Goal: Task Accomplishment & Management: Complete application form

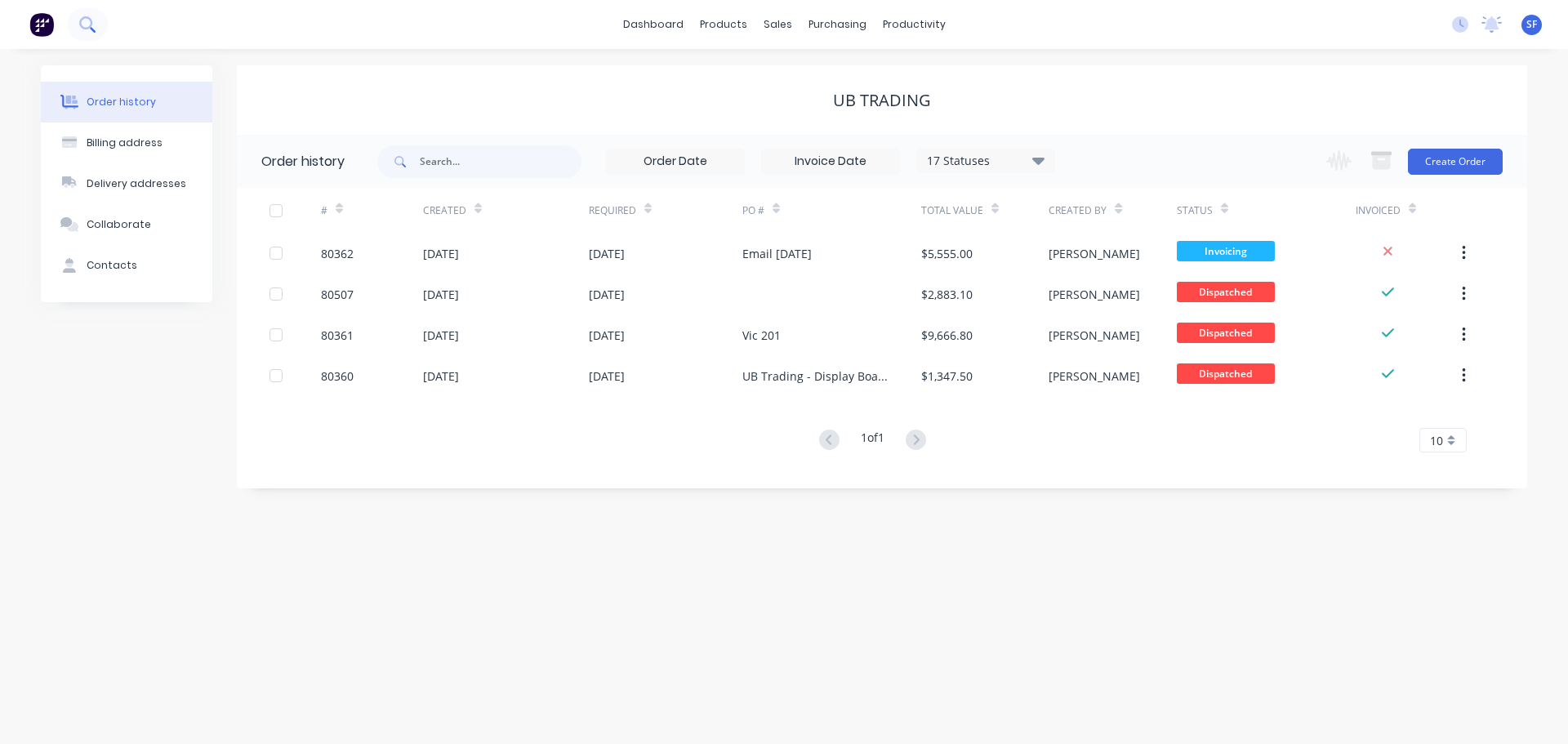
click at [84, 16] on button at bounding box center [87, 24] width 41 height 33
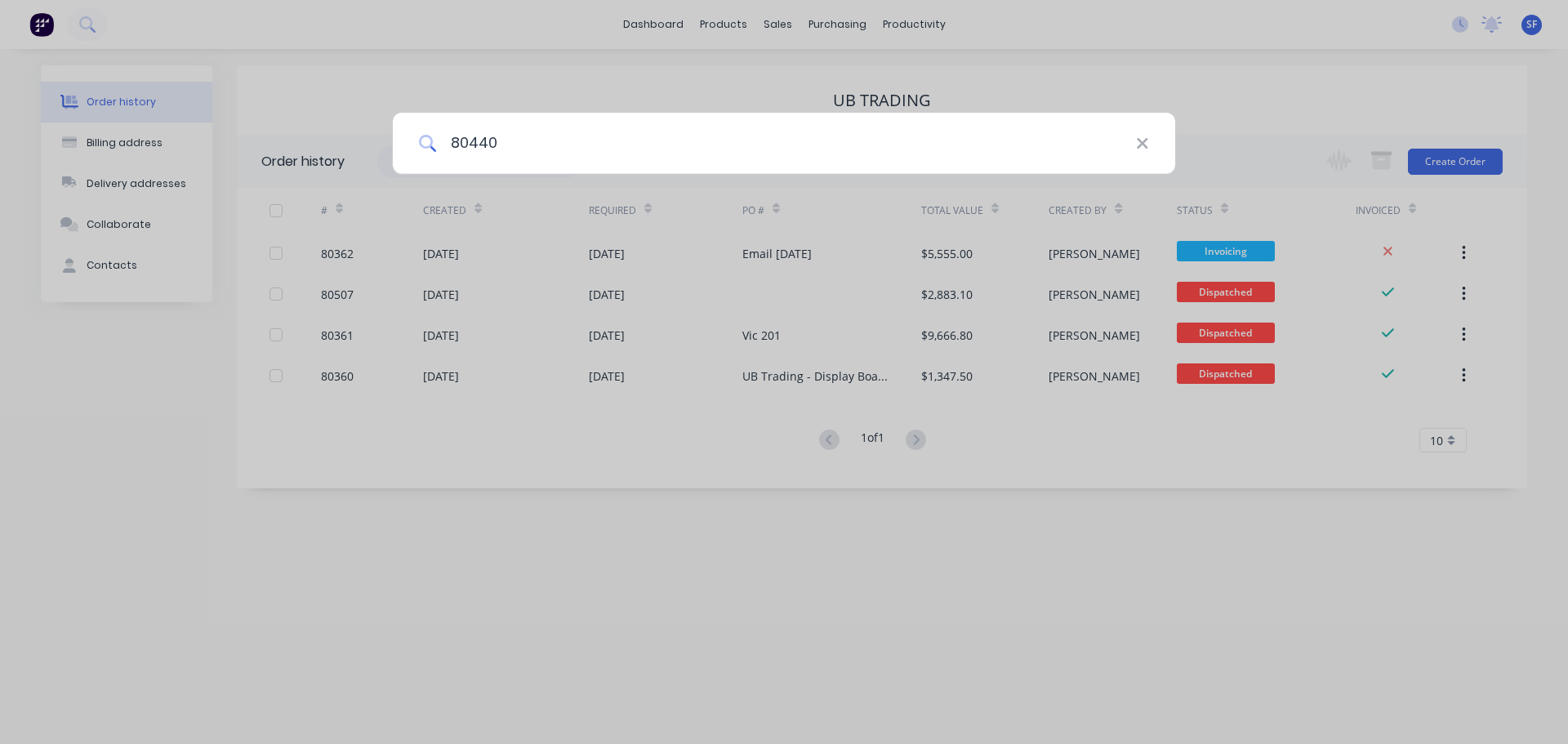
type input "80440"
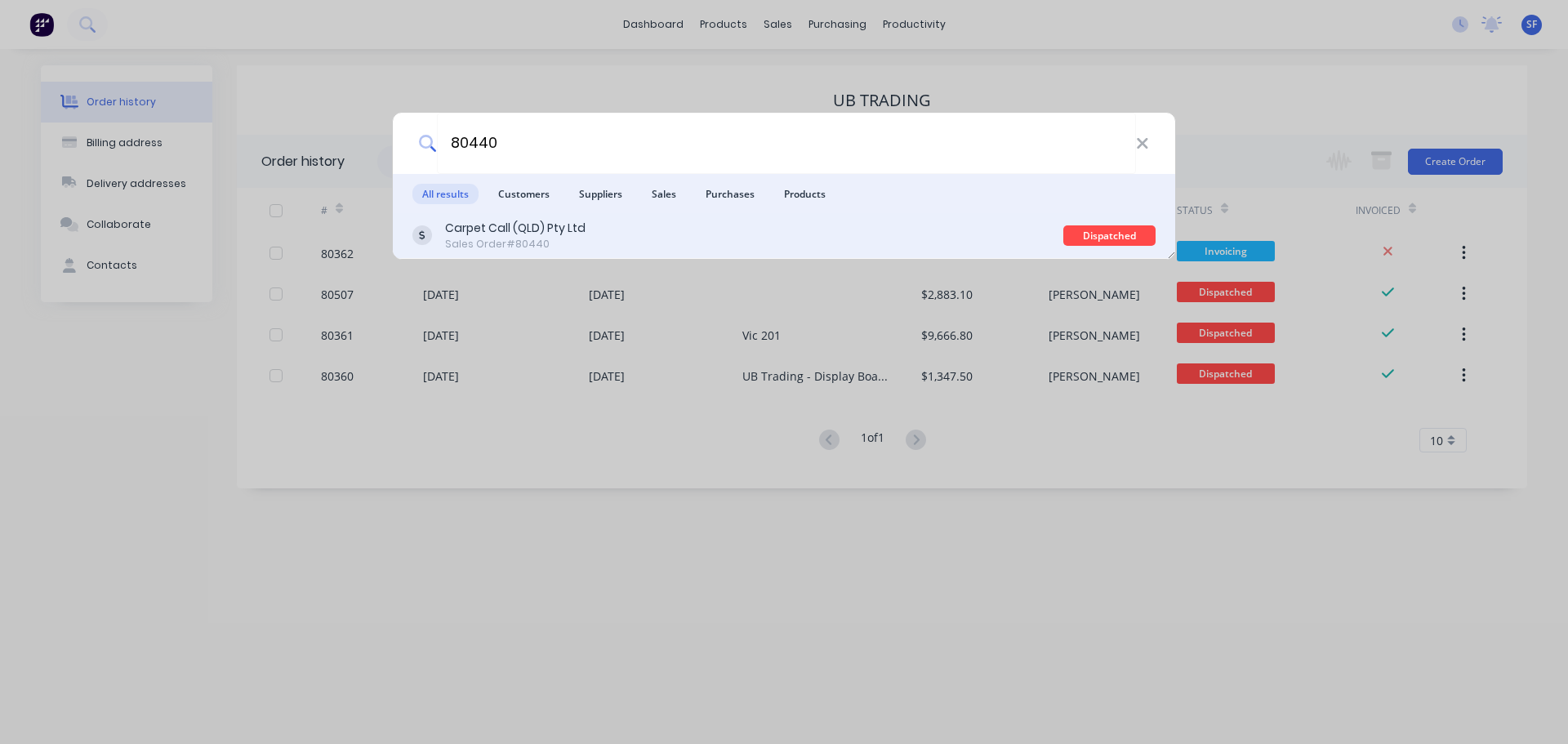
click at [592, 223] on div "Carpet Call (QLD) Pty Ltd Sales Order #80440" at bounding box center [737, 236] width 651 height 32
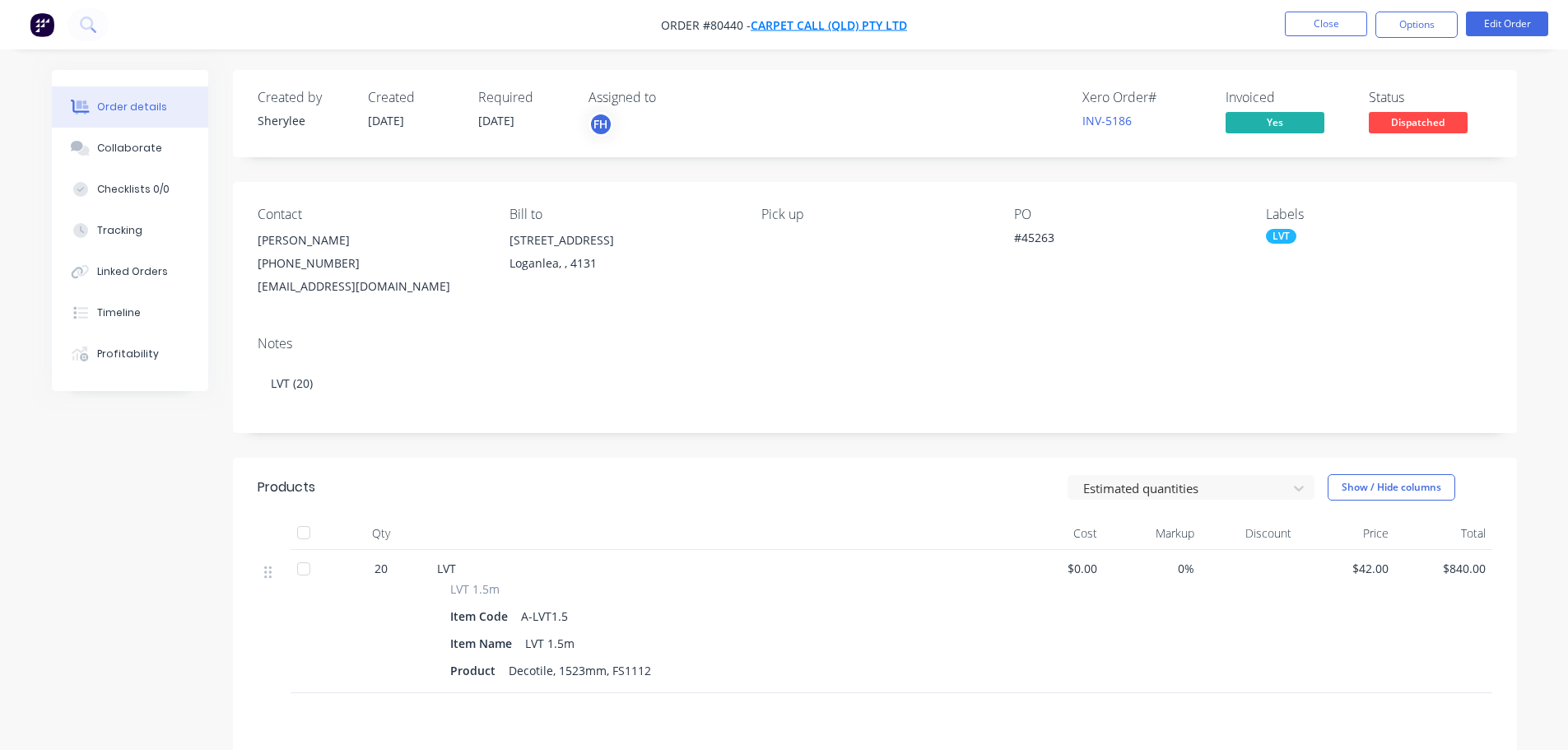
click at [791, 25] on span "Carpet Call (QLD) Pty Ltd" at bounding box center [829, 25] width 156 height 16
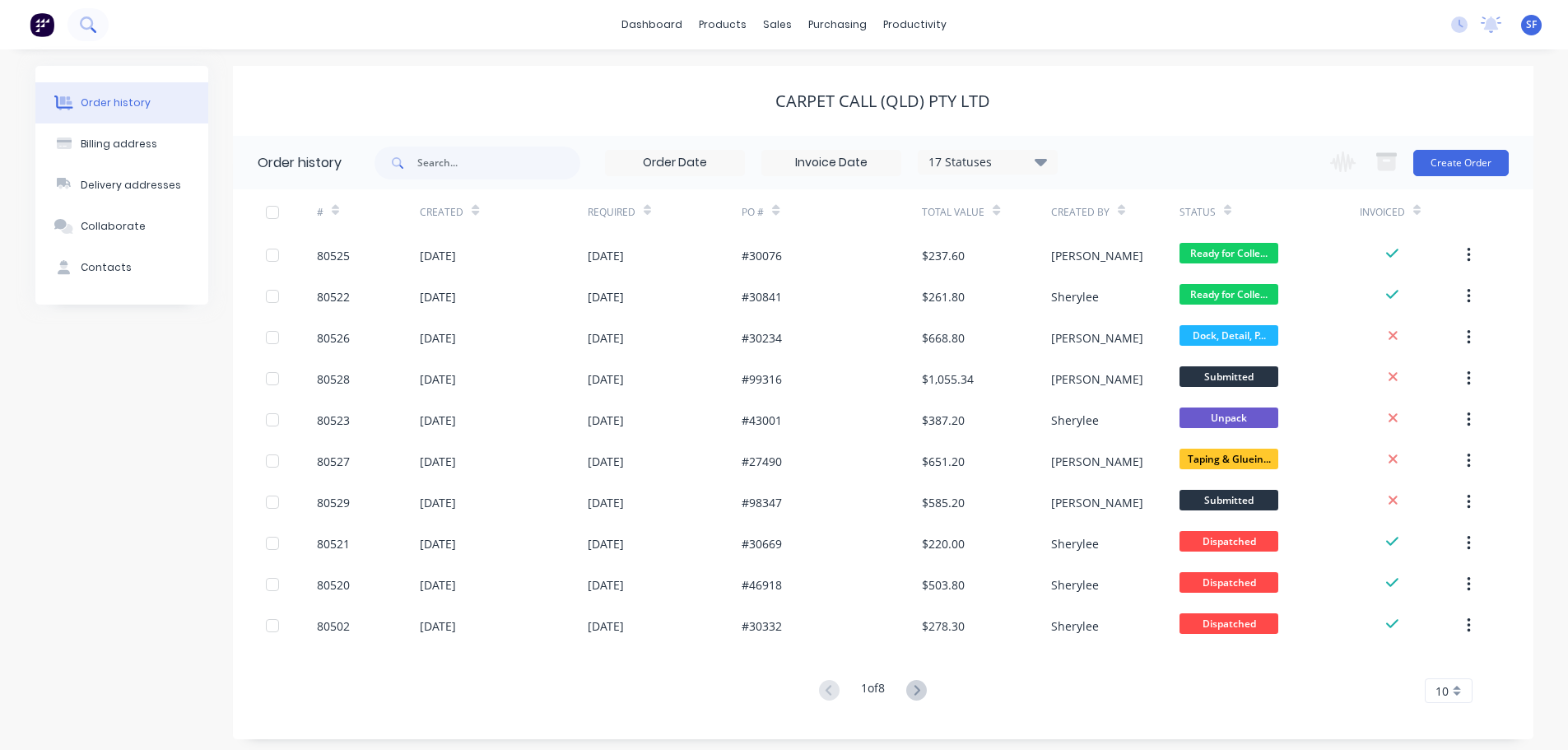
click at [84, 19] on icon at bounding box center [86, 23] width 13 height 13
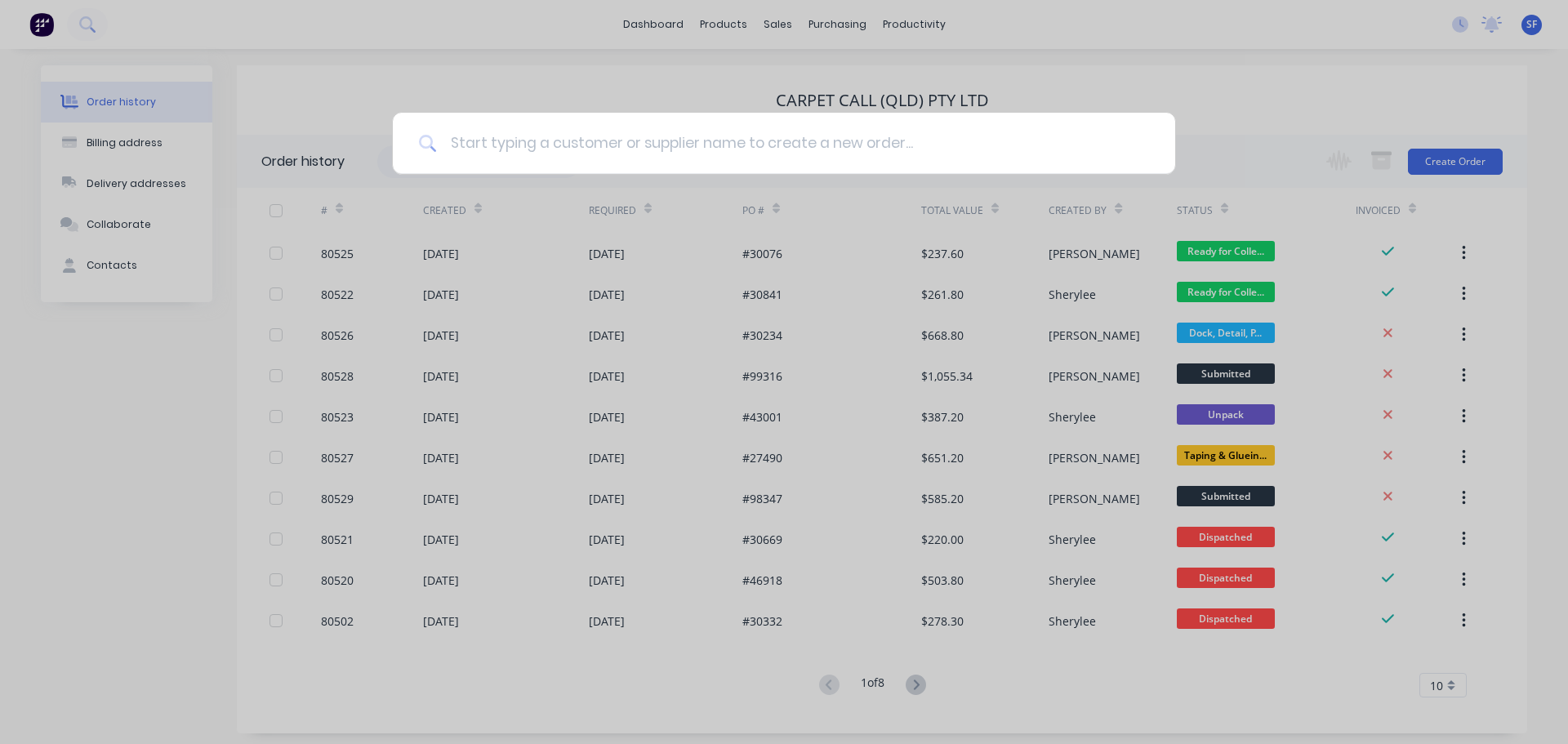
click at [455, 142] on input at bounding box center [793, 143] width 712 height 61
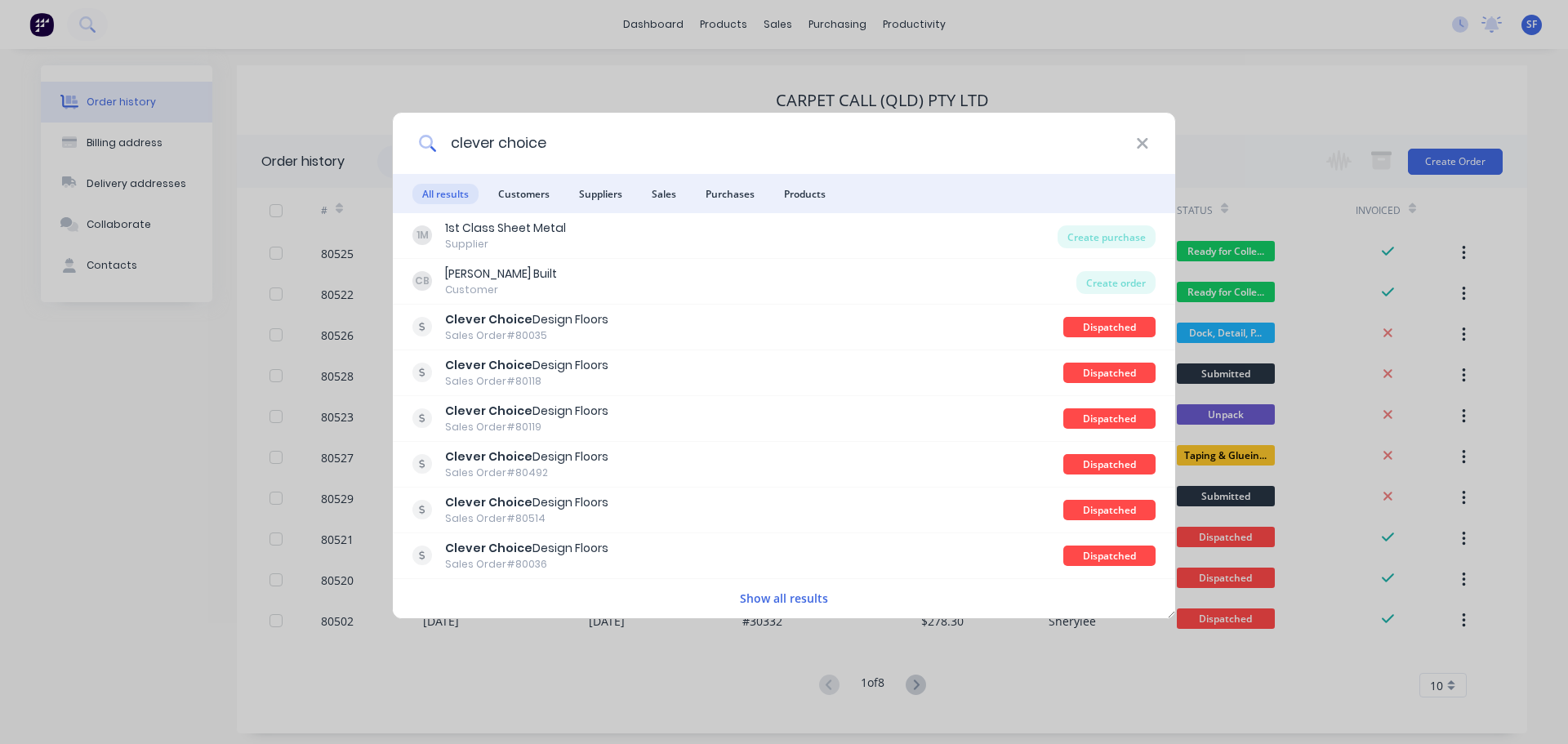
type input "clever choice"
click at [530, 190] on span "Customers" at bounding box center [524, 193] width 71 height 20
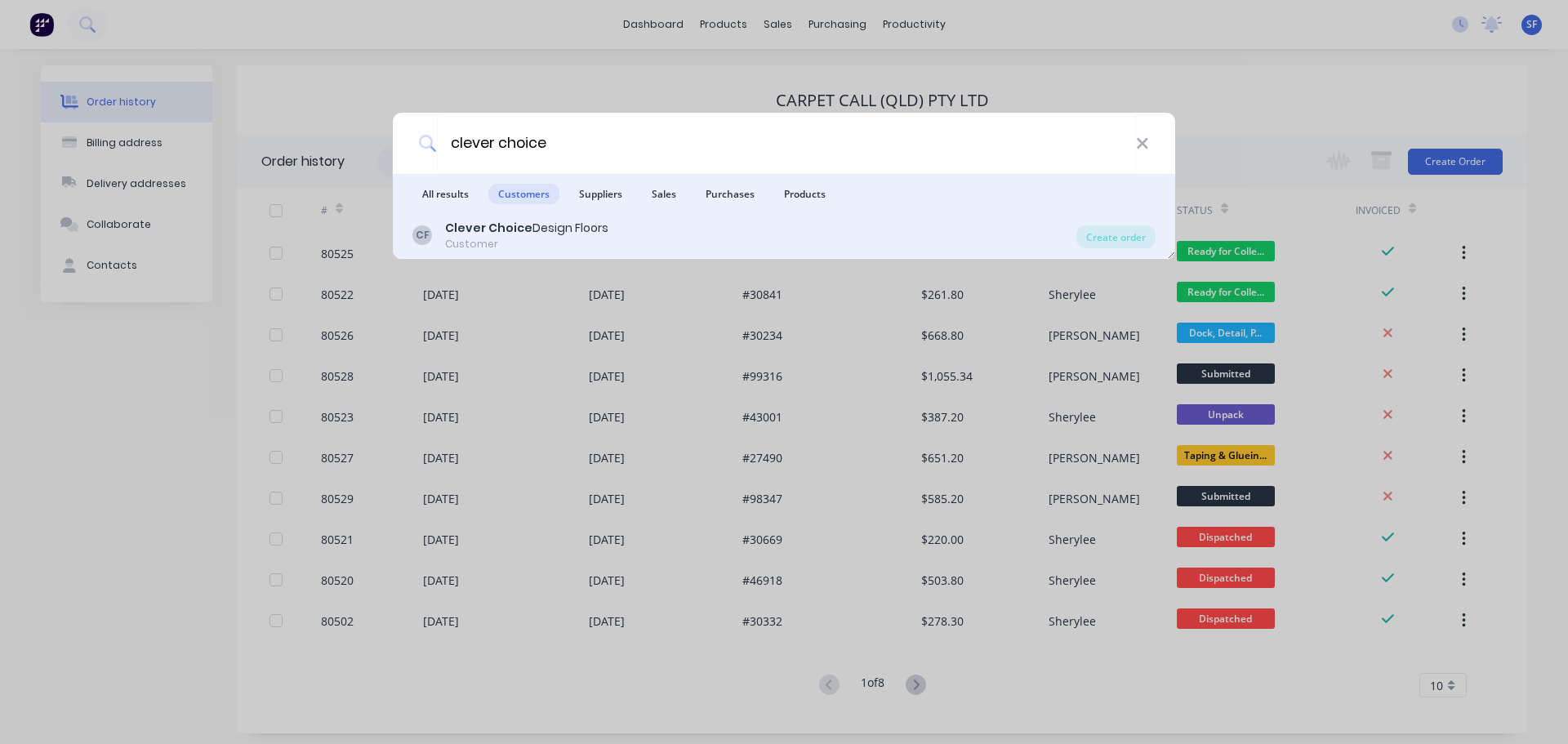
click at [546, 246] on div "Customer" at bounding box center [527, 243] width 163 height 15
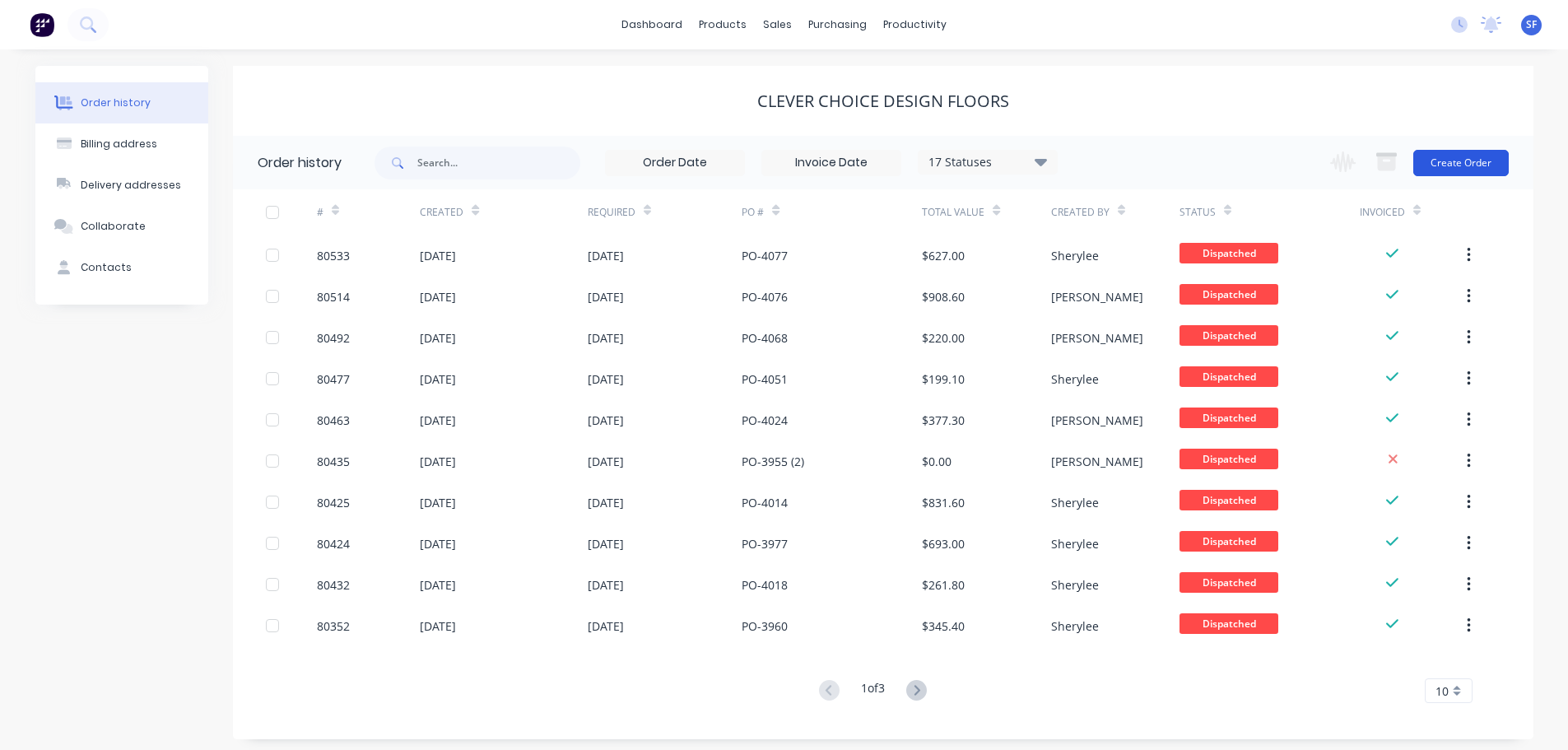
click at [1482, 161] on button "Create Order" at bounding box center [1461, 163] width 96 height 26
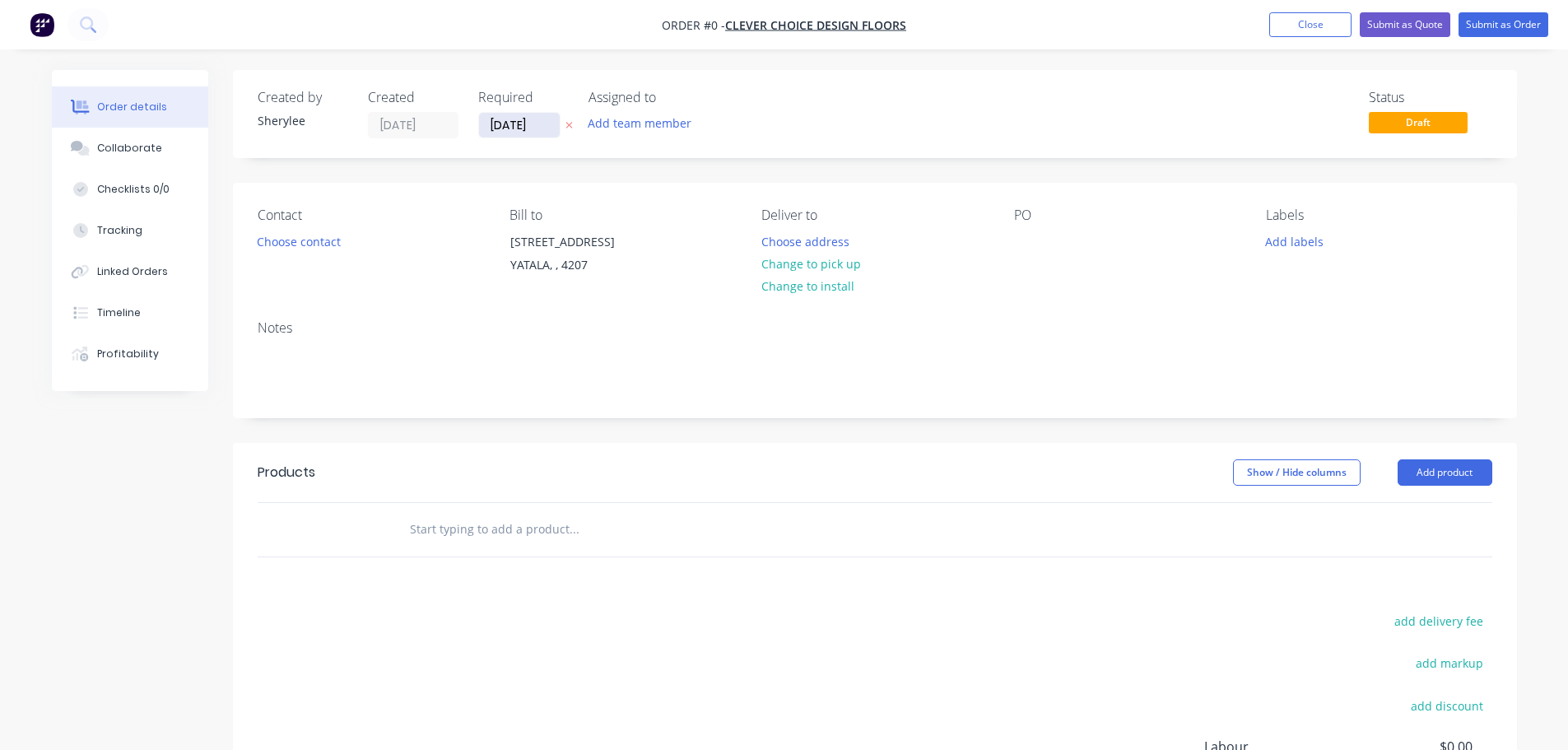
click at [507, 127] on input "[DATE]" at bounding box center [520, 125] width 81 height 25
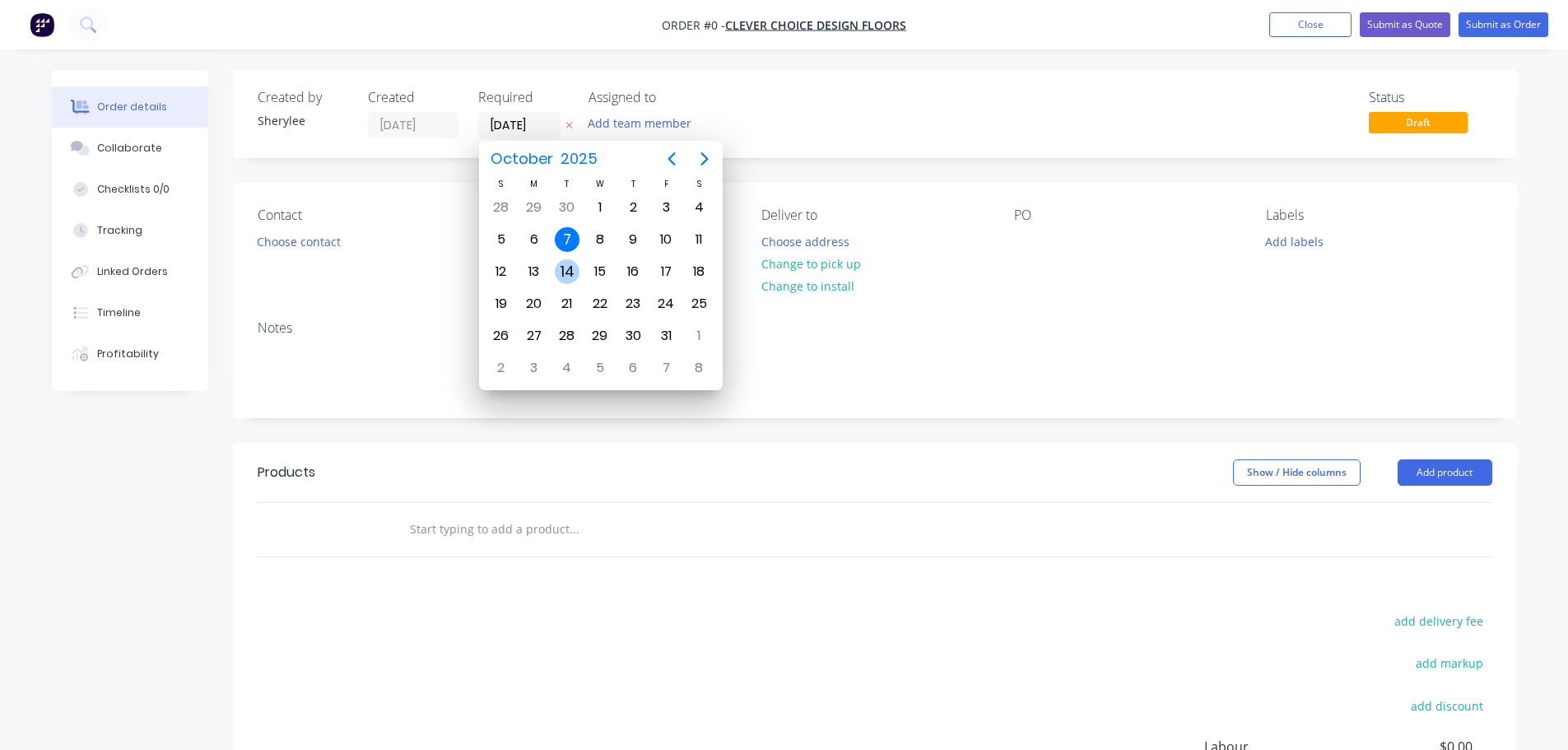
click at [570, 268] on div "14" at bounding box center [567, 272] width 25 height 25
type input "[DATE]"
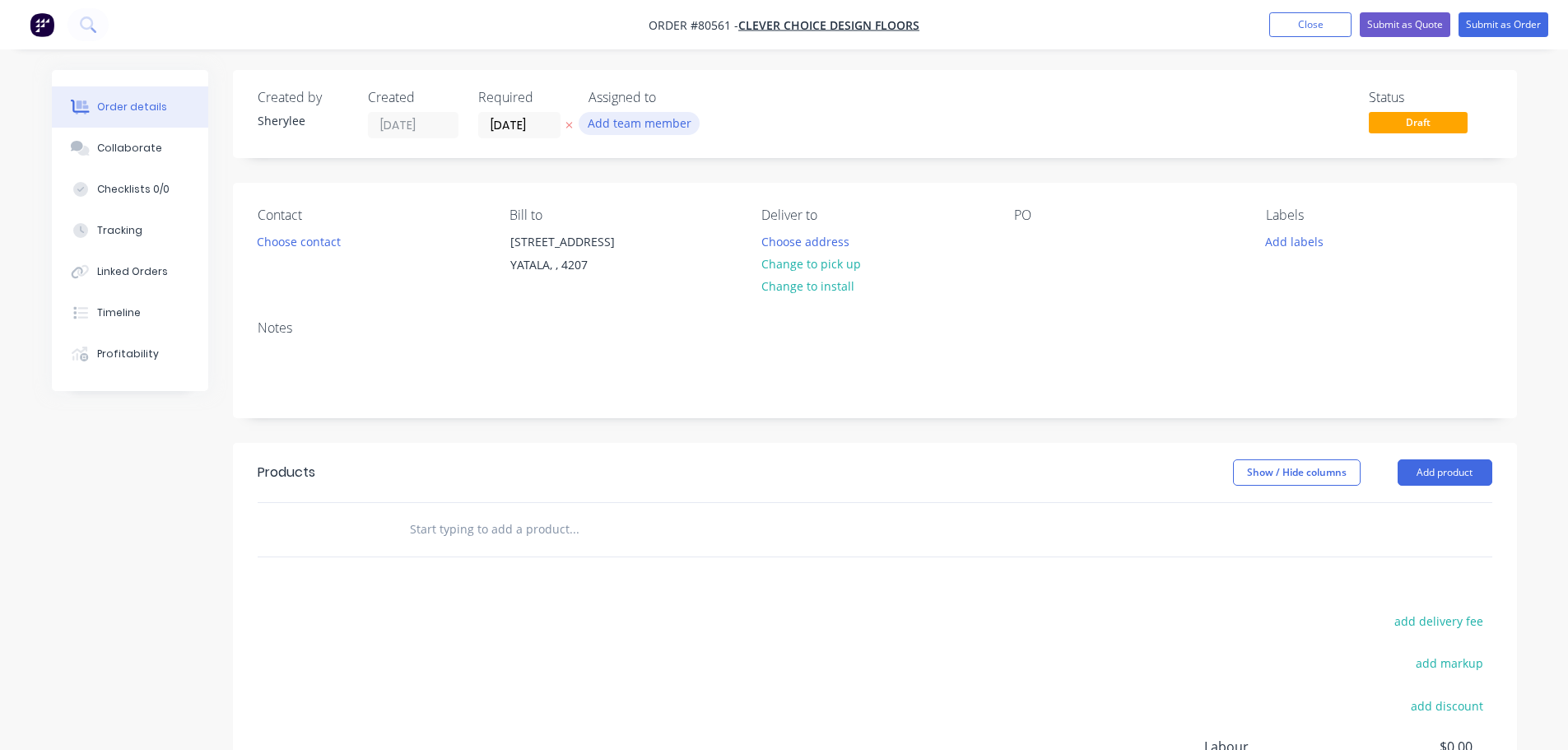
click at [649, 124] on button "Add team member" at bounding box center [639, 123] width 121 height 22
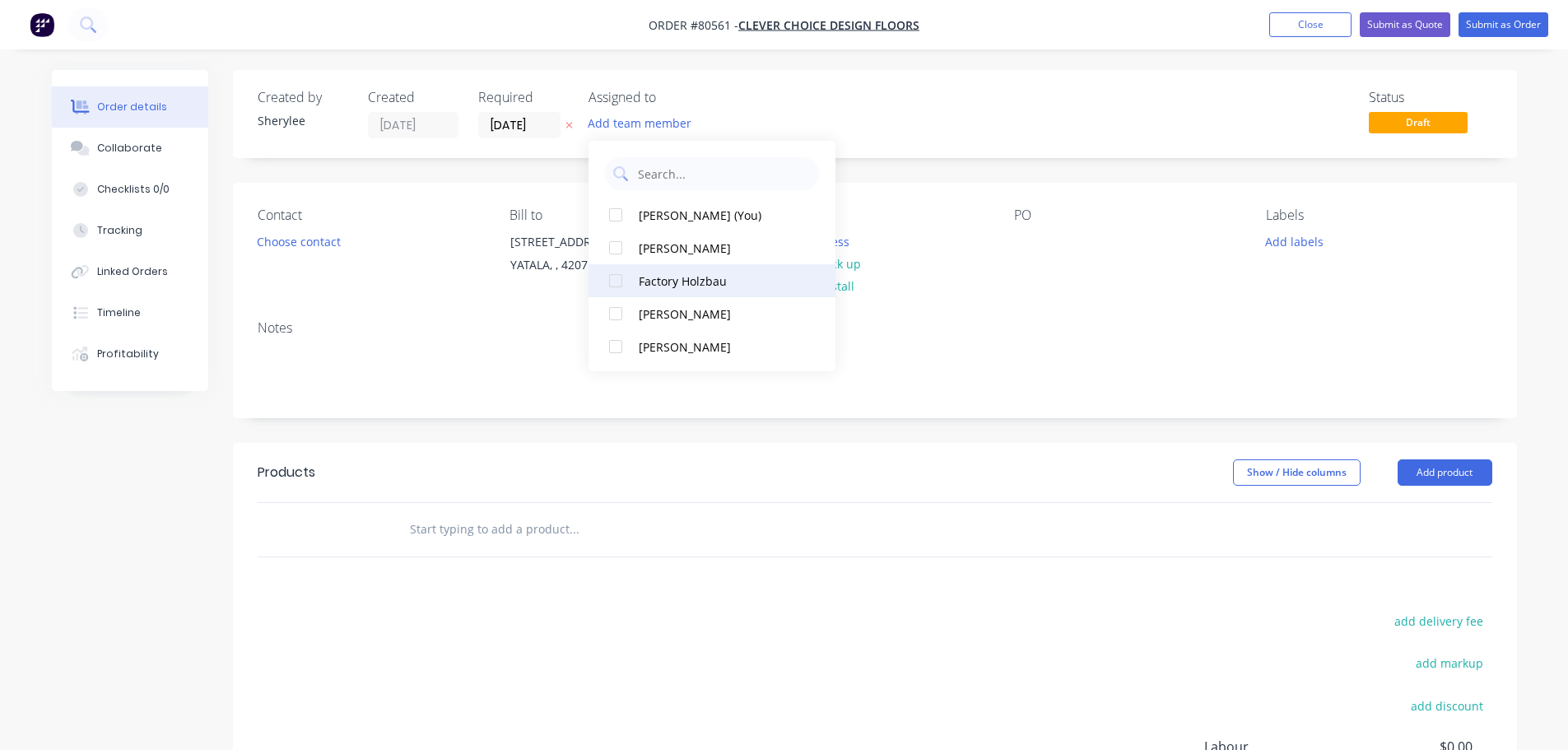
click at [618, 282] on div at bounding box center [616, 281] width 33 height 33
click at [319, 237] on button "Choose contact" at bounding box center [299, 240] width 102 height 22
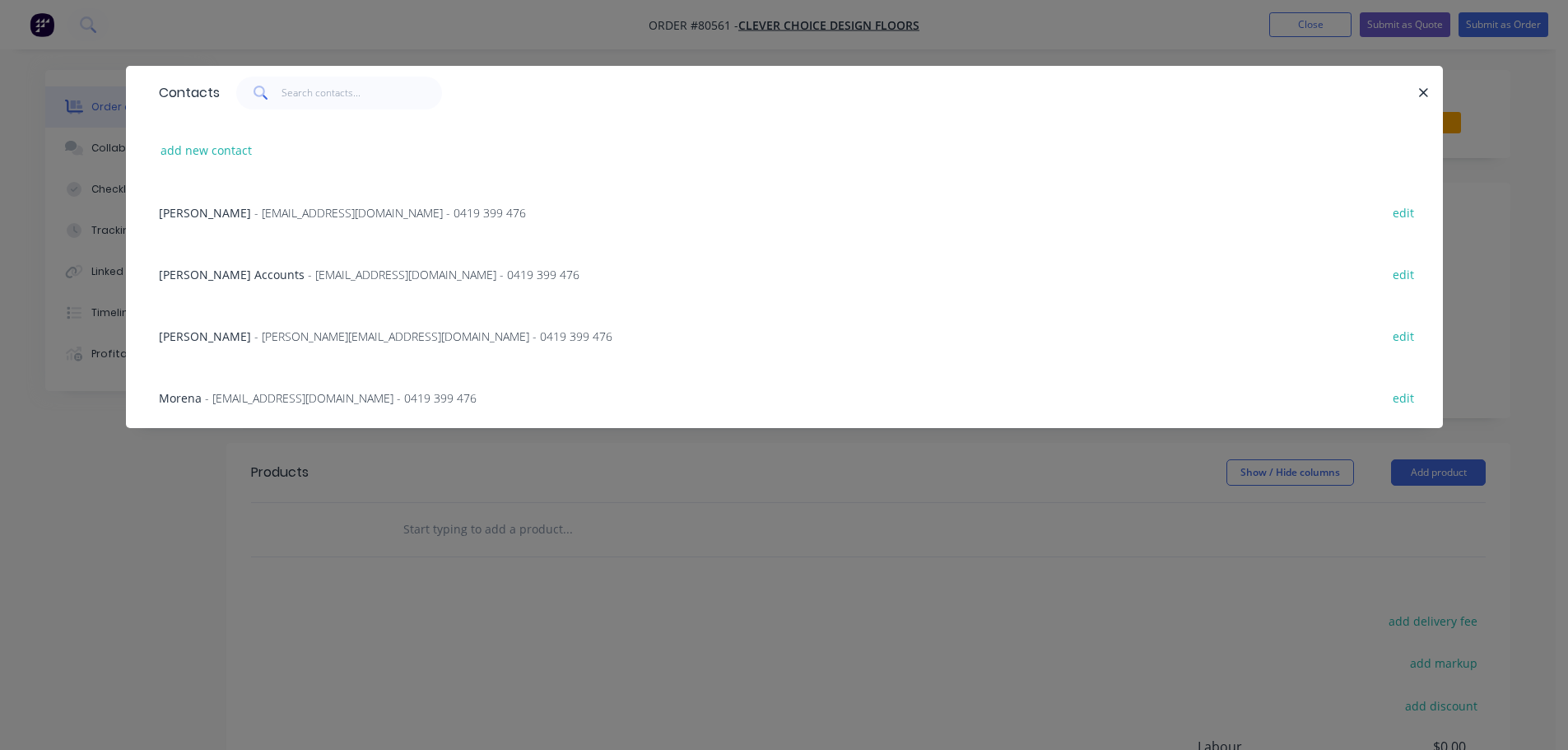
click at [275, 404] on span "- [EMAIL_ADDRESS][DOMAIN_NAME] - 0419 399 476" at bounding box center [341, 398] width 272 height 16
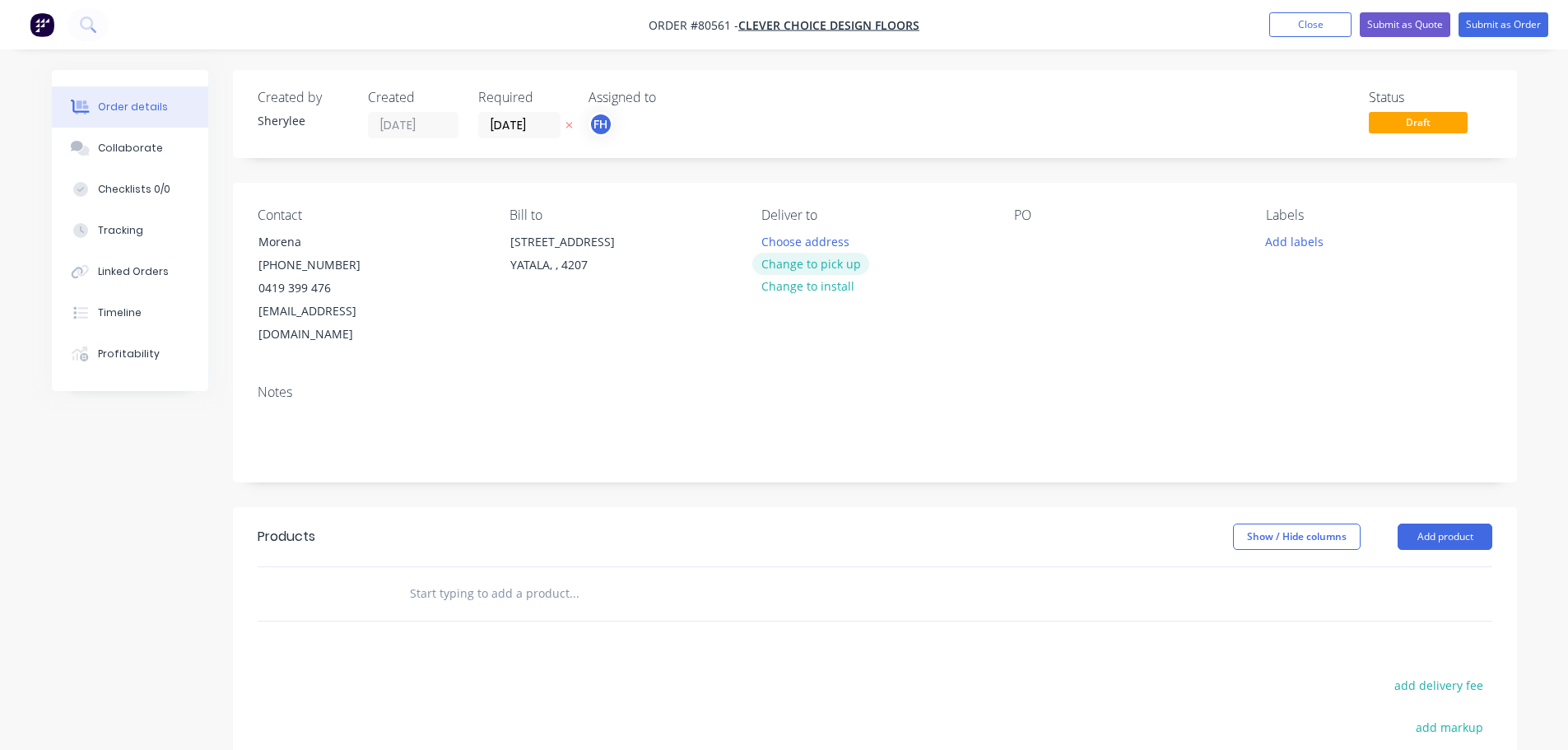
click at [831, 267] on button "Change to pick up" at bounding box center [811, 263] width 117 height 22
click at [1031, 256] on div "PO" at bounding box center [1126, 277] width 225 height 139
click at [1034, 245] on div at bounding box center [1027, 241] width 26 height 24
click at [1293, 242] on button "Add labels" at bounding box center [1295, 240] width 75 height 22
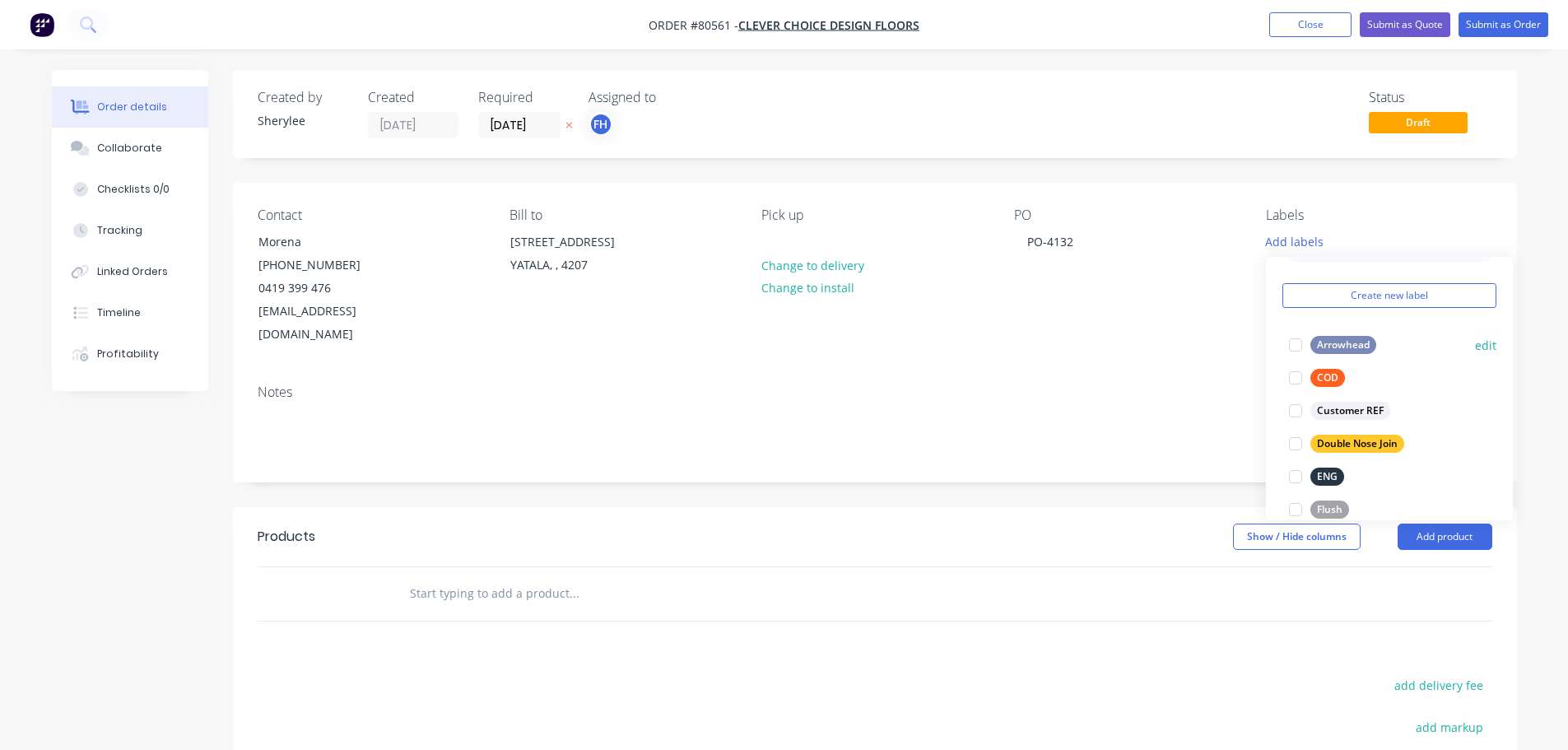
scroll to position [82, 0]
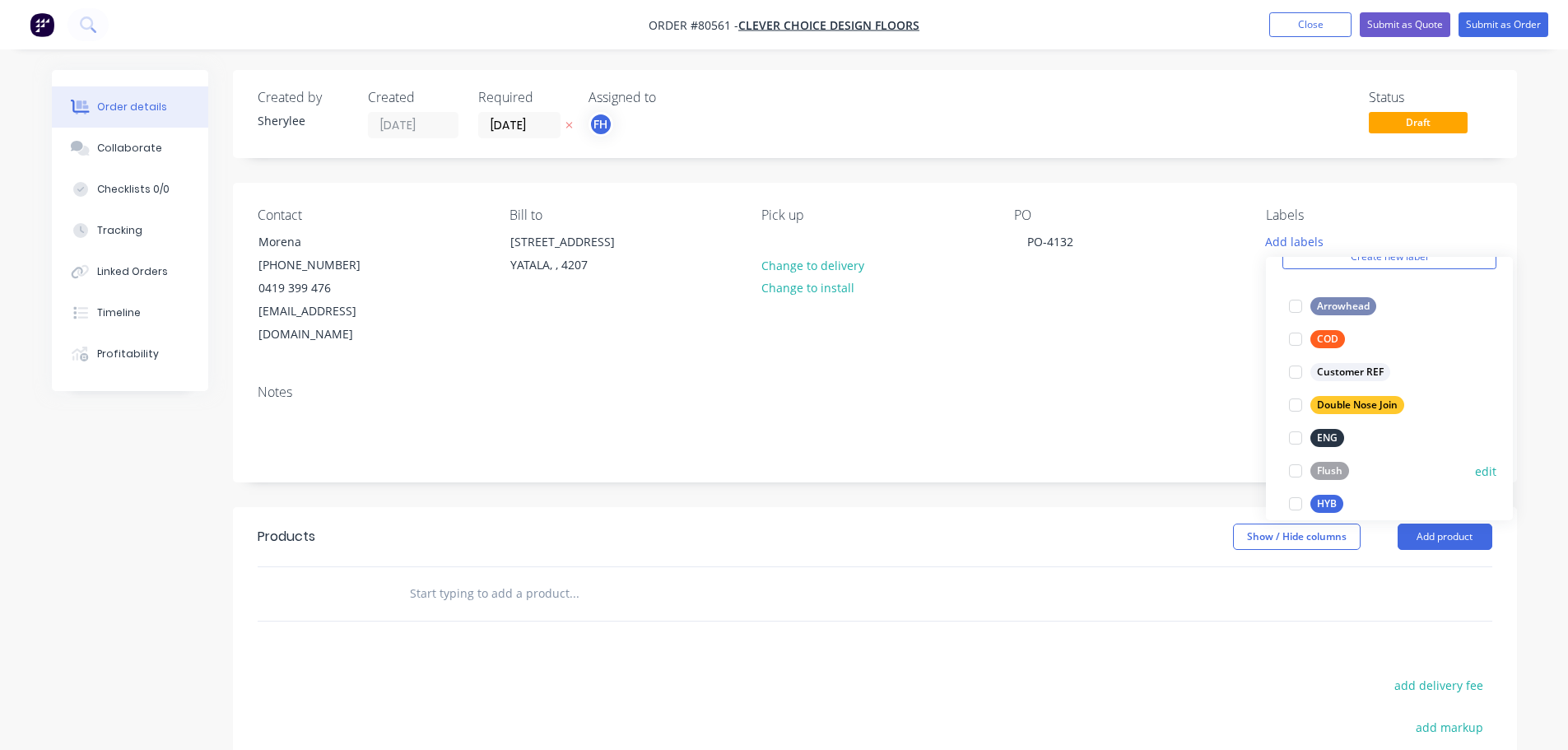
click at [1298, 501] on div at bounding box center [1296, 504] width 33 height 33
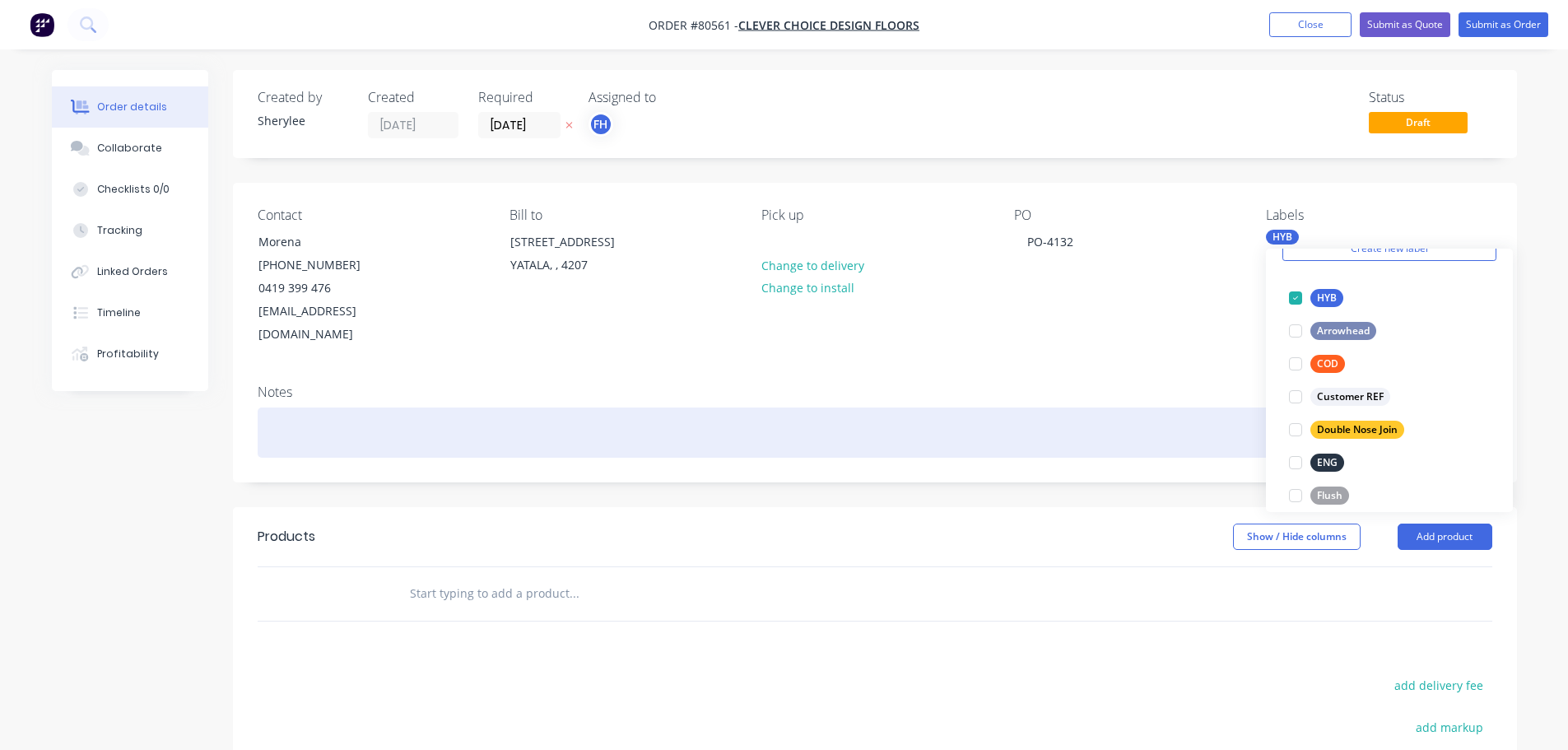
click at [561, 407] on div at bounding box center [875, 432] width 1235 height 50
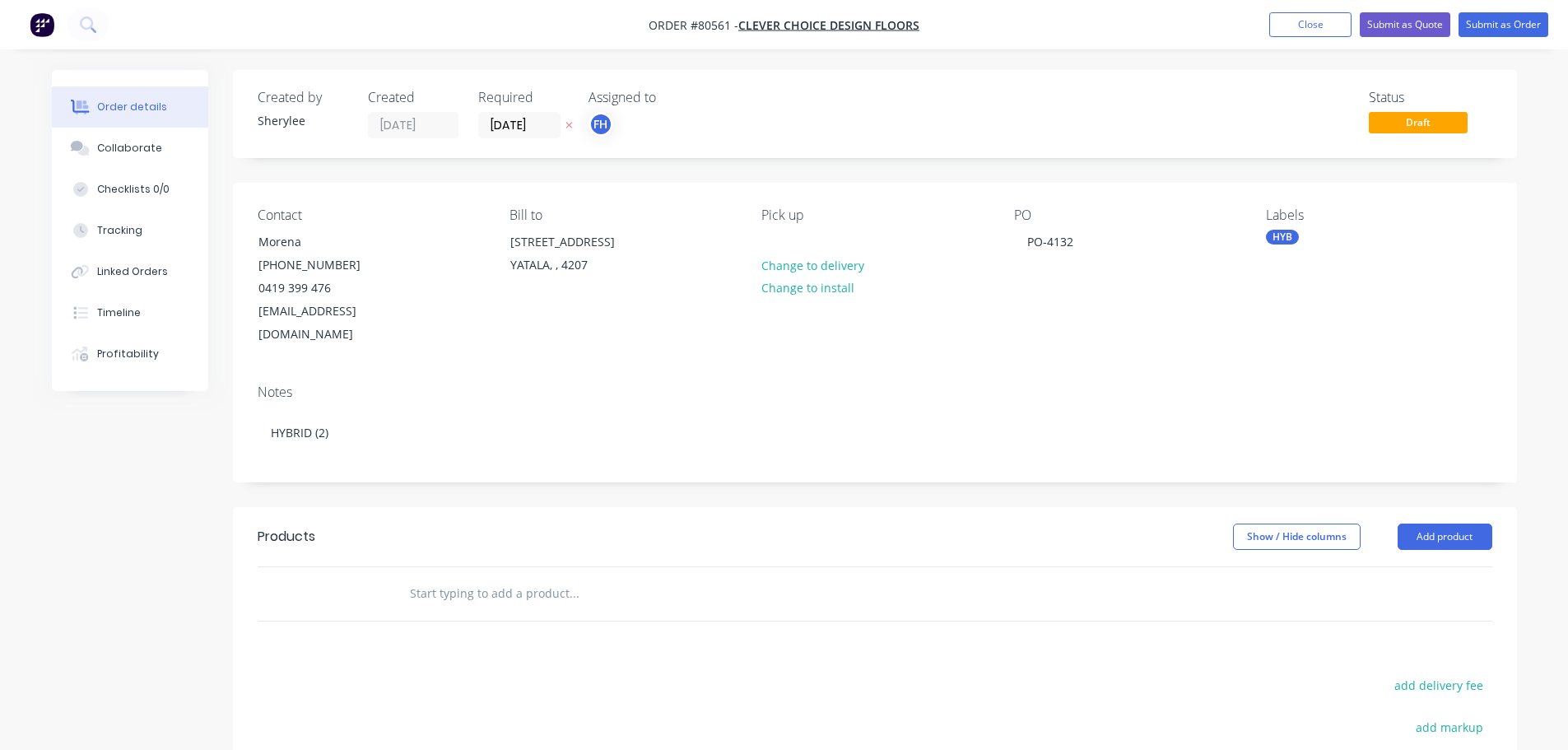
click at [502, 577] on input "text" at bounding box center [574, 593] width 330 height 33
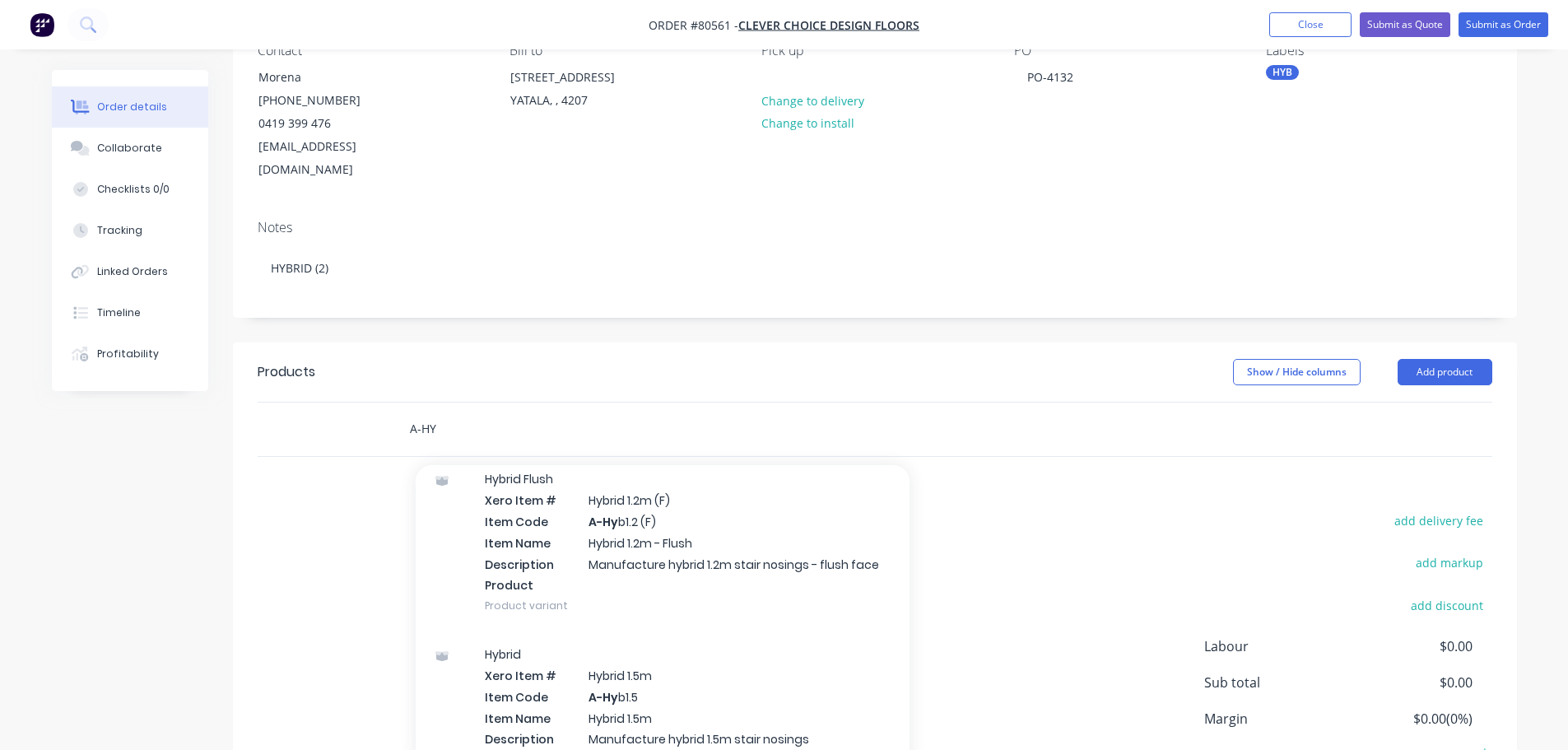
scroll to position [247, 0]
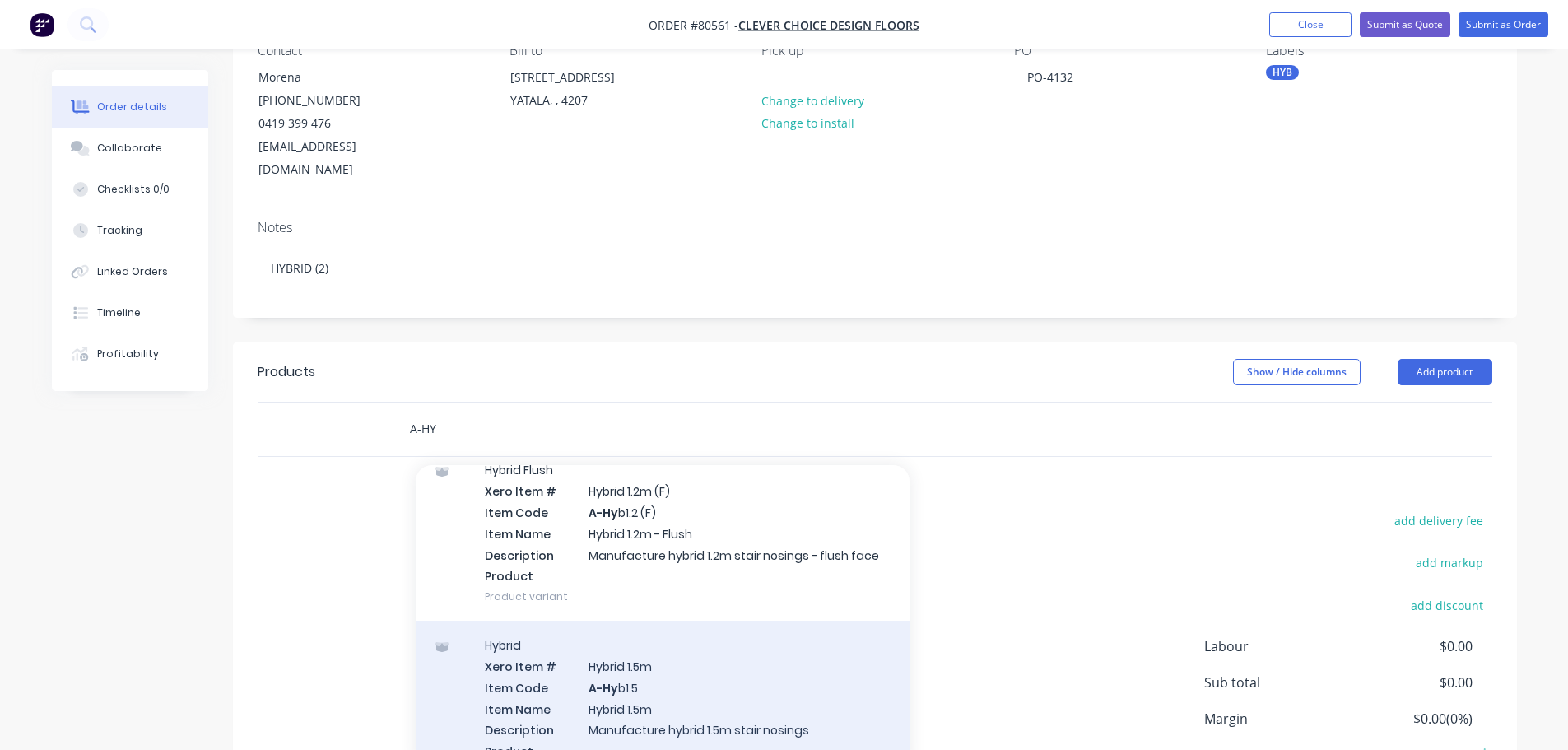
type input "A-HY"
click at [648, 659] on div "Hybrid Xero Item # Hybrid 1.5m Item Code A-Hy b1.5 Item Name Hybrid 1.5m Descri…" at bounding box center [663, 708] width 494 height 175
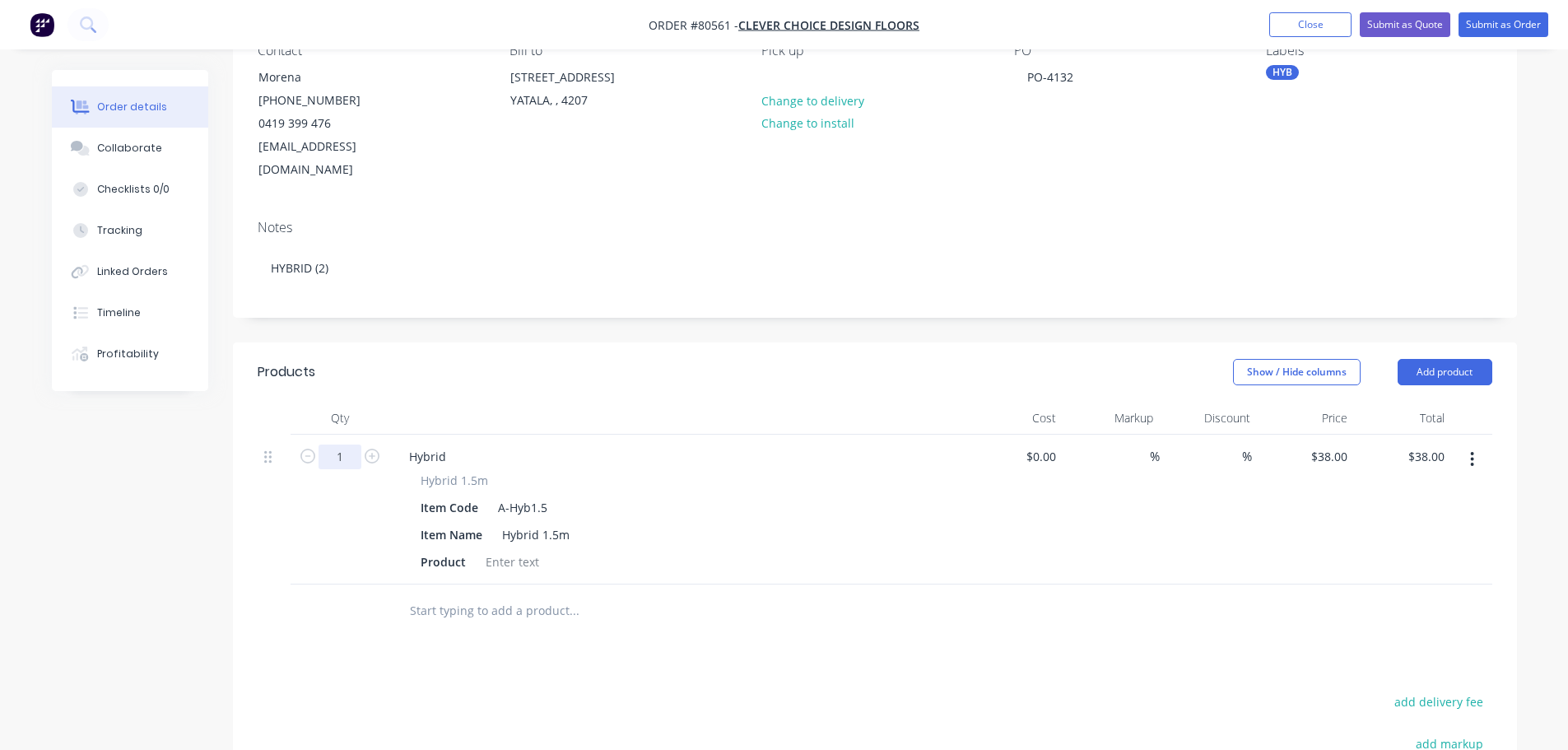
click at [345, 444] on input "1" at bounding box center [340, 456] width 43 height 25
type input "2"
type input "$76.00"
click at [504, 549] on div at bounding box center [513, 561] width 67 height 24
click at [506, 549] on div at bounding box center [513, 561] width 67 height 24
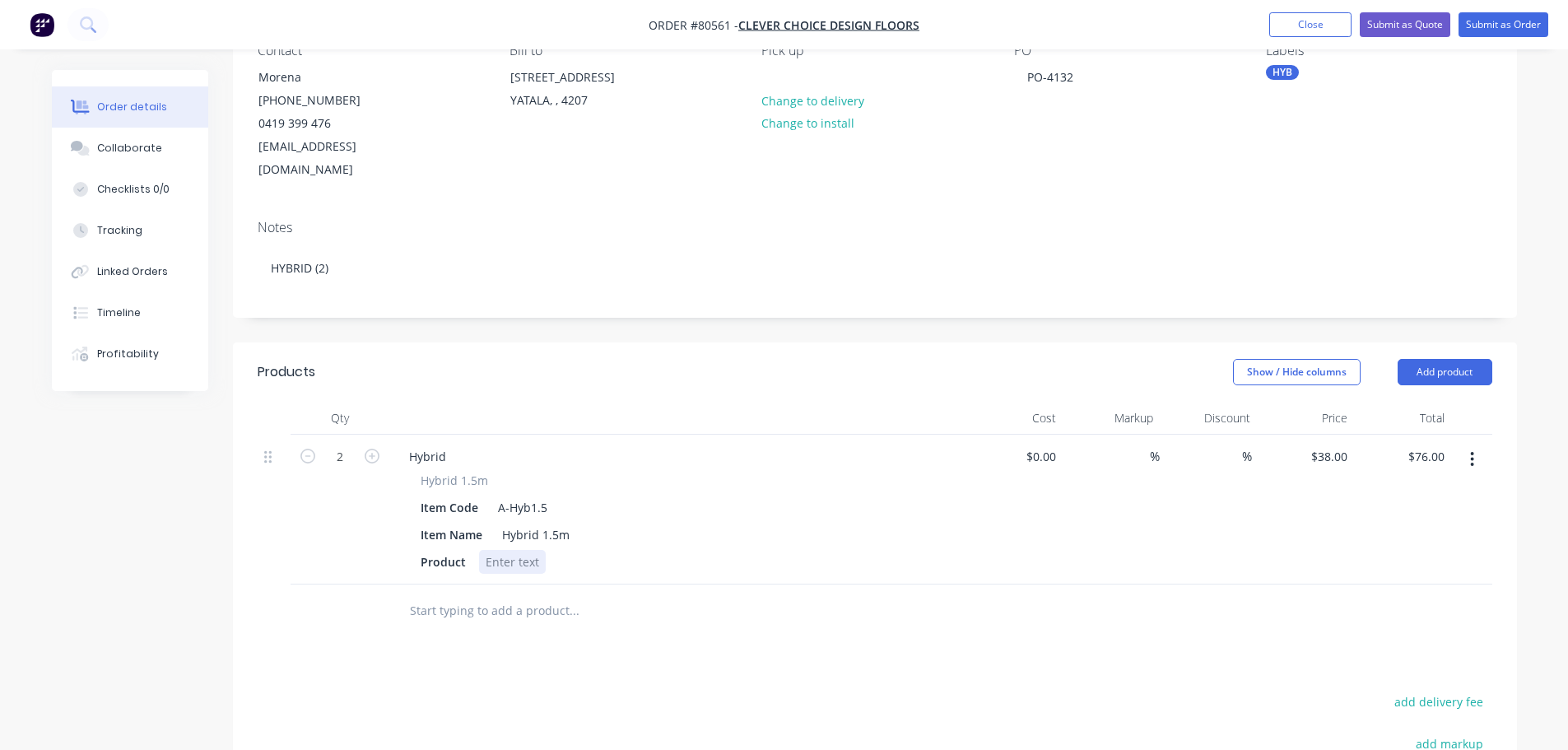
click at [506, 549] on div at bounding box center [513, 561] width 67 height 24
click at [506, 594] on input "text" at bounding box center [574, 611] width 330 height 33
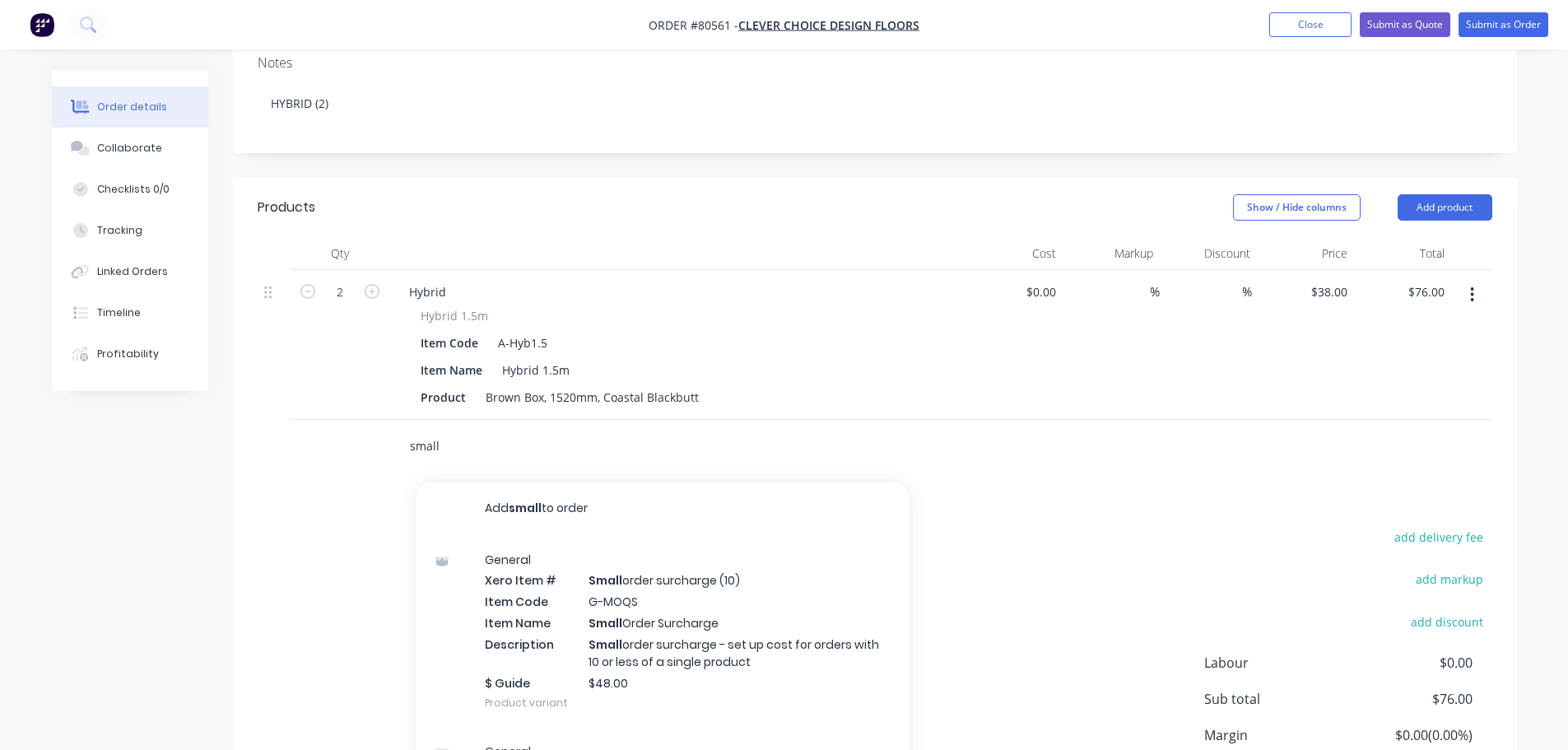
scroll to position [412, 0]
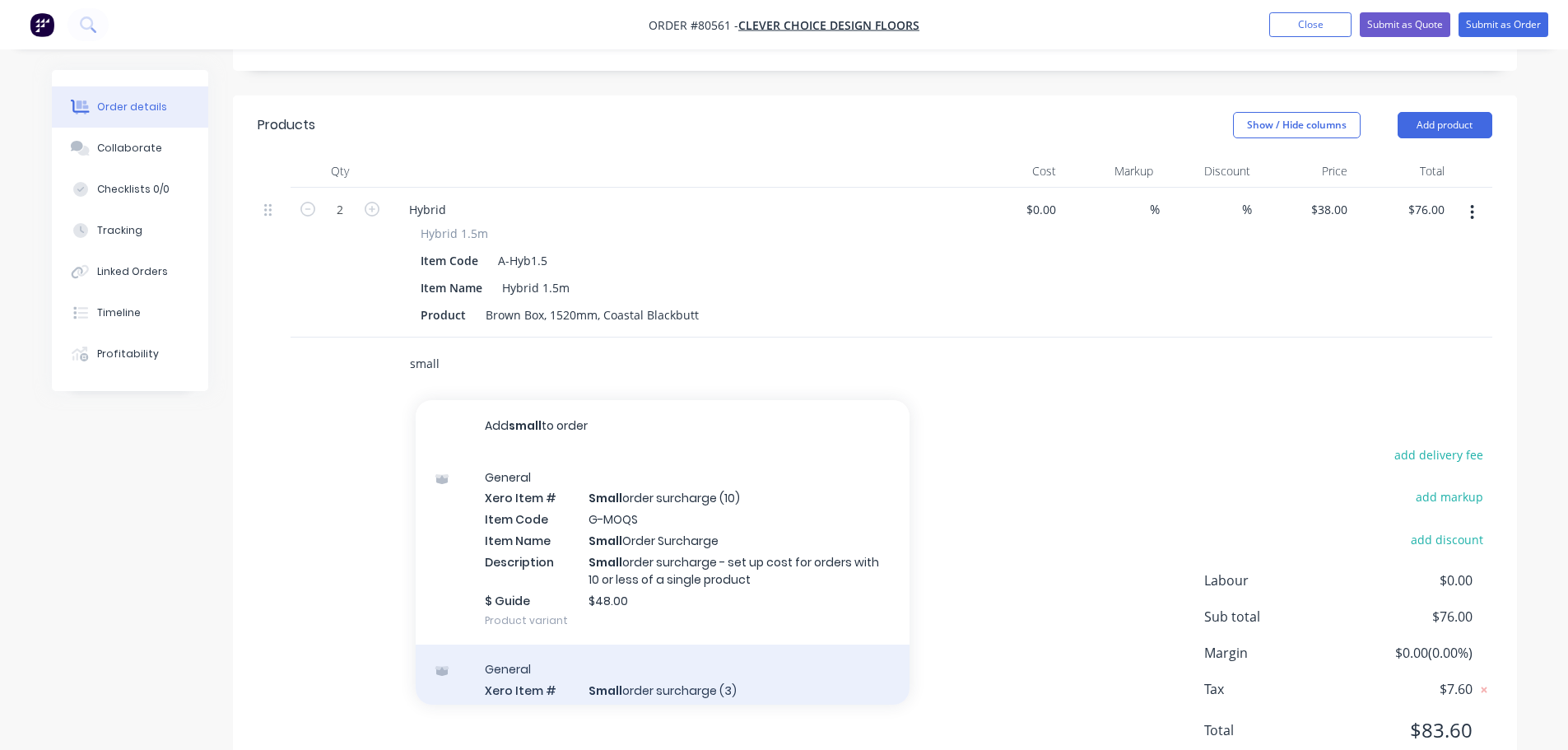
type input "small"
click at [702, 656] on div "General Xero Item # Small order surcharge (3) Item Code G-XMOQS Item Name Small…" at bounding box center [663, 741] width 494 height 193
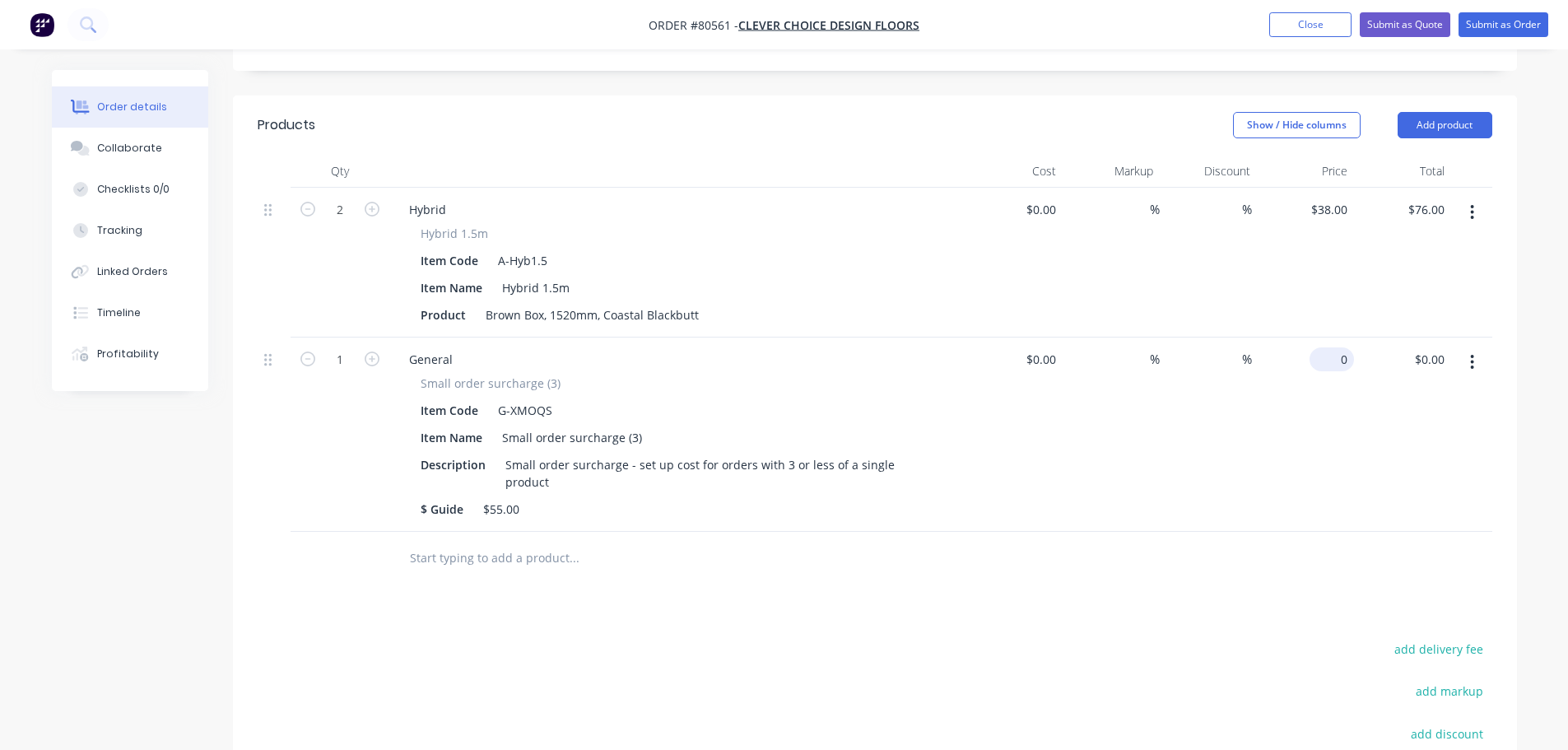
click at [1335, 347] on div "0 $0.00" at bounding box center [1335, 358] width 38 height 24
type input "$55.00"
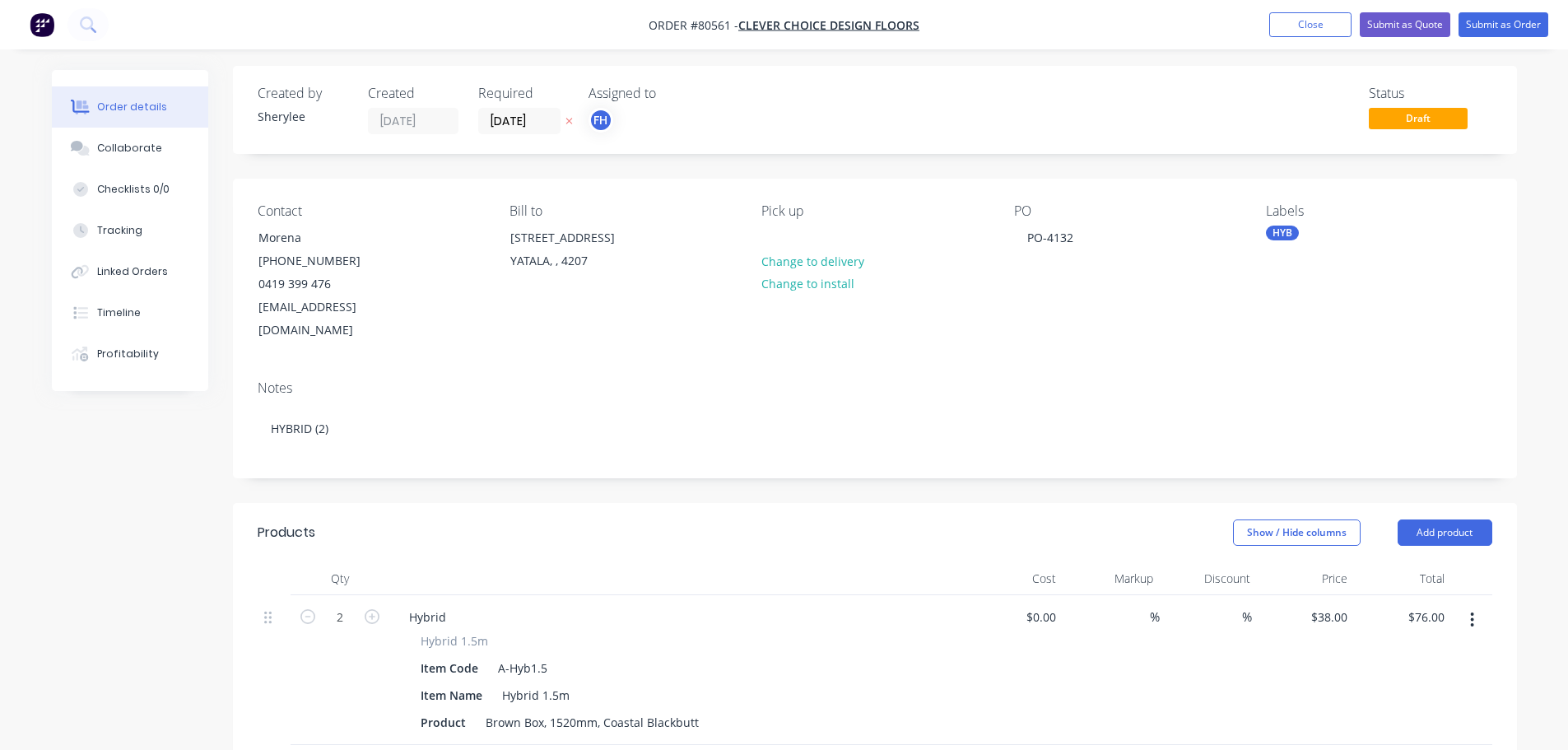
scroll to position [0, 0]
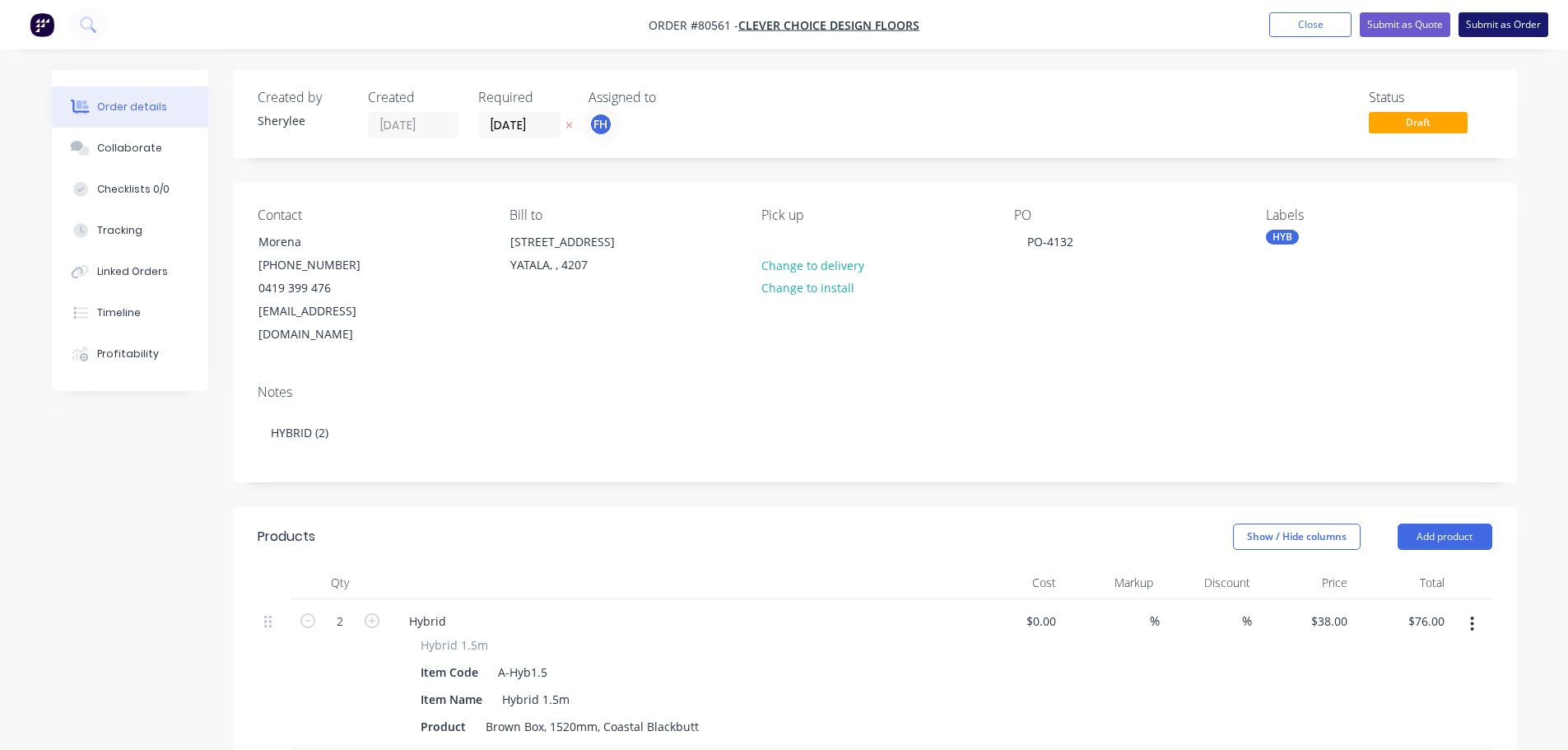
click at [1529, 30] on button "Submit as Order" at bounding box center [1504, 25] width 89 height 25
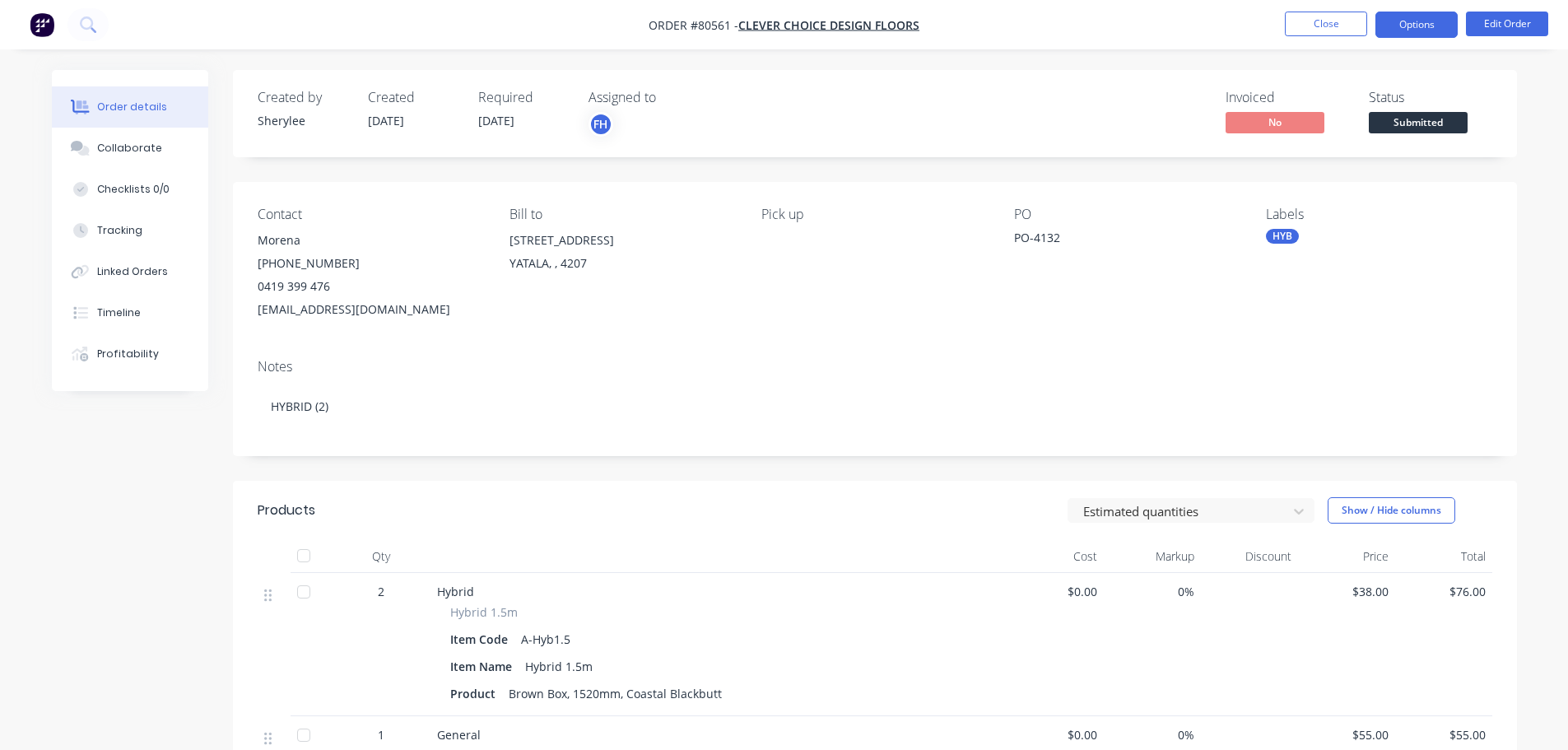
click at [1432, 26] on button "Options" at bounding box center [1417, 25] width 82 height 26
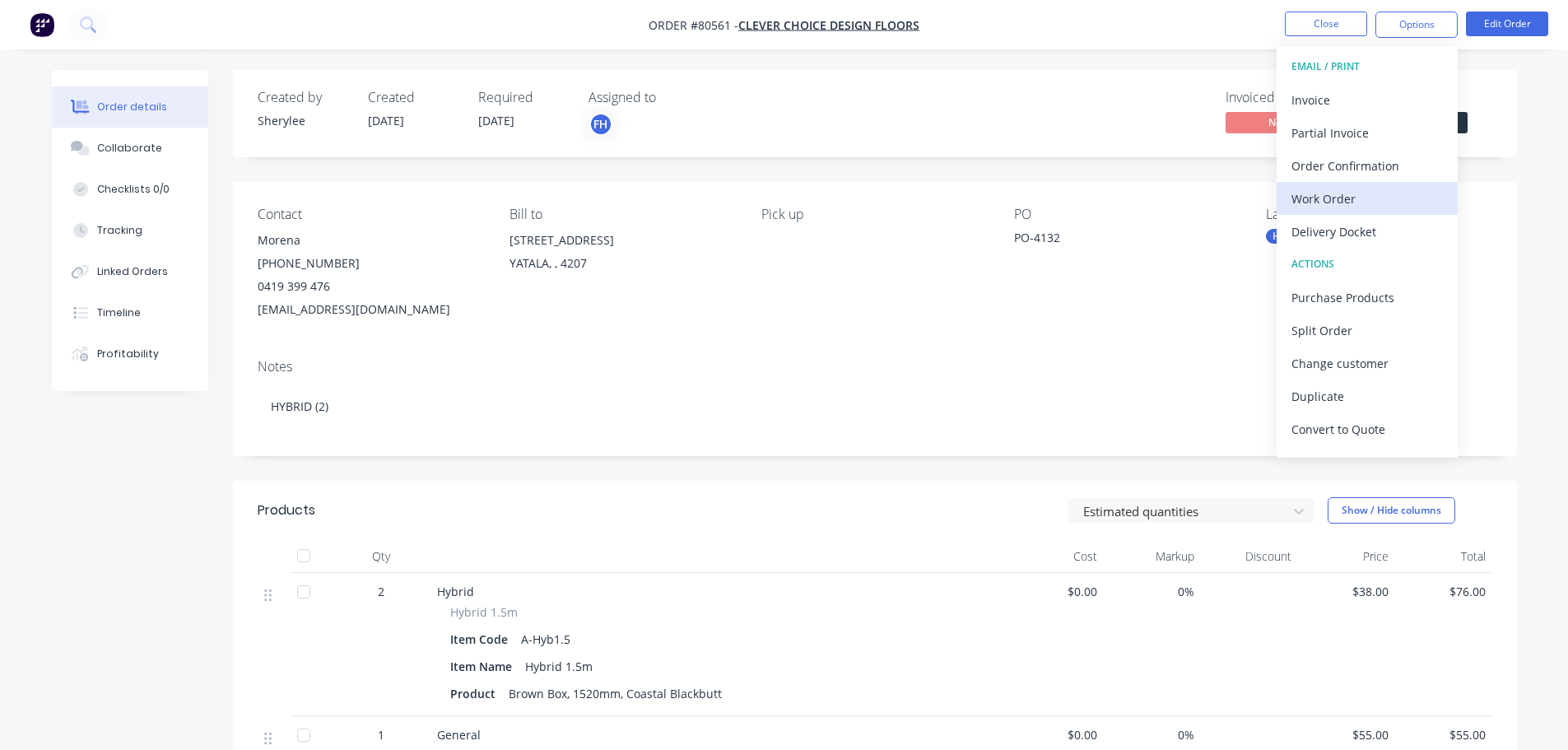
click at [1332, 201] on div "Work Order" at bounding box center [1367, 198] width 152 height 24
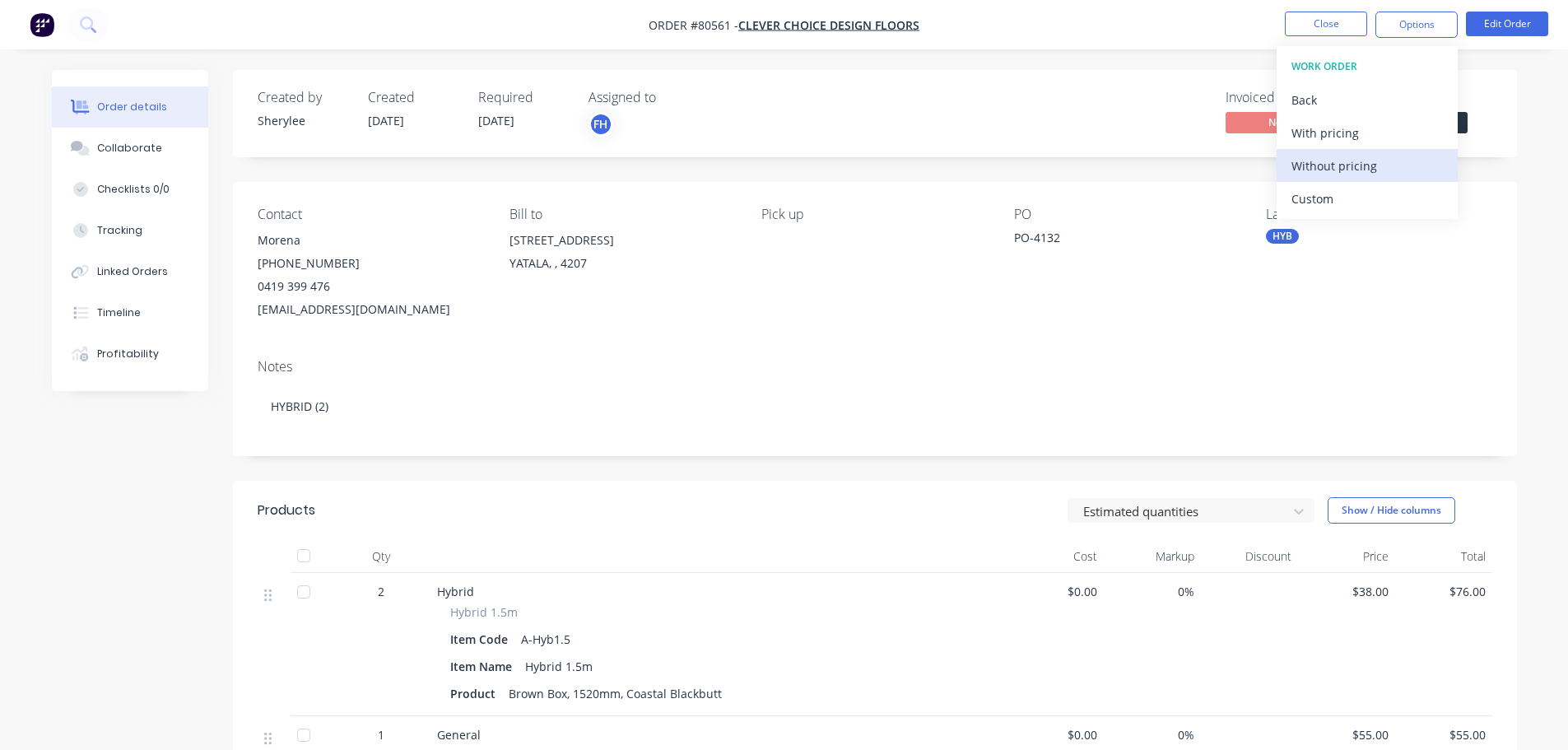
click at [1345, 168] on div "Without pricing" at bounding box center [1367, 166] width 152 height 24
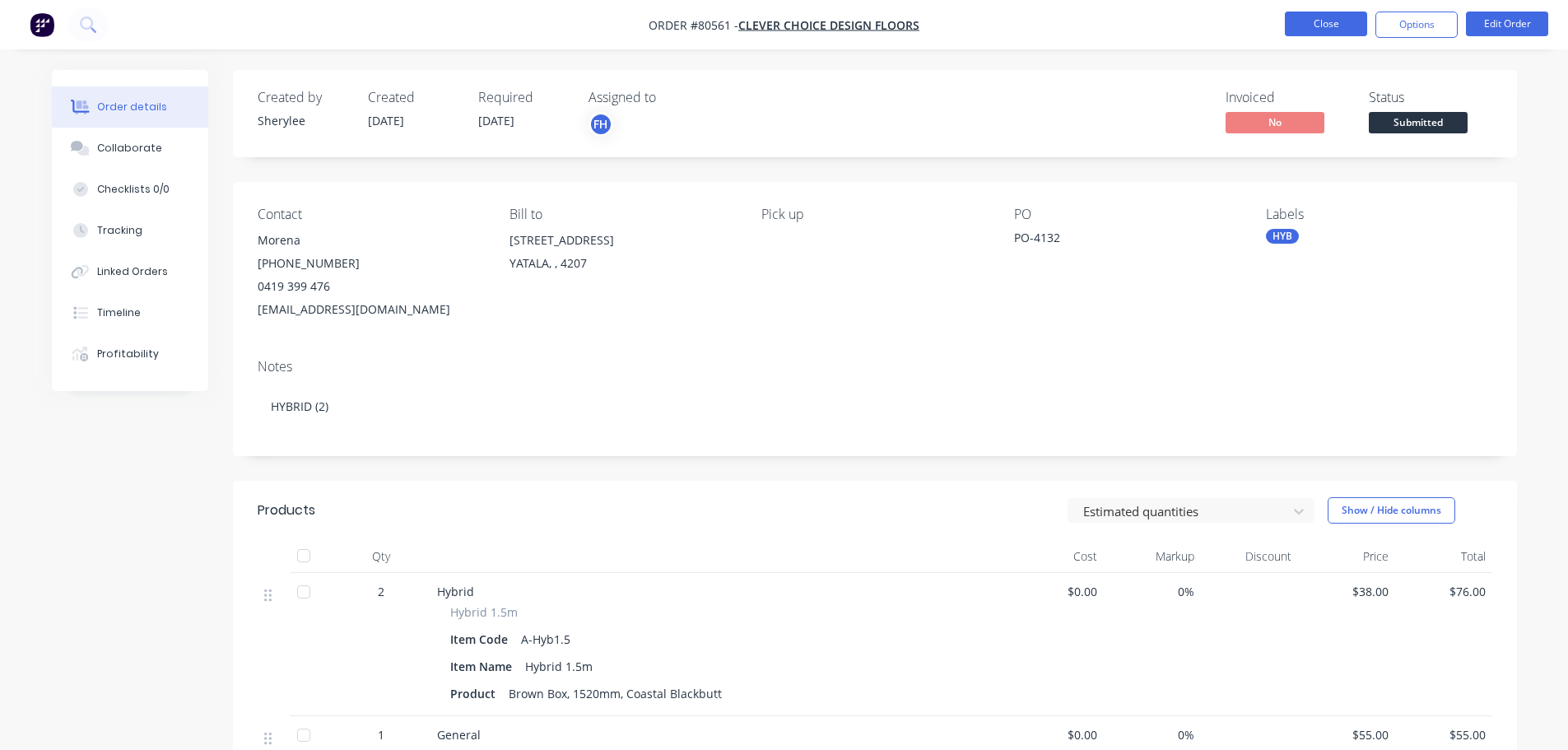
click at [1316, 26] on button "Close" at bounding box center [1326, 24] width 82 height 25
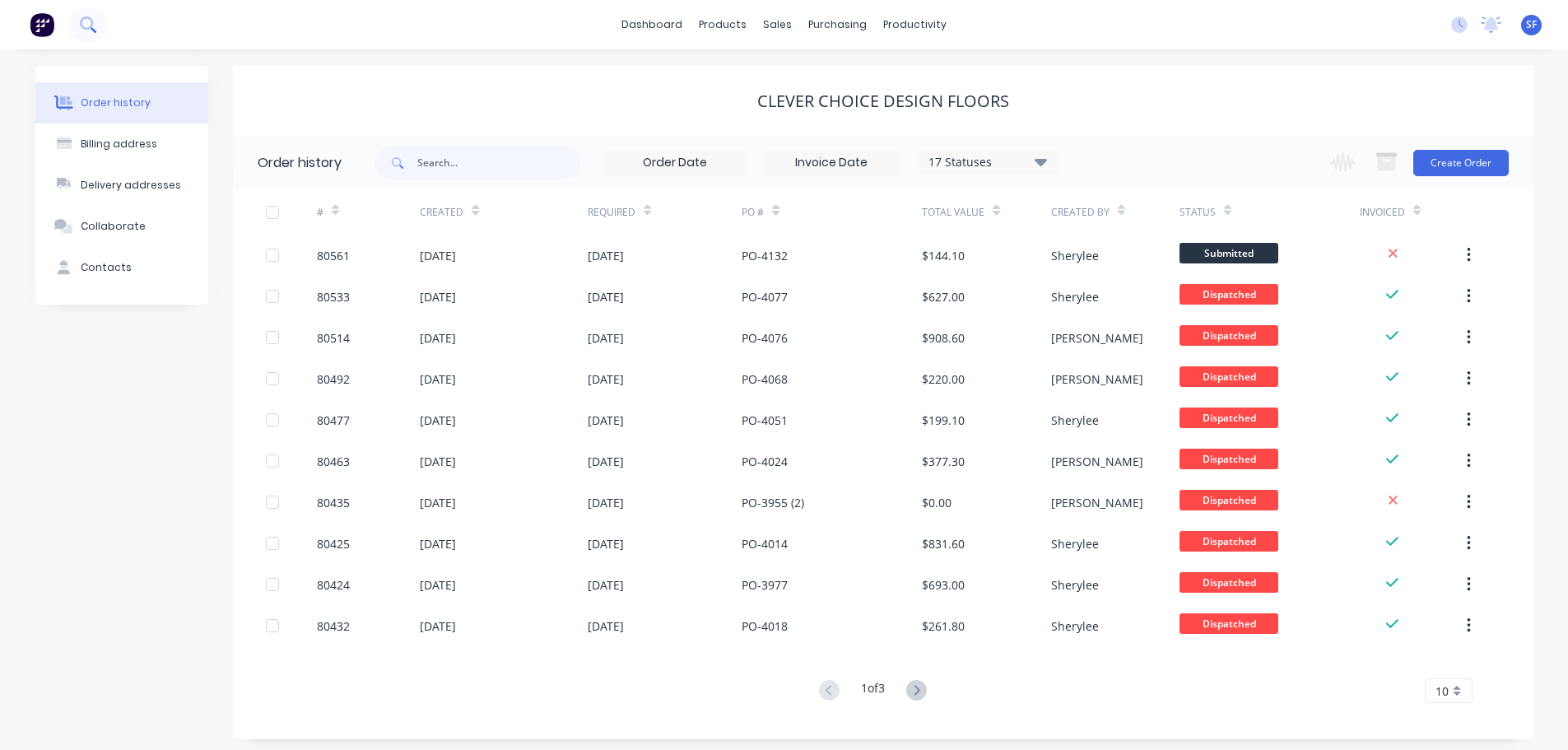
click at [83, 25] on icon at bounding box center [88, 25] width 16 height 16
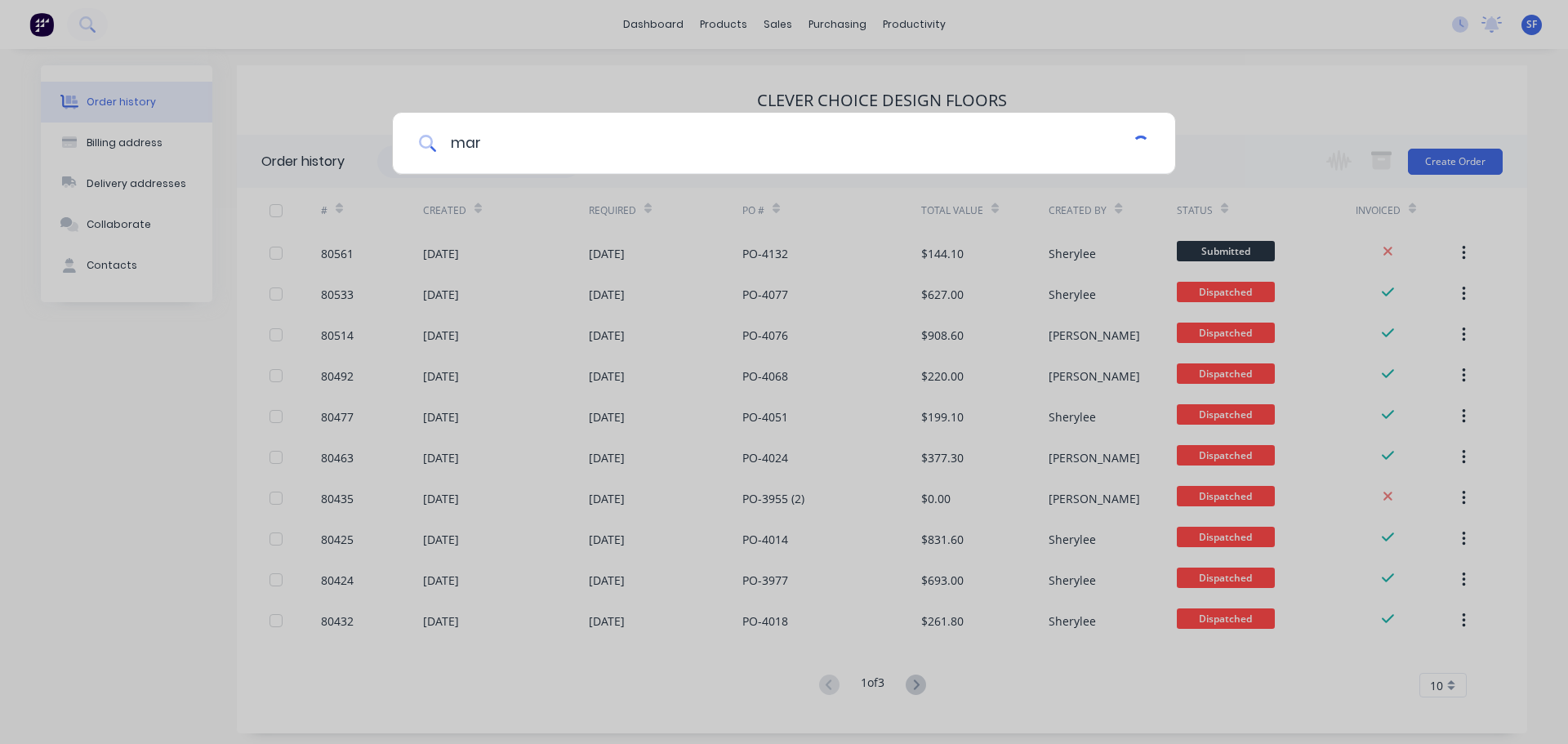
type input "mar"
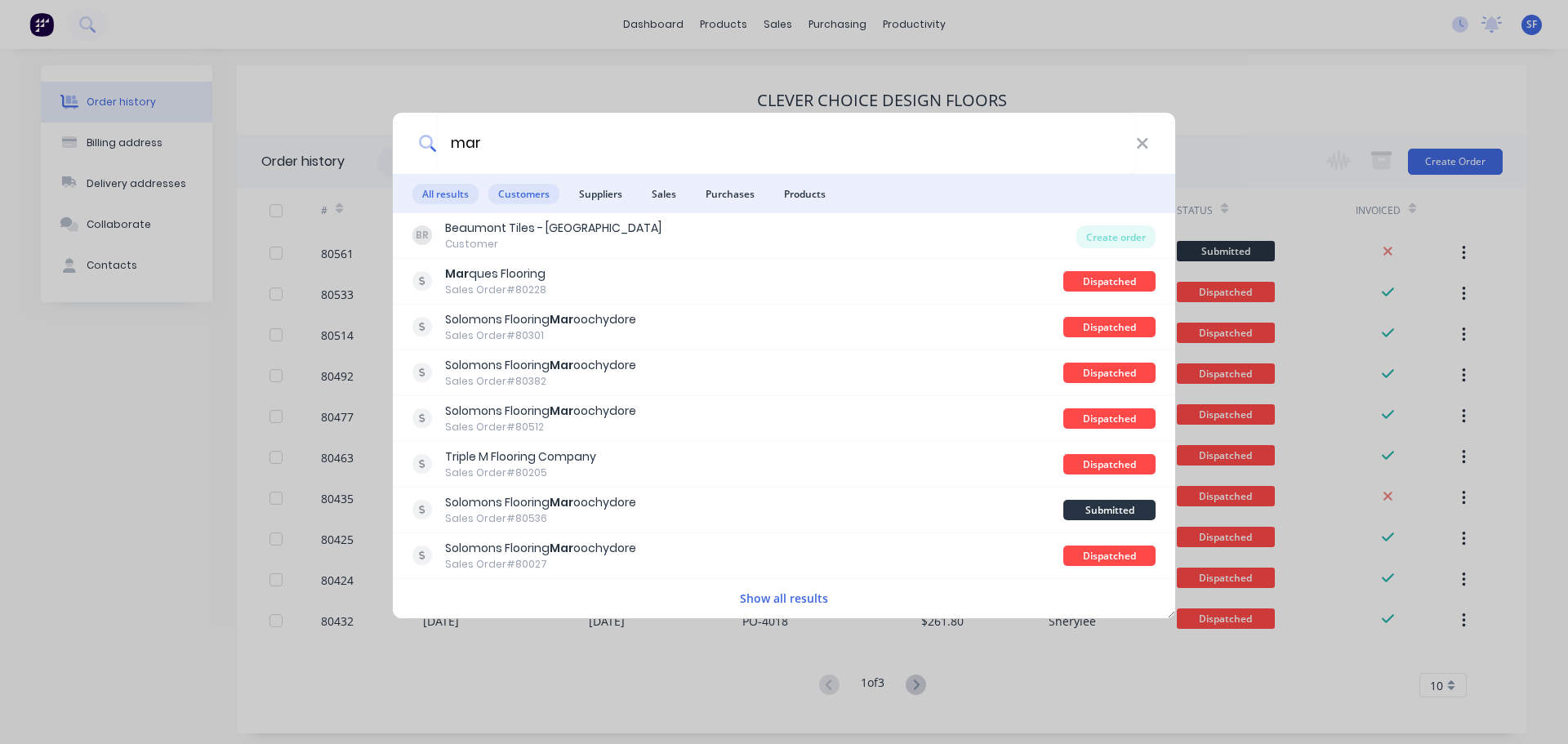
click at [543, 194] on span "Customers" at bounding box center [524, 193] width 71 height 20
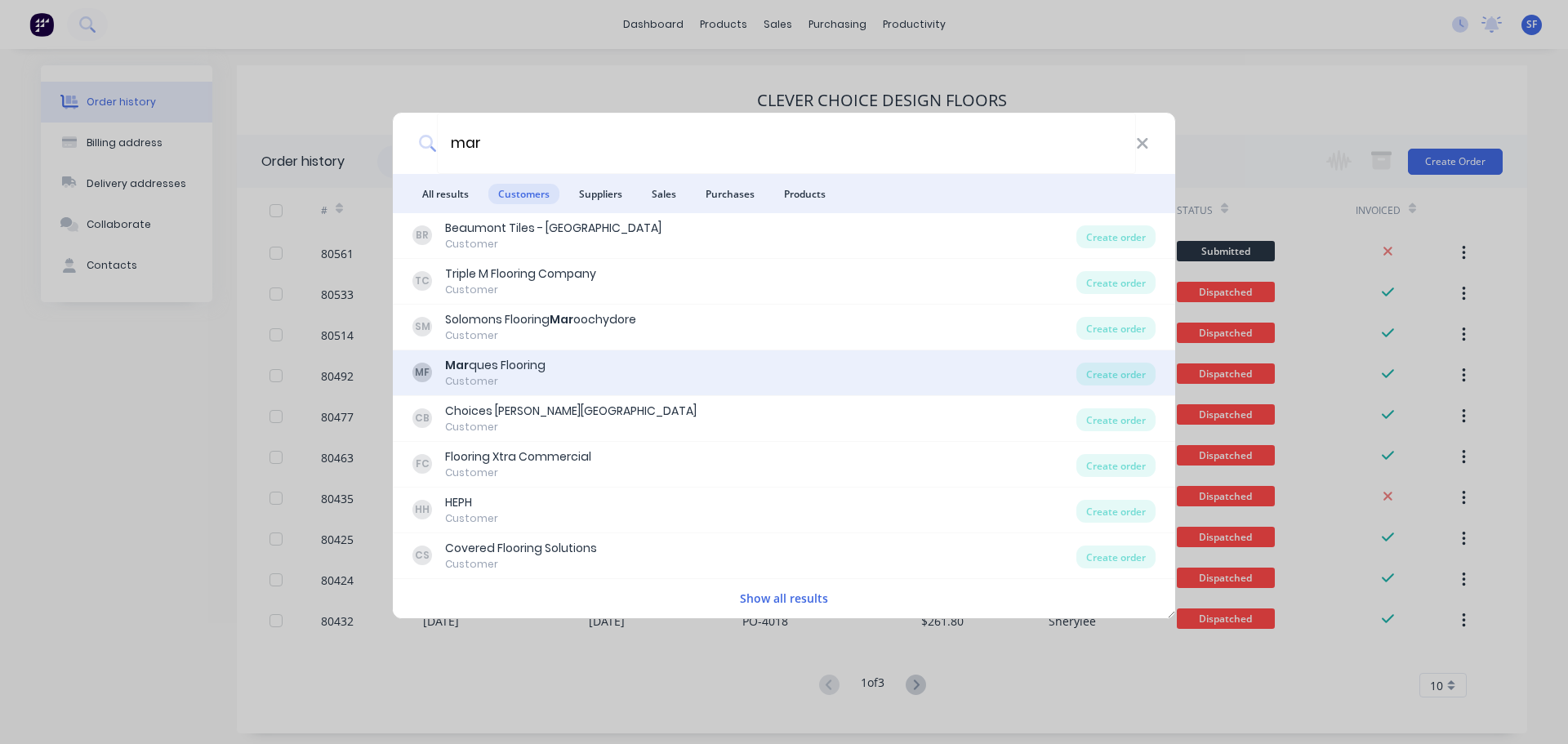
click at [510, 364] on div "Mar ques Flooring" at bounding box center [495, 365] width 101 height 17
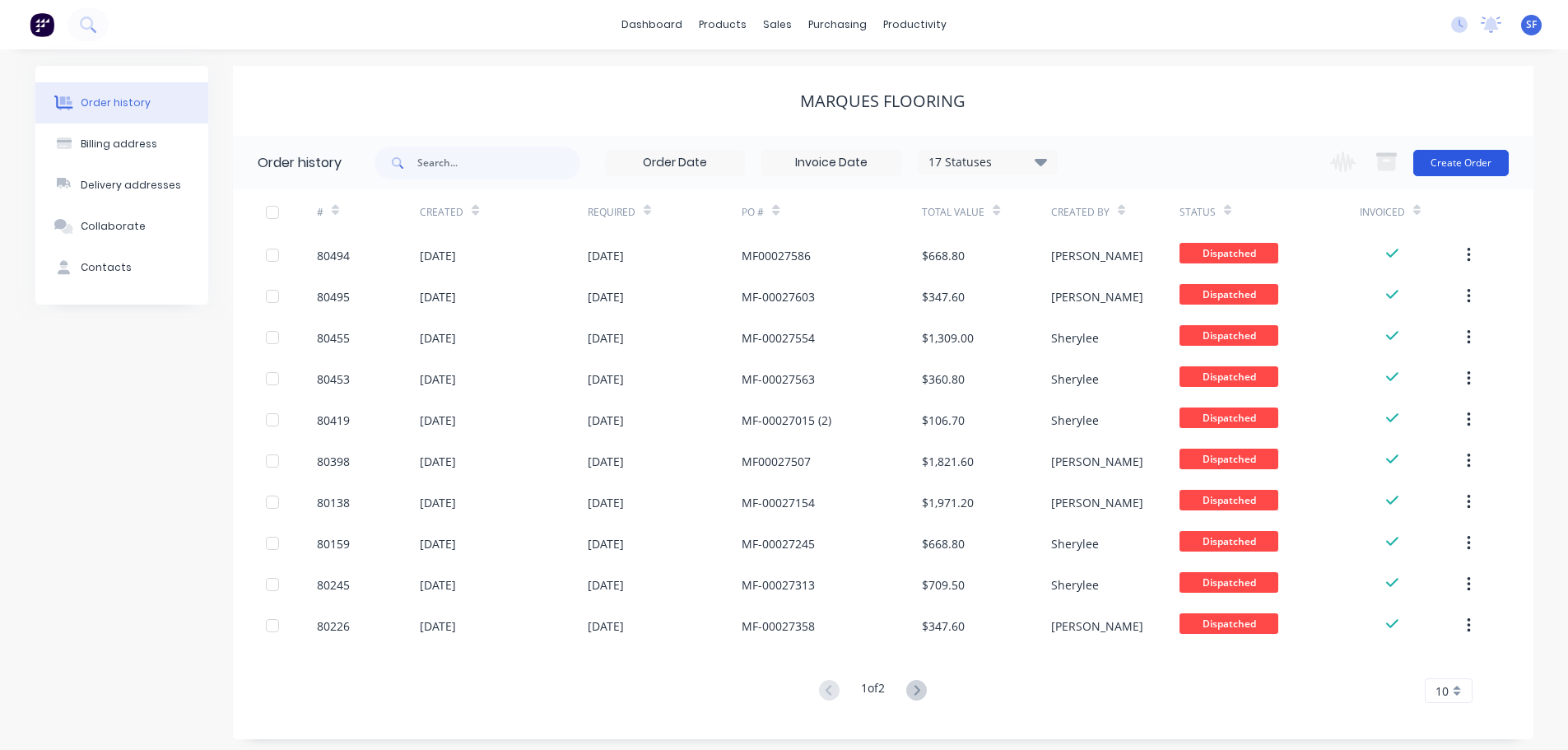
click at [1486, 164] on button "Create Order" at bounding box center [1461, 163] width 96 height 26
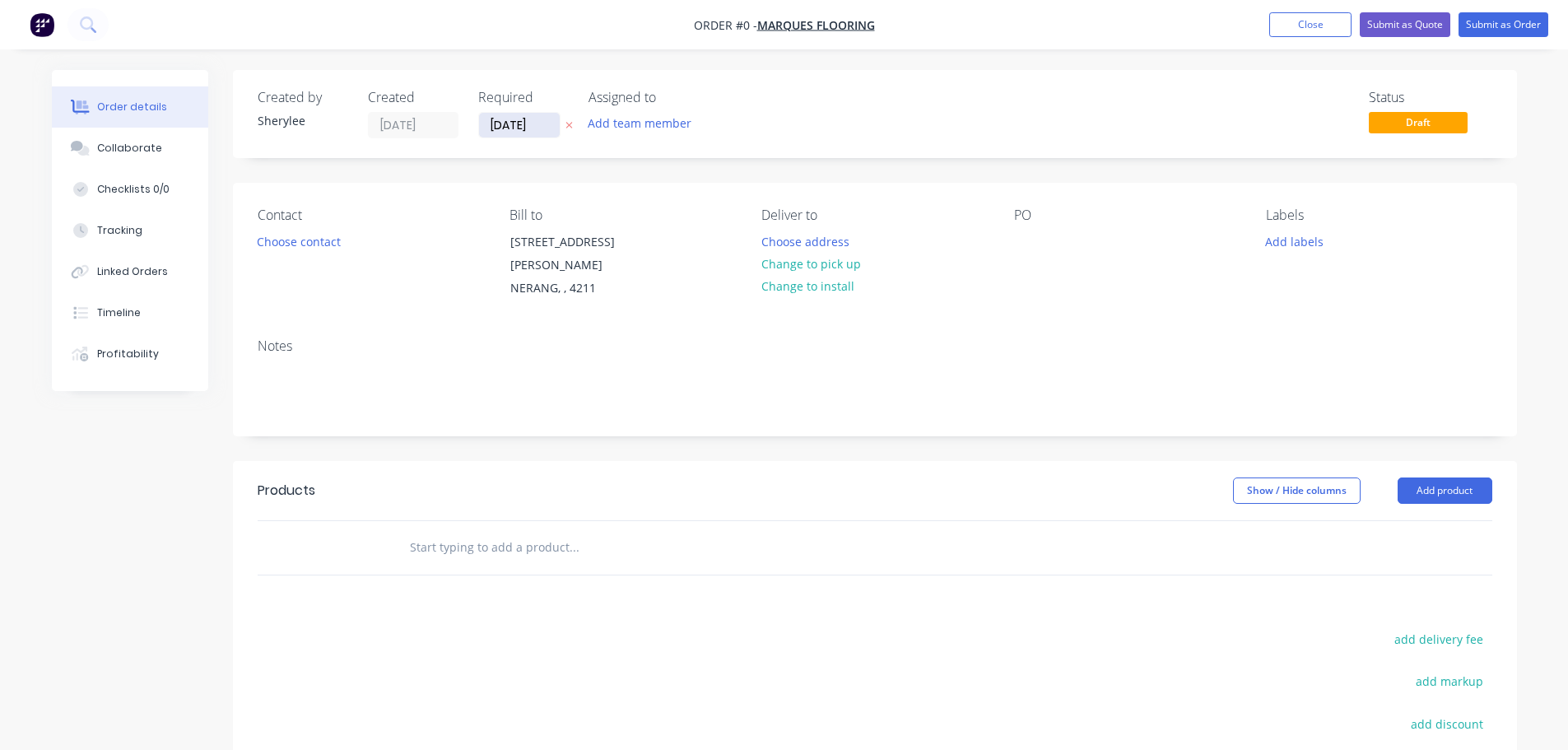
click at [533, 118] on input "[DATE]" at bounding box center [520, 125] width 81 height 25
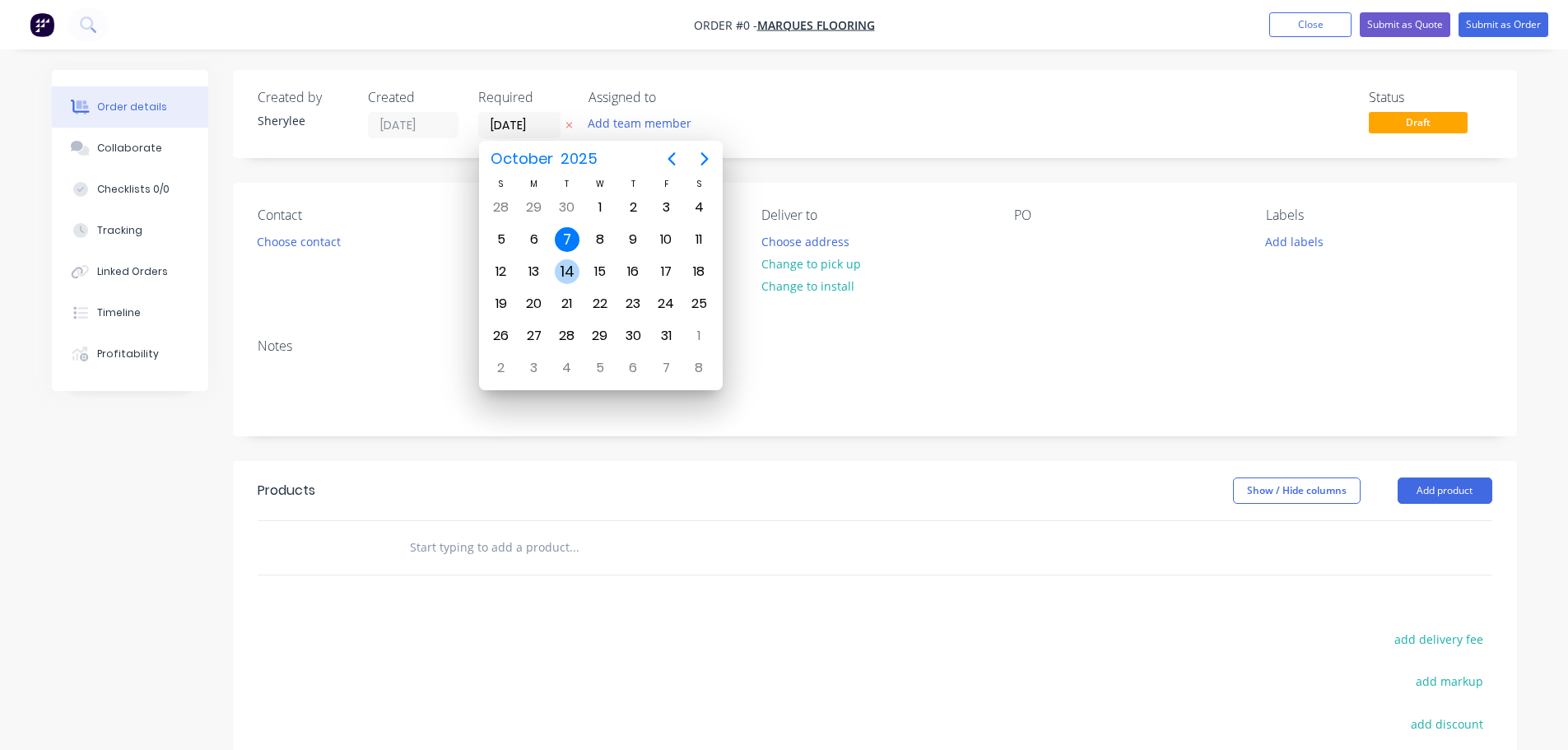
click at [564, 272] on div "14" at bounding box center [567, 272] width 25 height 25
type input "[DATE]"
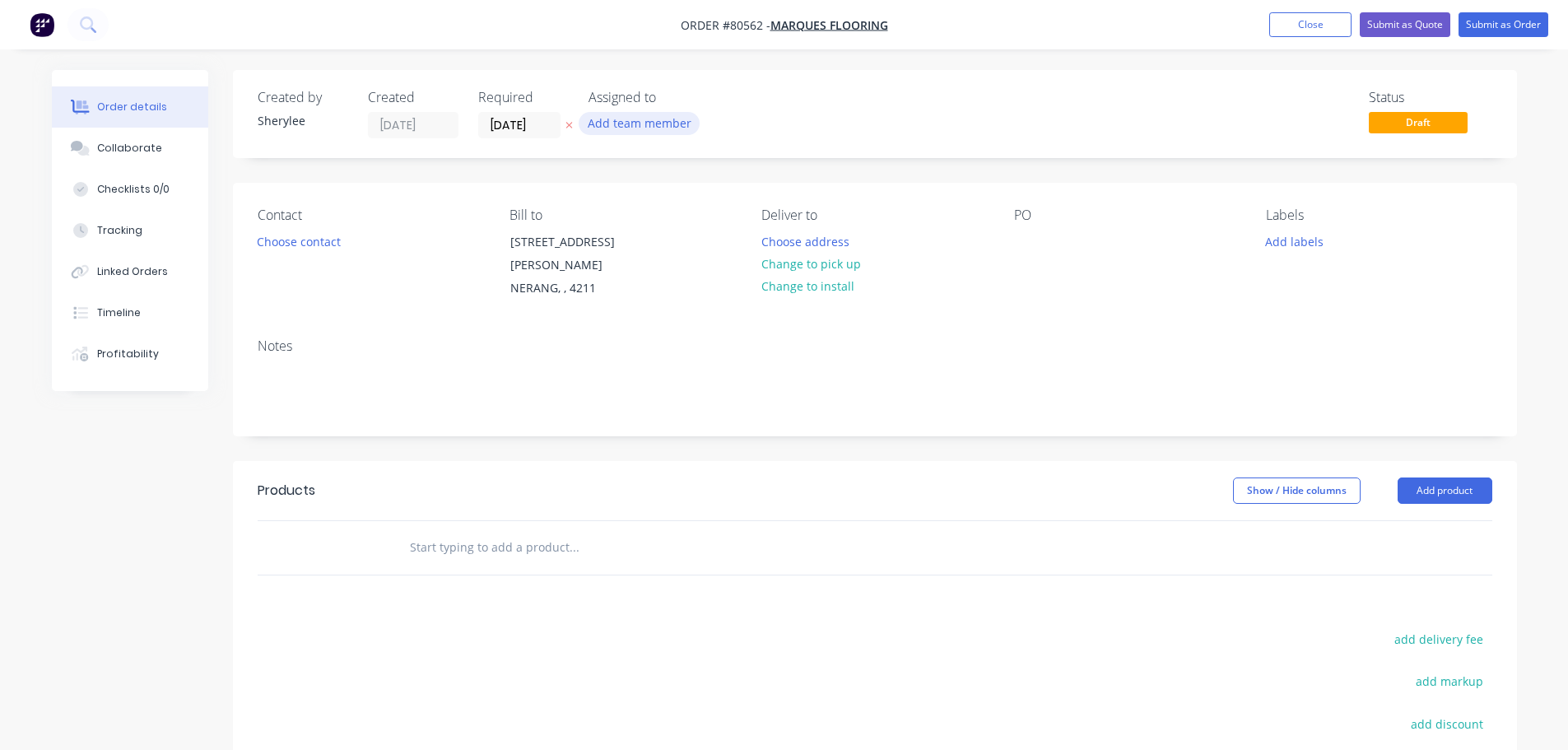
click at [600, 124] on button "Add team member" at bounding box center [639, 123] width 121 height 22
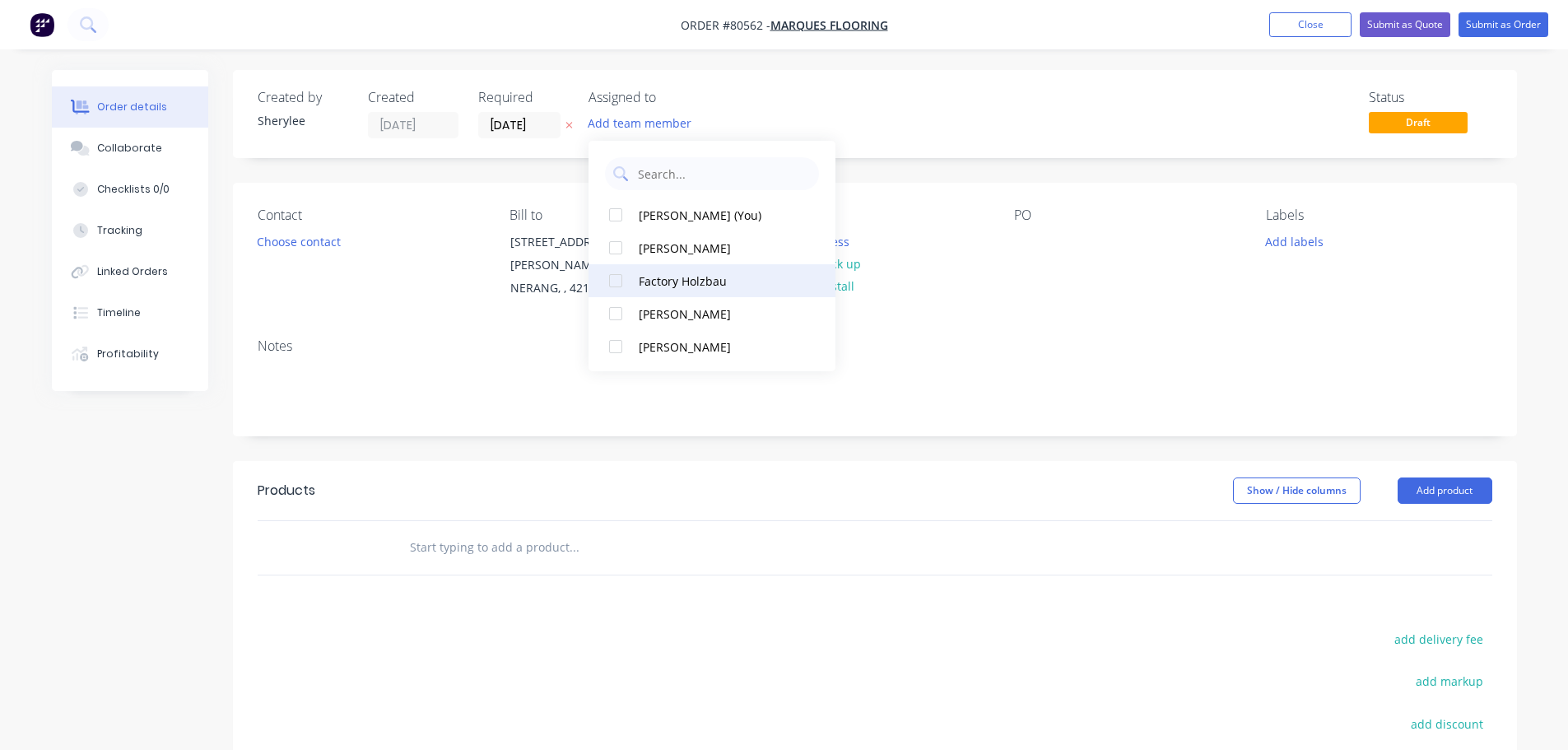
click at [613, 280] on div at bounding box center [616, 281] width 33 height 33
click at [309, 235] on button "Choose contact" at bounding box center [299, 240] width 102 height 22
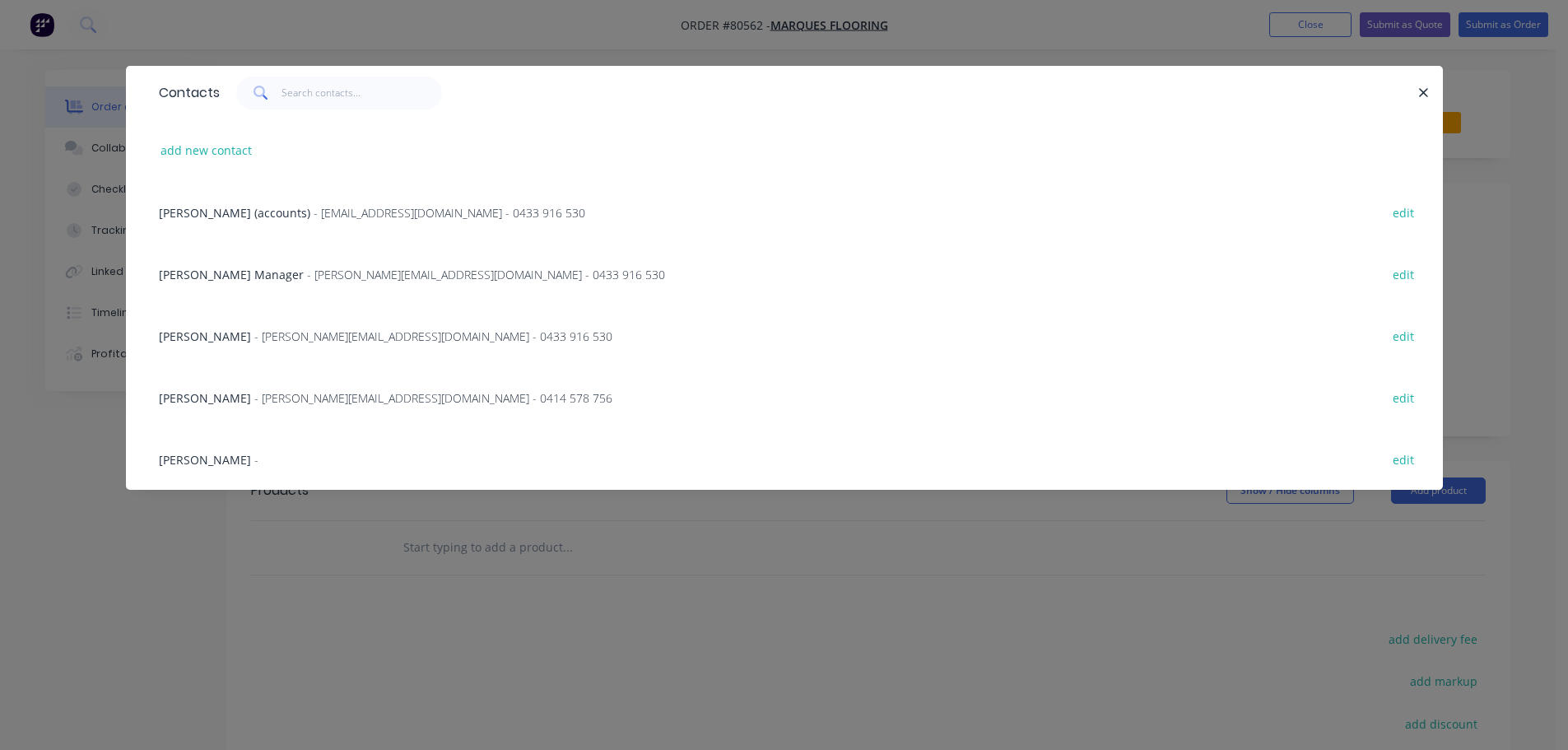
click at [263, 397] on span "- [PERSON_NAME][EMAIL_ADDRESS][DOMAIN_NAME] - 0414 578 756" at bounding box center [433, 398] width 358 height 16
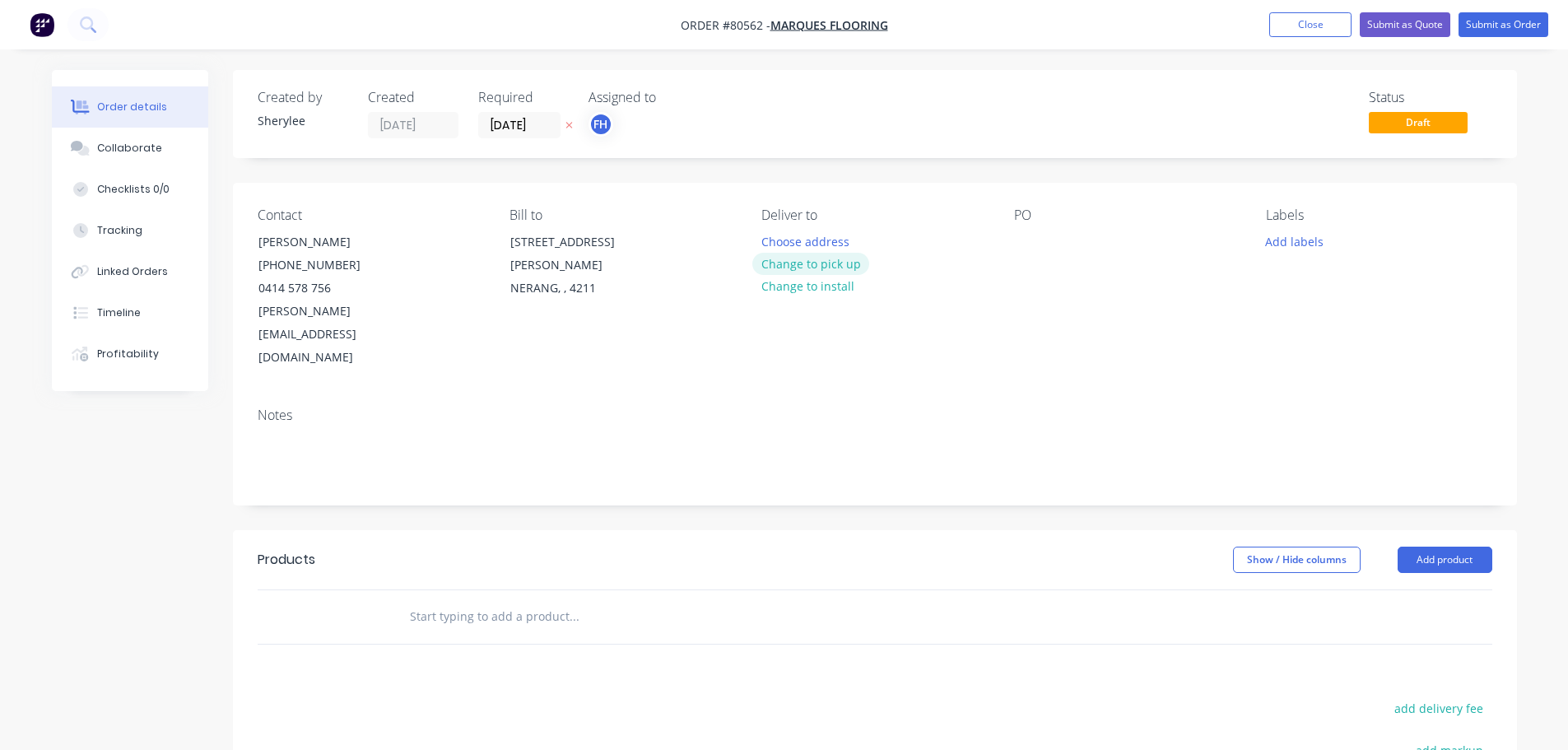
click at [808, 270] on button "Change to pick up" at bounding box center [811, 263] width 117 height 22
click at [1032, 252] on div at bounding box center [1027, 241] width 26 height 24
click at [1299, 239] on button "Add labels" at bounding box center [1295, 240] width 75 height 22
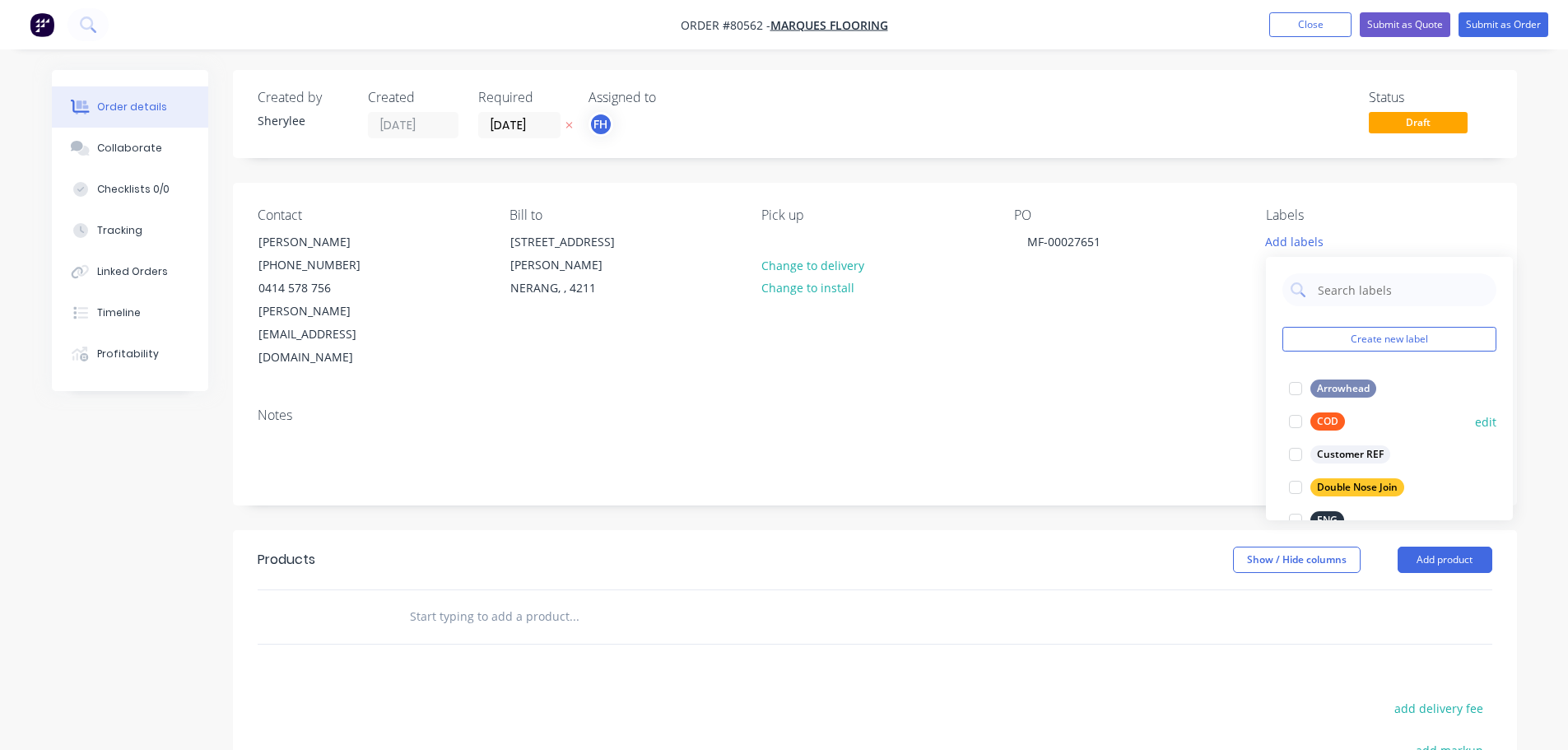
scroll to position [165, 0]
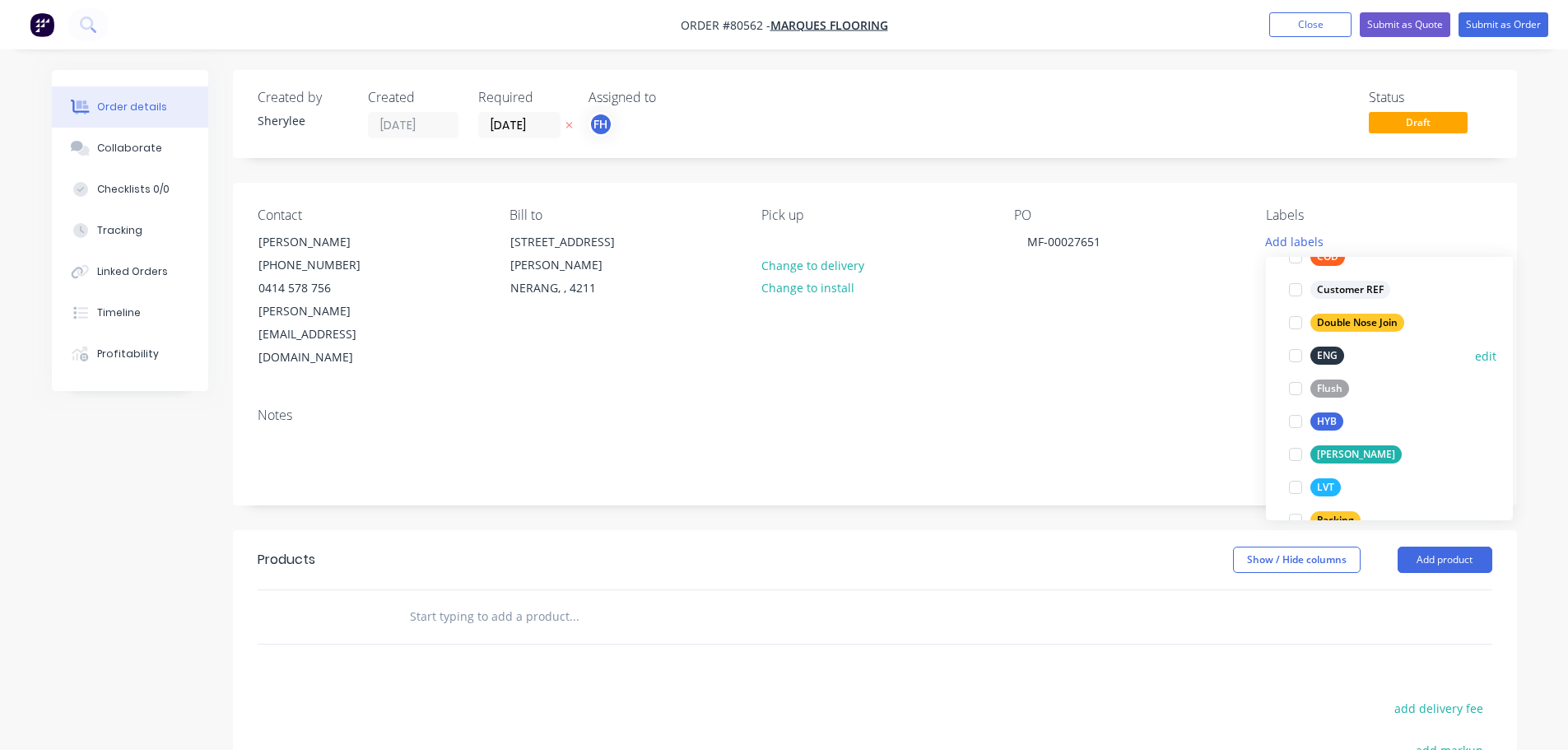
click at [1302, 357] on div at bounding box center [1296, 356] width 33 height 33
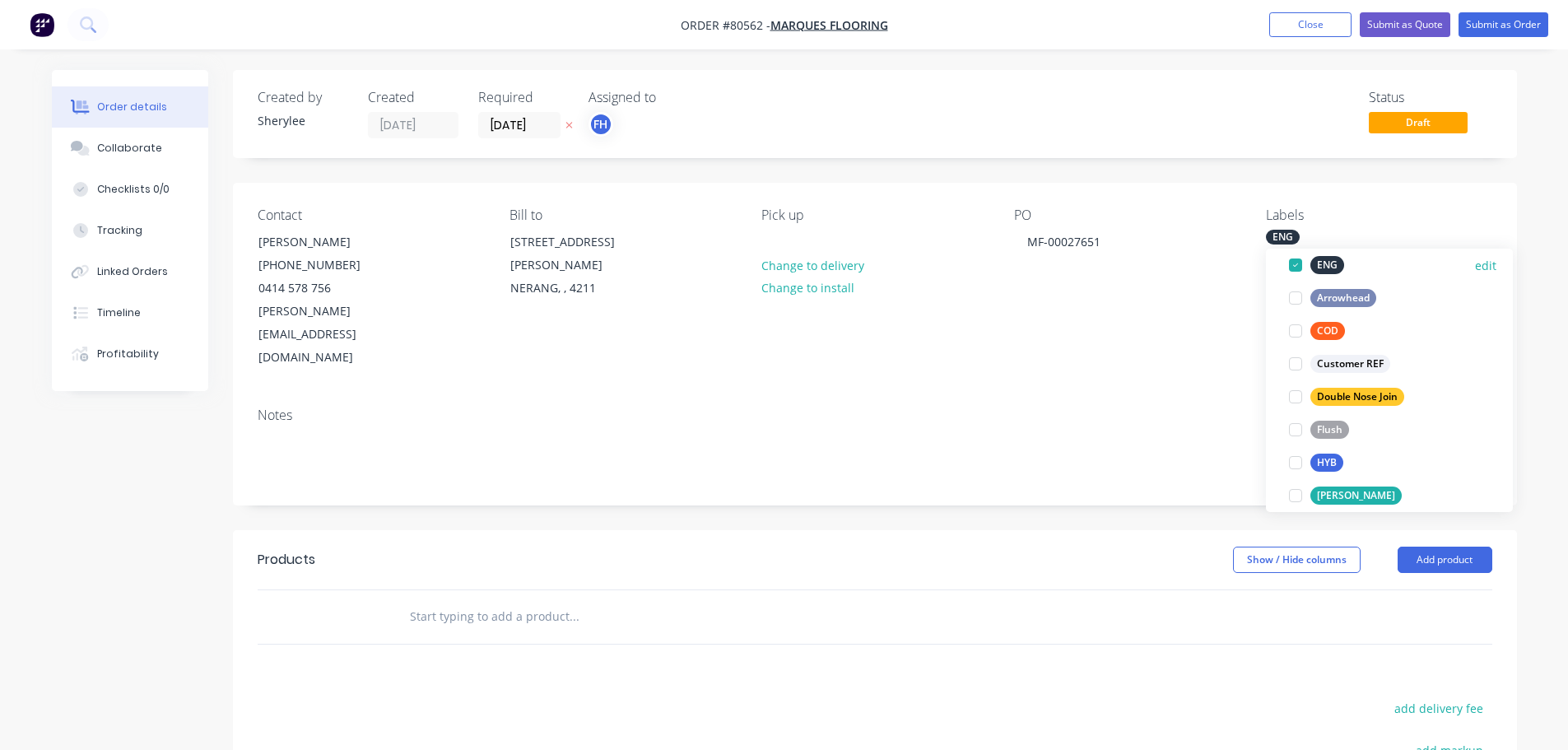
scroll to position [197, 0]
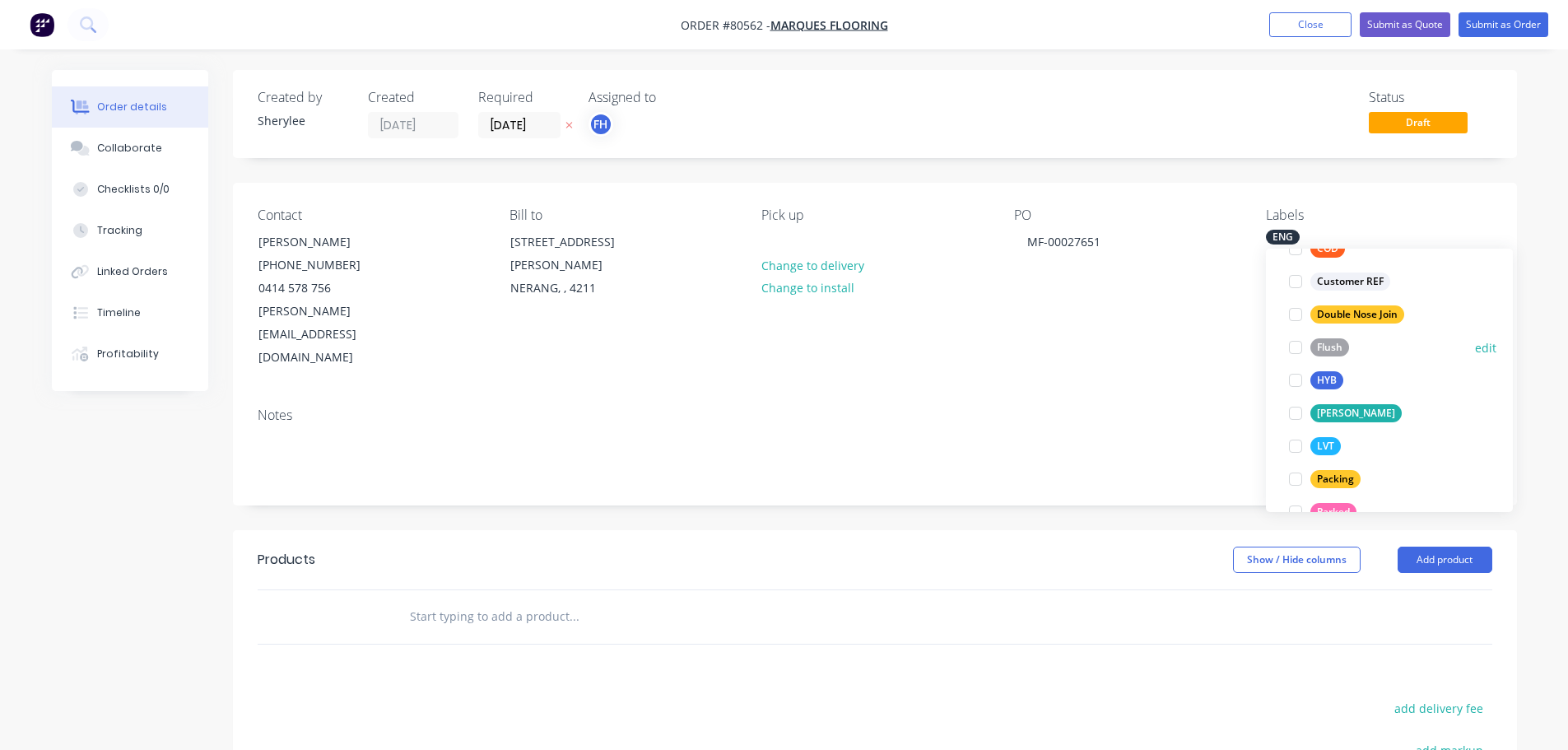
click at [1296, 350] on div at bounding box center [1296, 348] width 33 height 33
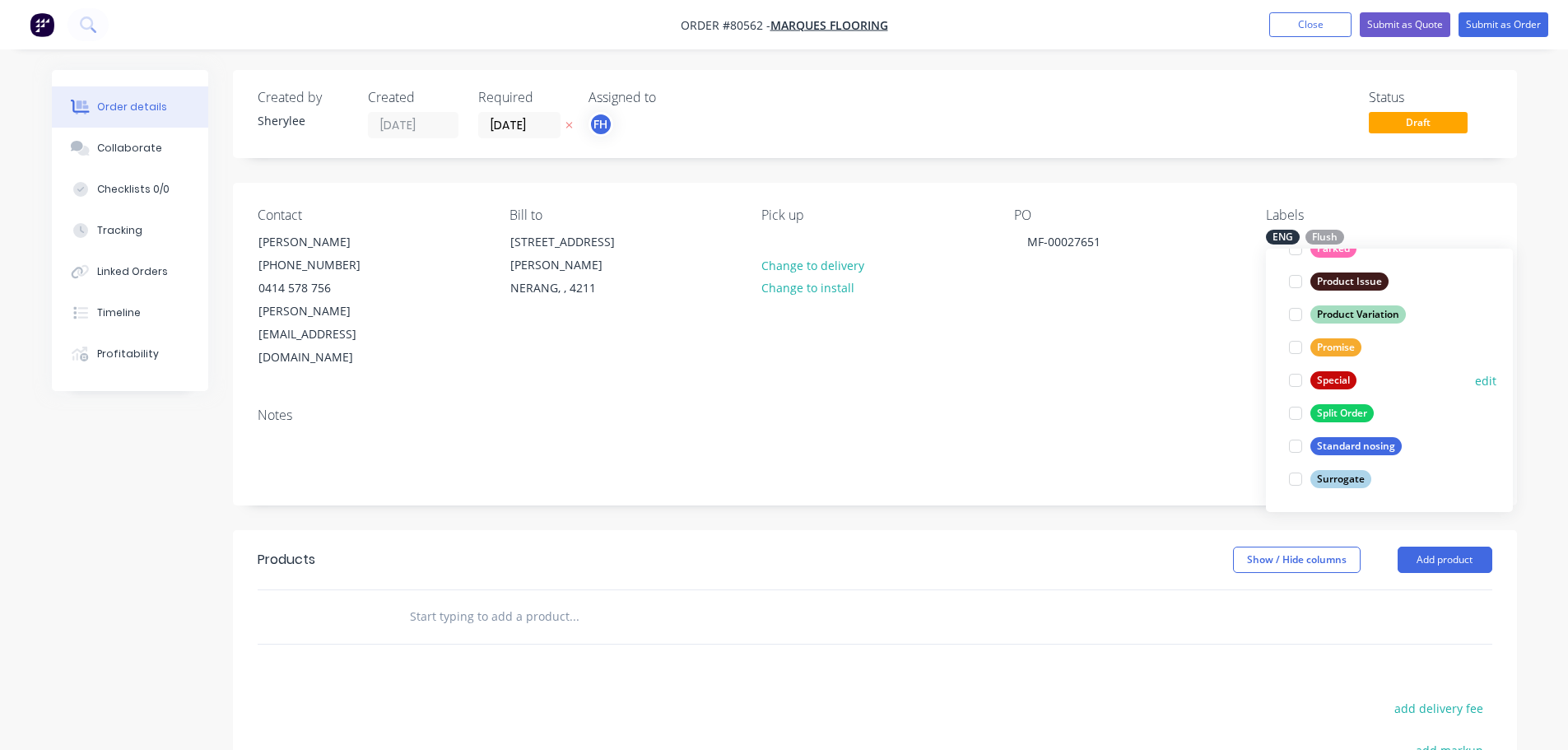
click at [1296, 381] on div at bounding box center [1296, 380] width 33 height 33
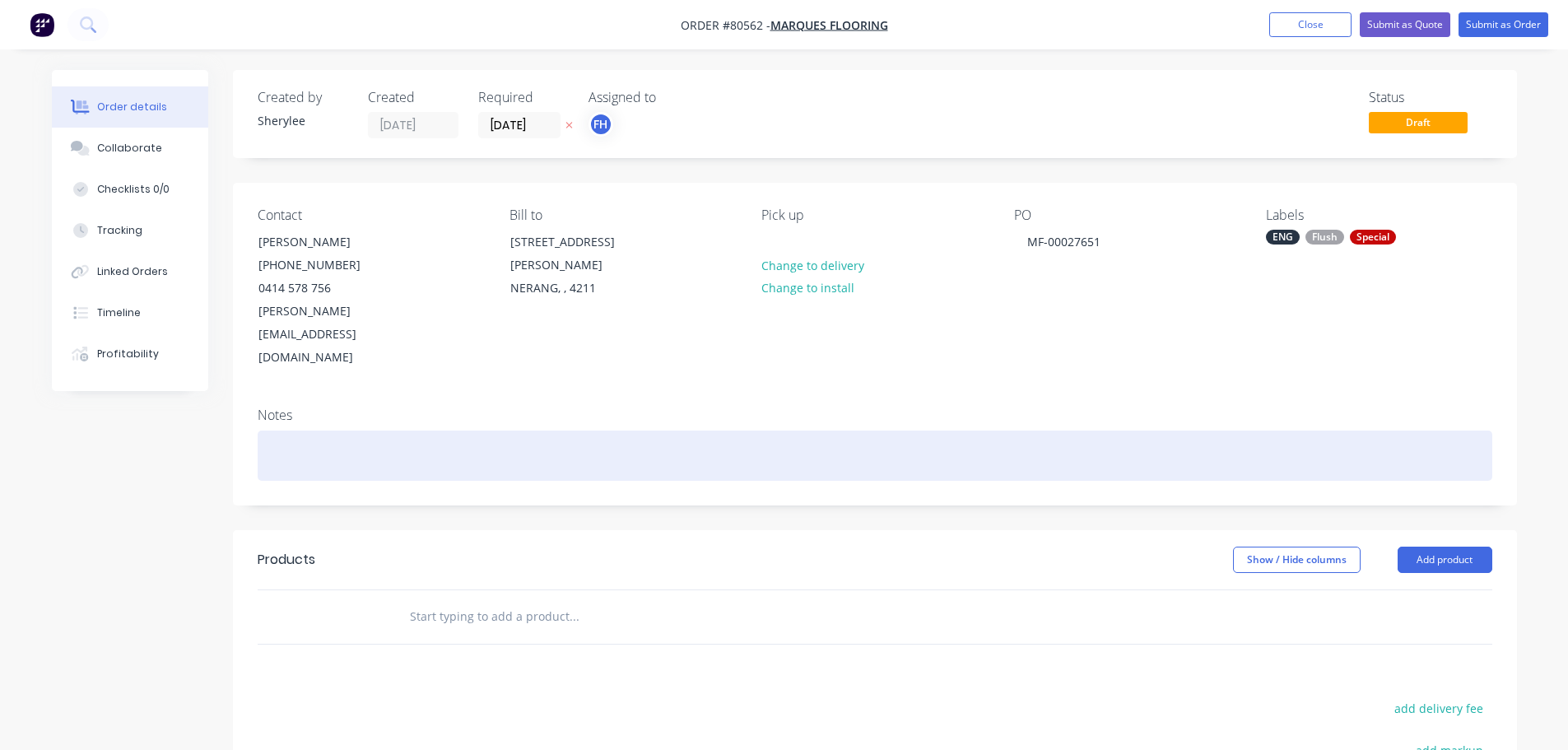
click at [496, 430] on div at bounding box center [875, 455] width 1235 height 50
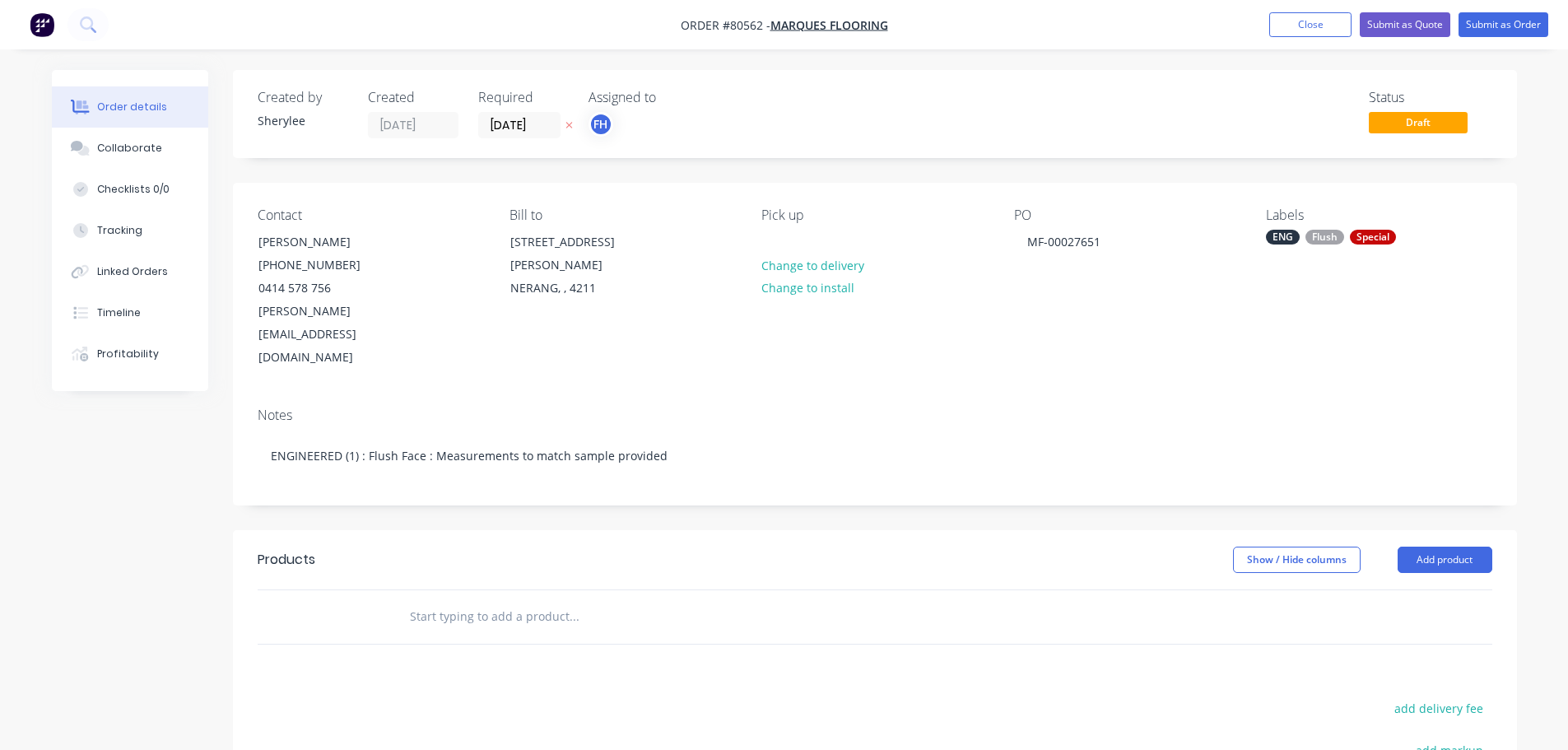
click at [446, 600] on input "text" at bounding box center [574, 617] width 330 height 33
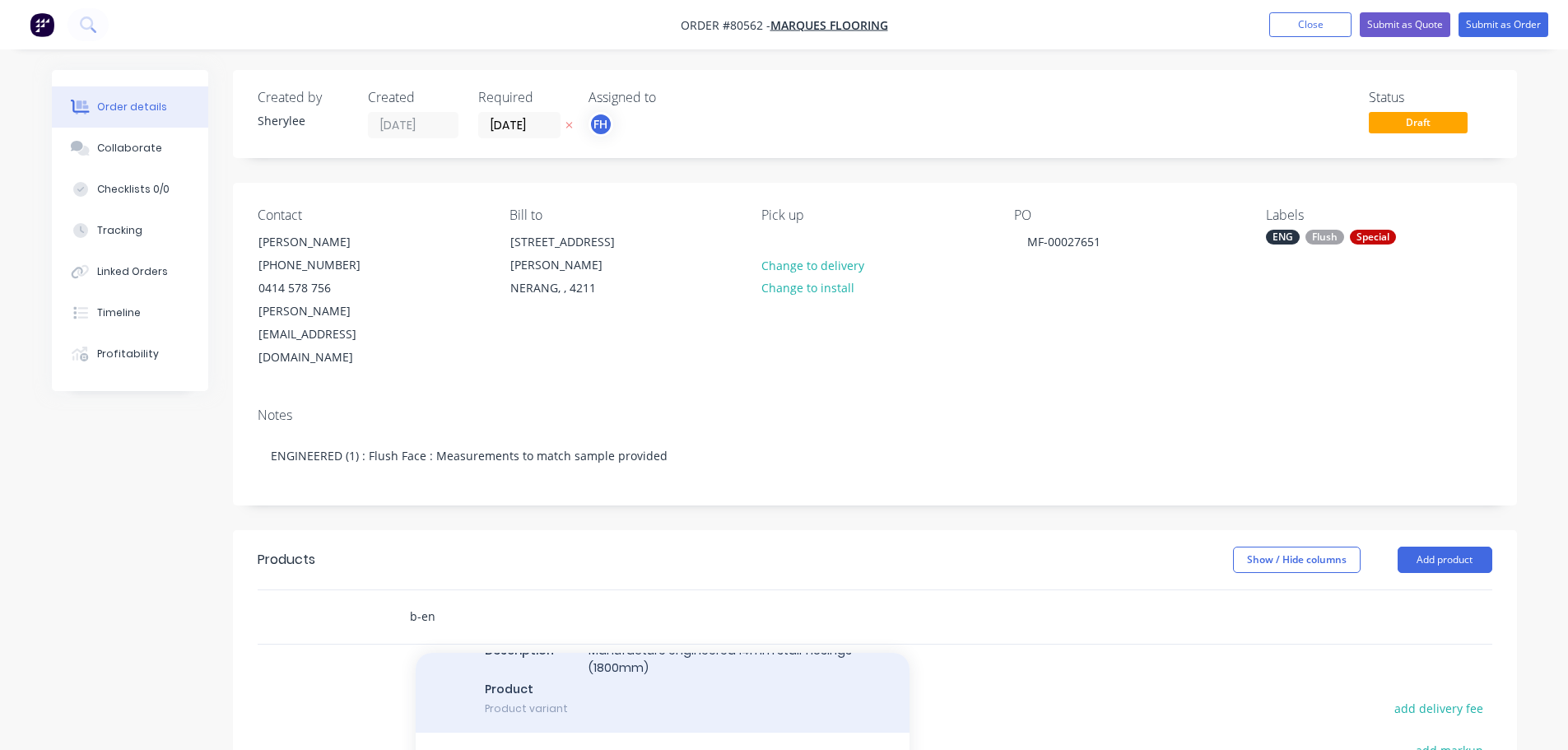
scroll to position [247, 0]
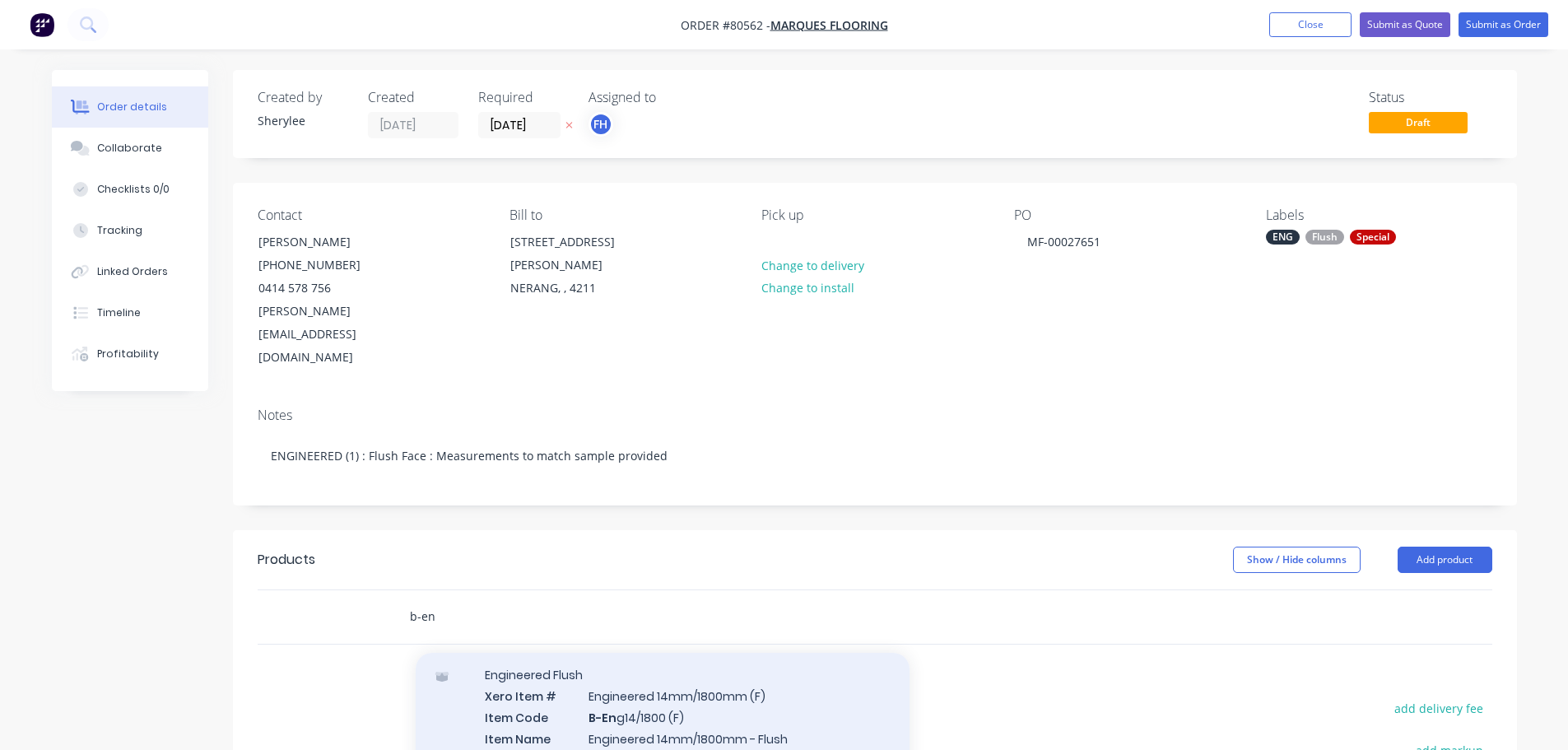
type input "b-en"
click at [743, 687] on div "Engineered Flush Xero Item # Engineered 14mm/1800mm (F) Item Code B-En g14/1800…" at bounding box center [663, 746] width 494 height 193
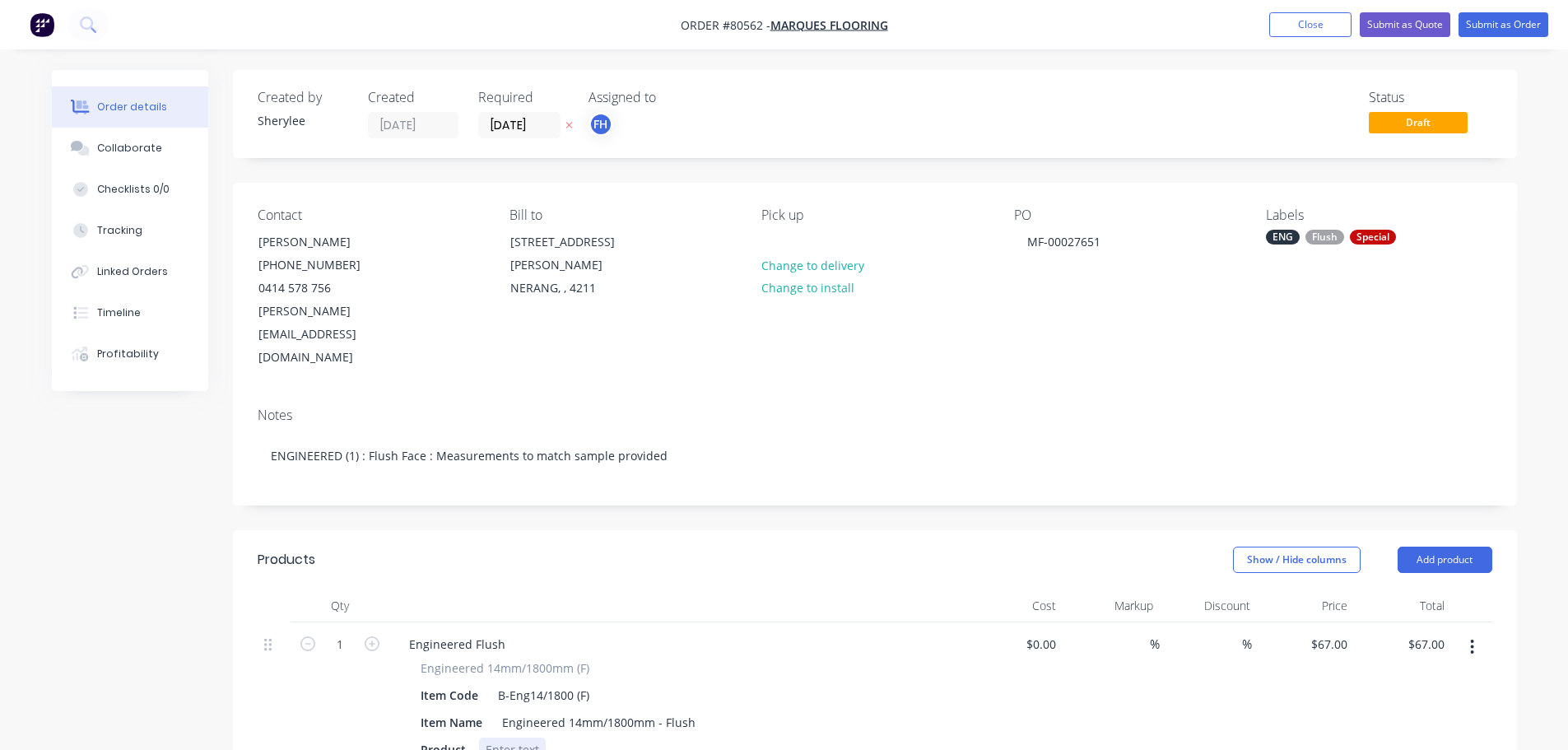
click at [527, 738] on div at bounding box center [513, 749] width 67 height 24
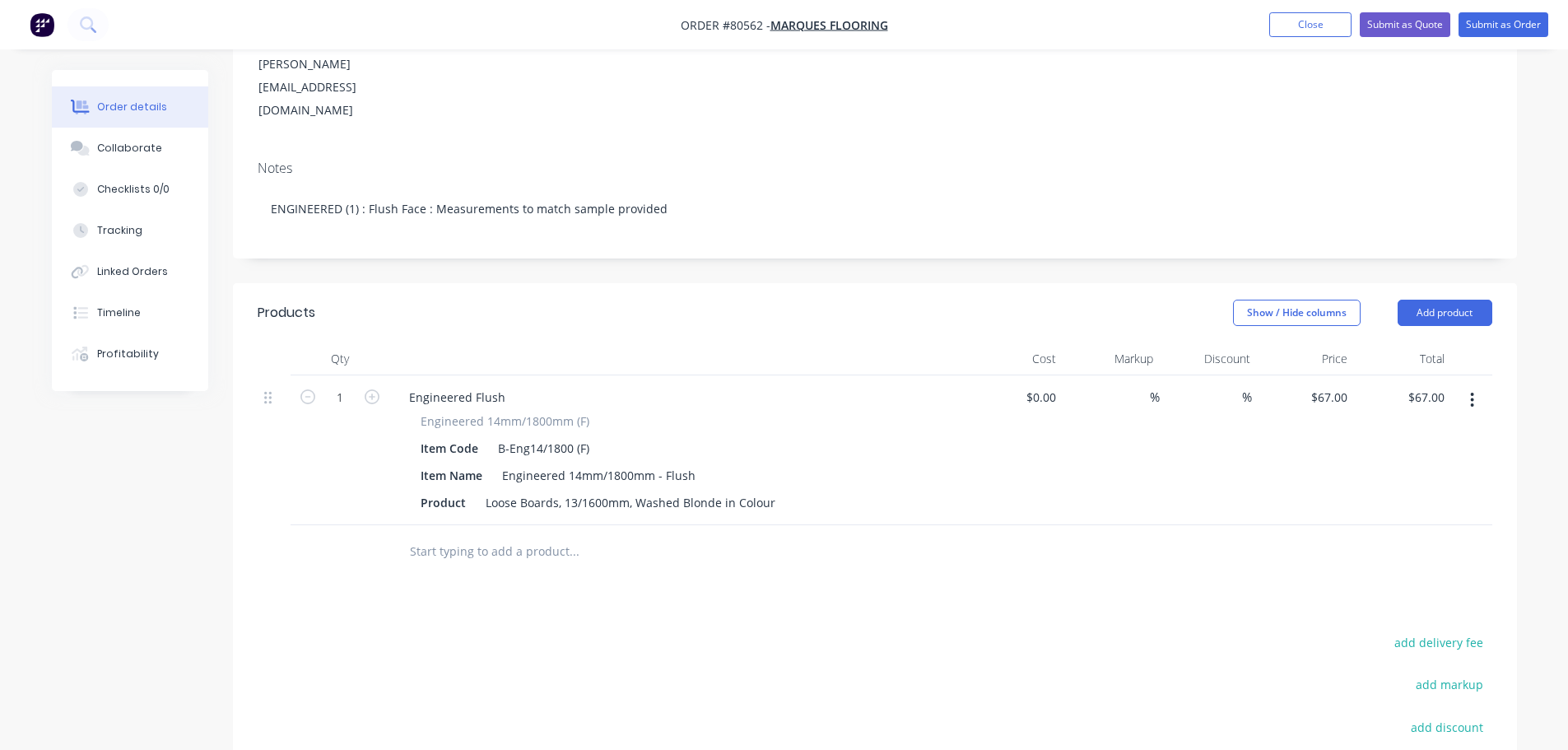
click at [503, 535] on input "text" at bounding box center [574, 552] width 330 height 33
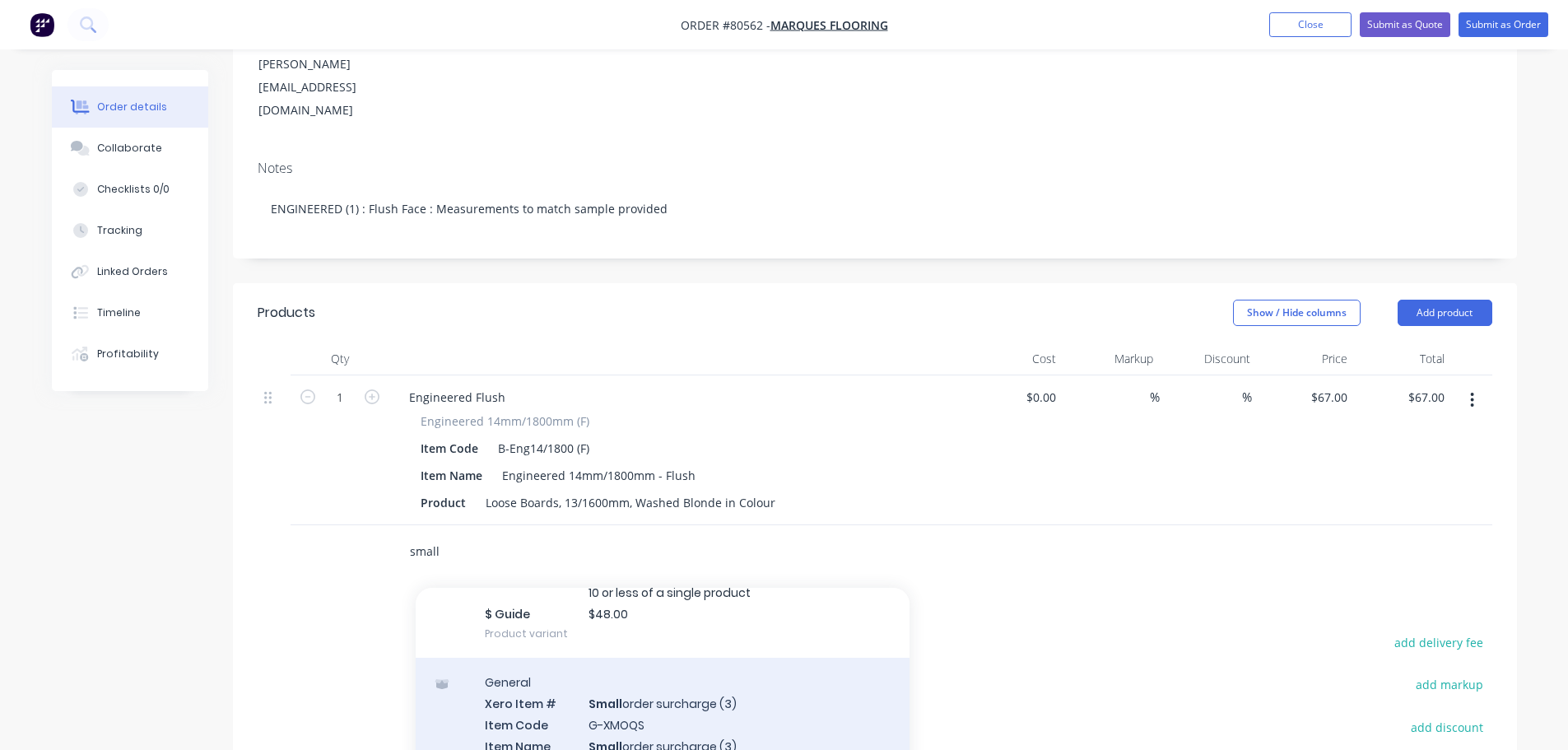
scroll to position [202, 0]
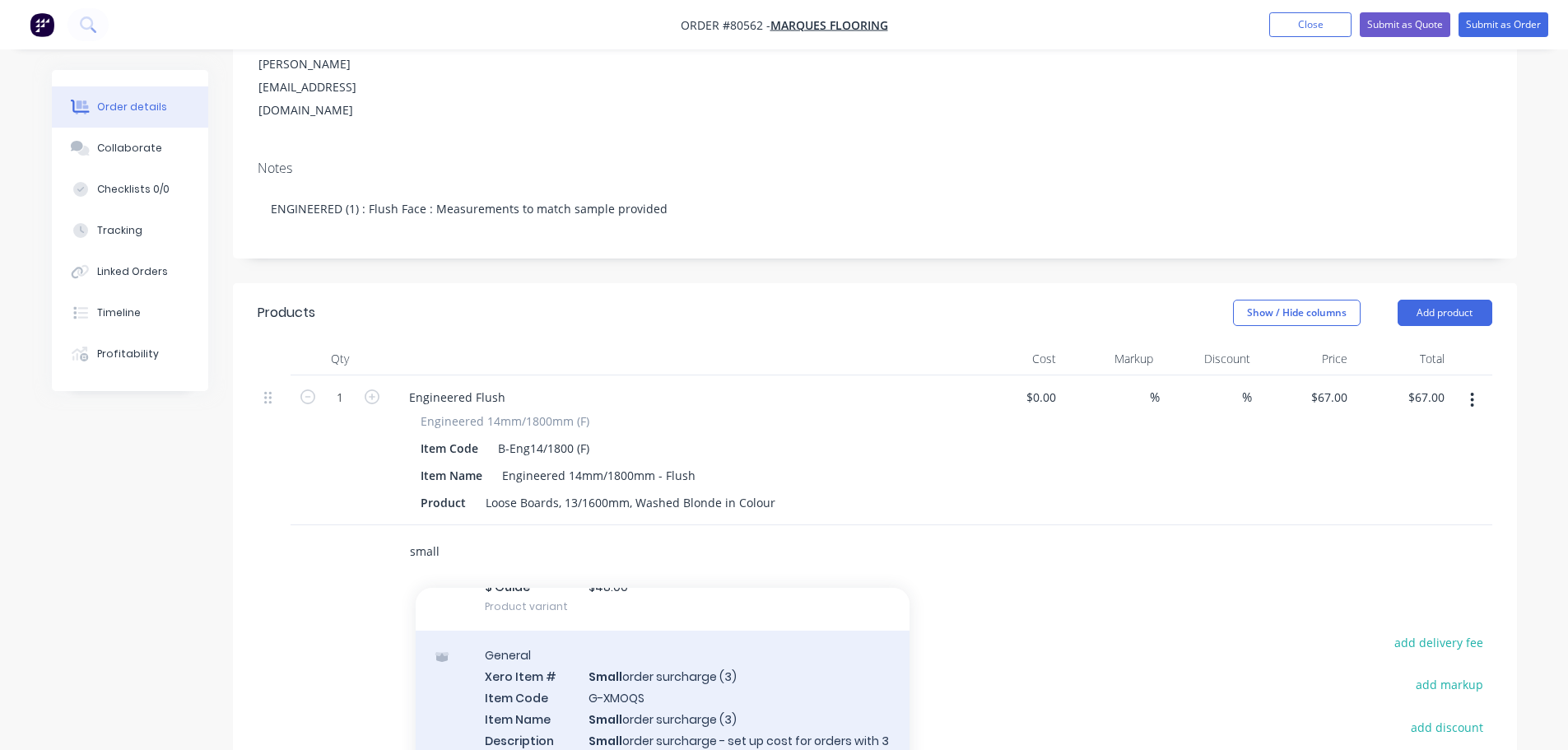
type input "small"
click at [781, 669] on div "General Xero Item # Small order surcharge (3) Item Code G-XMOQS Item Name Small…" at bounding box center [663, 727] width 494 height 193
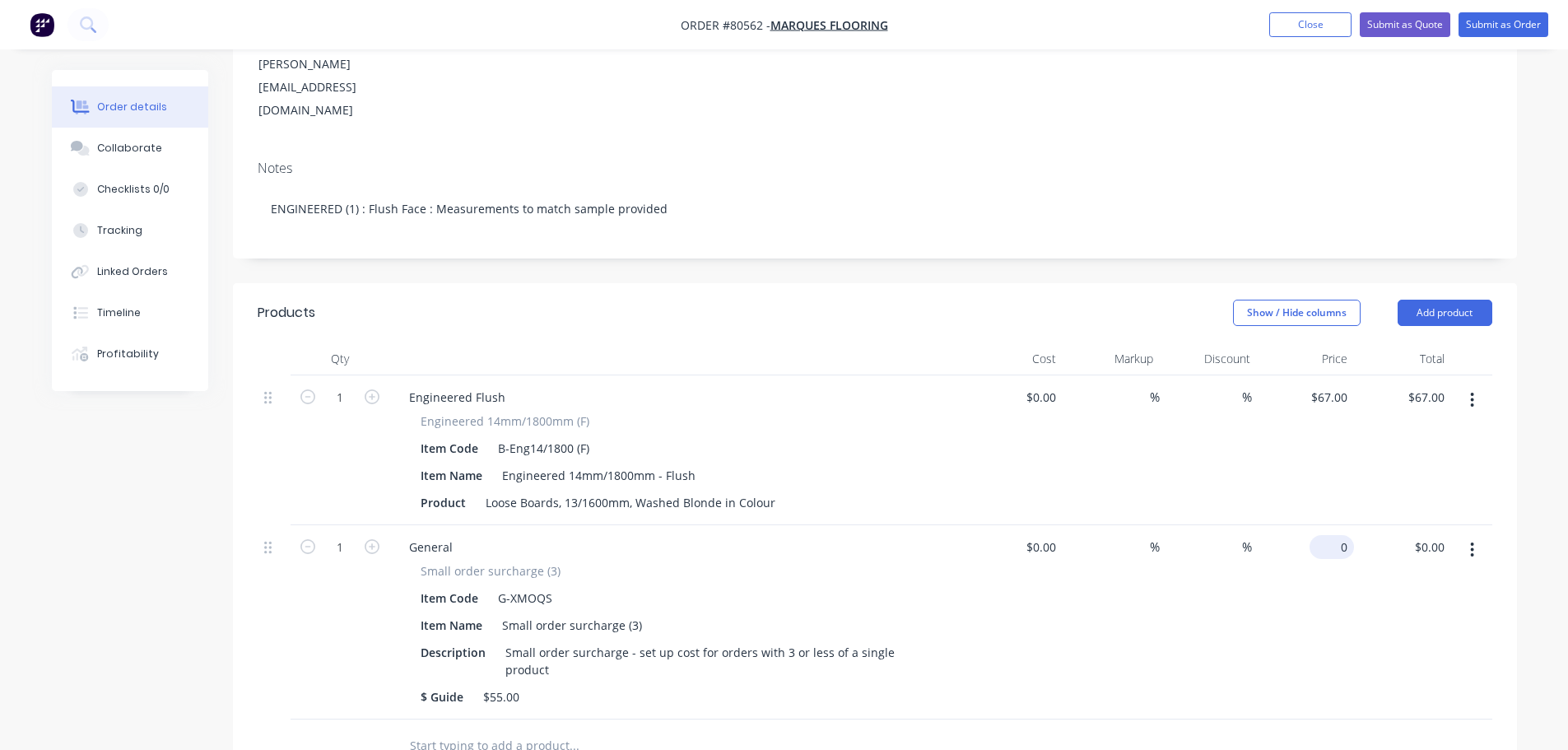
click at [1334, 535] on div "0 $0.00" at bounding box center [1332, 547] width 45 height 24
type input "$55.00"
click at [741, 729] on div at bounding box center [643, 746] width 494 height 33
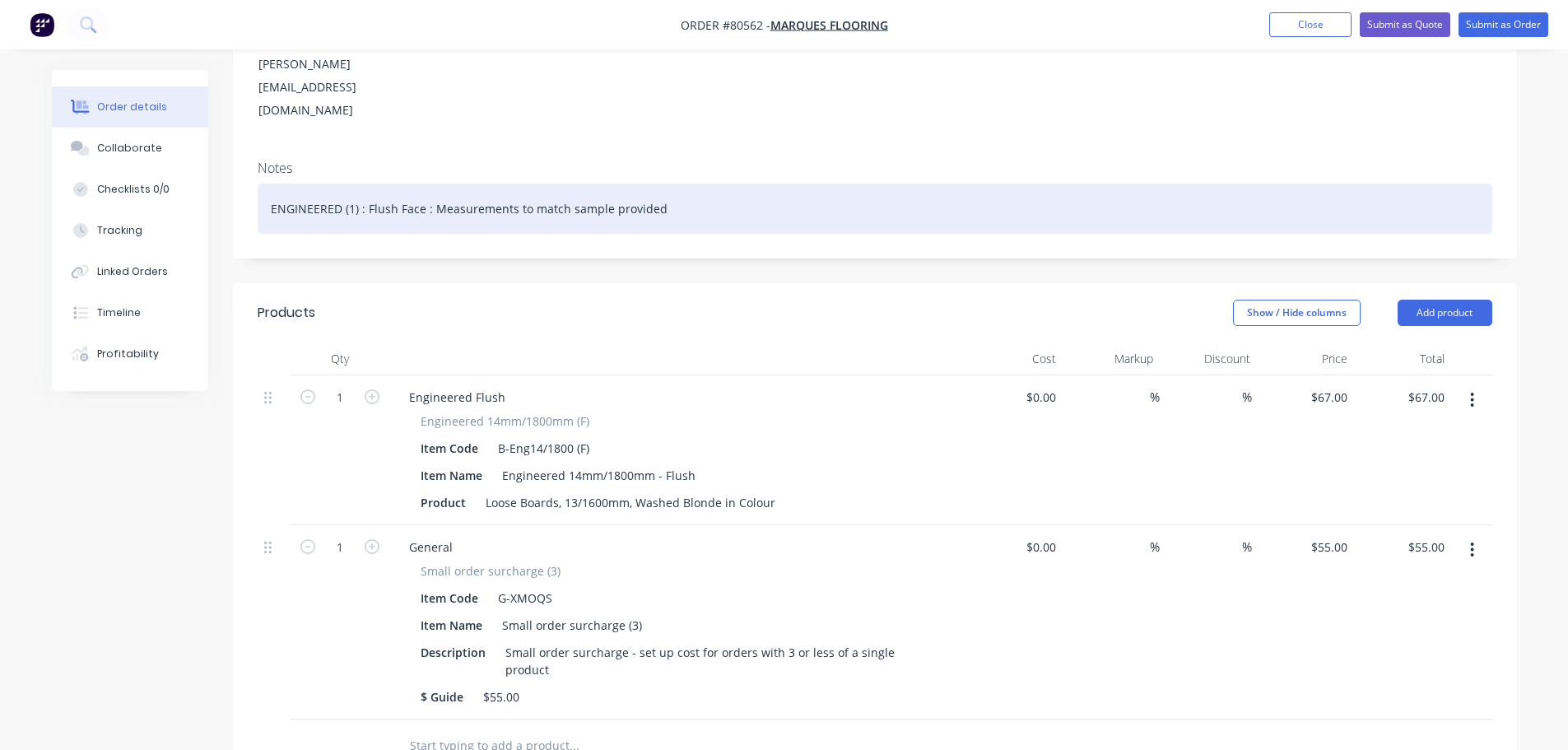
click at [422, 183] on div "ENGINEERED (1) : Flush Face : Measurements to match sample provided" at bounding box center [875, 208] width 1235 height 50
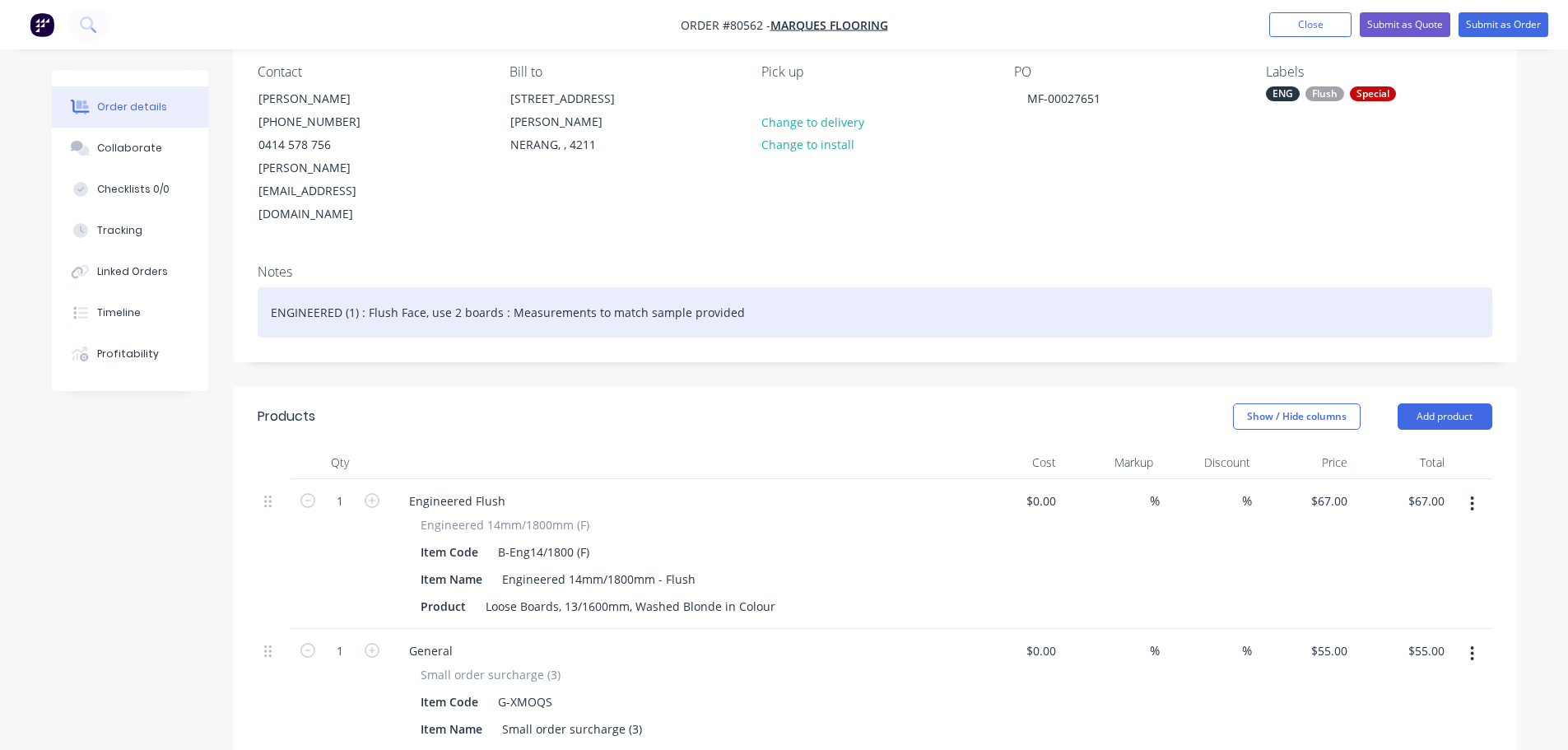
scroll to position [0, 0]
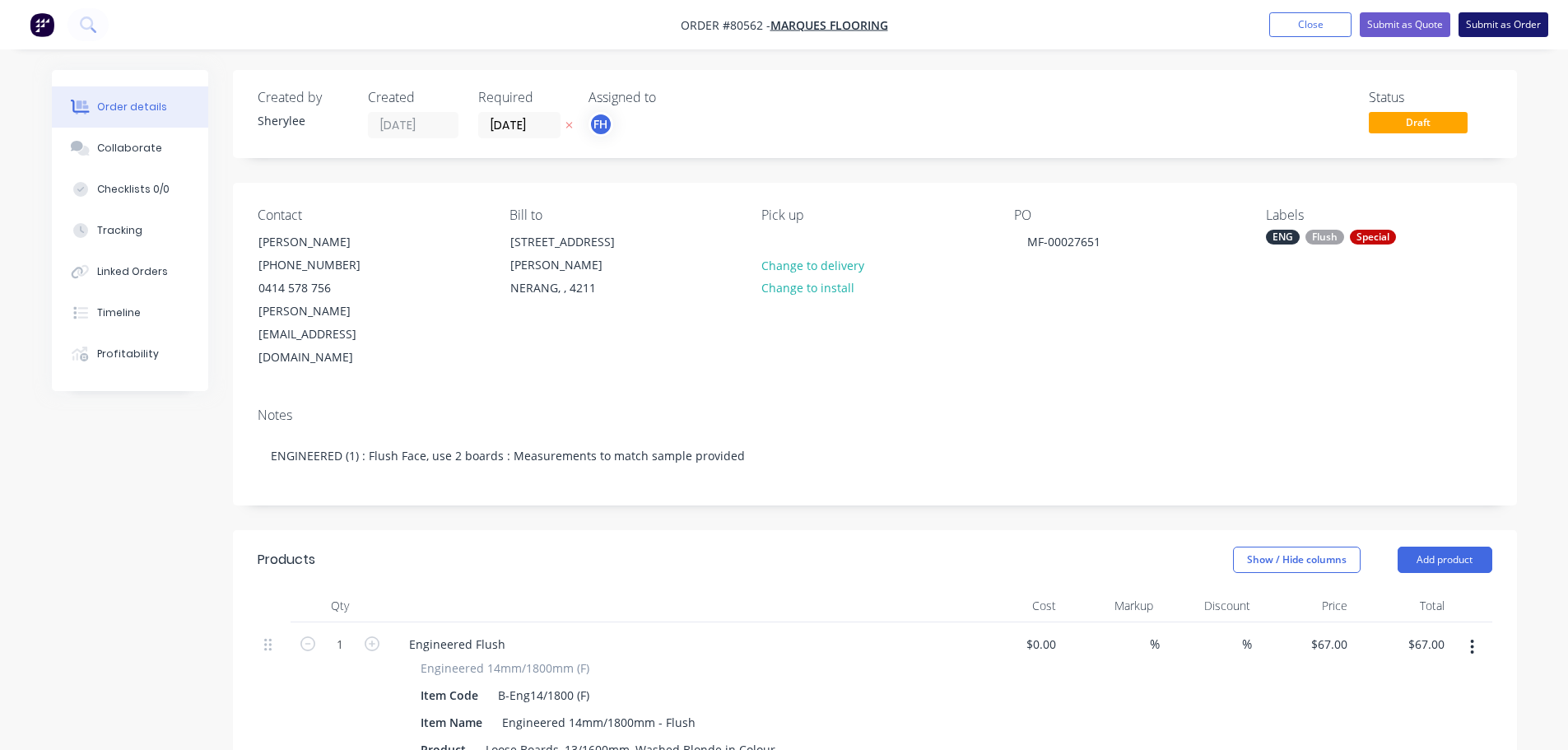
click at [1508, 18] on button "Submit as Order" at bounding box center [1504, 25] width 89 height 25
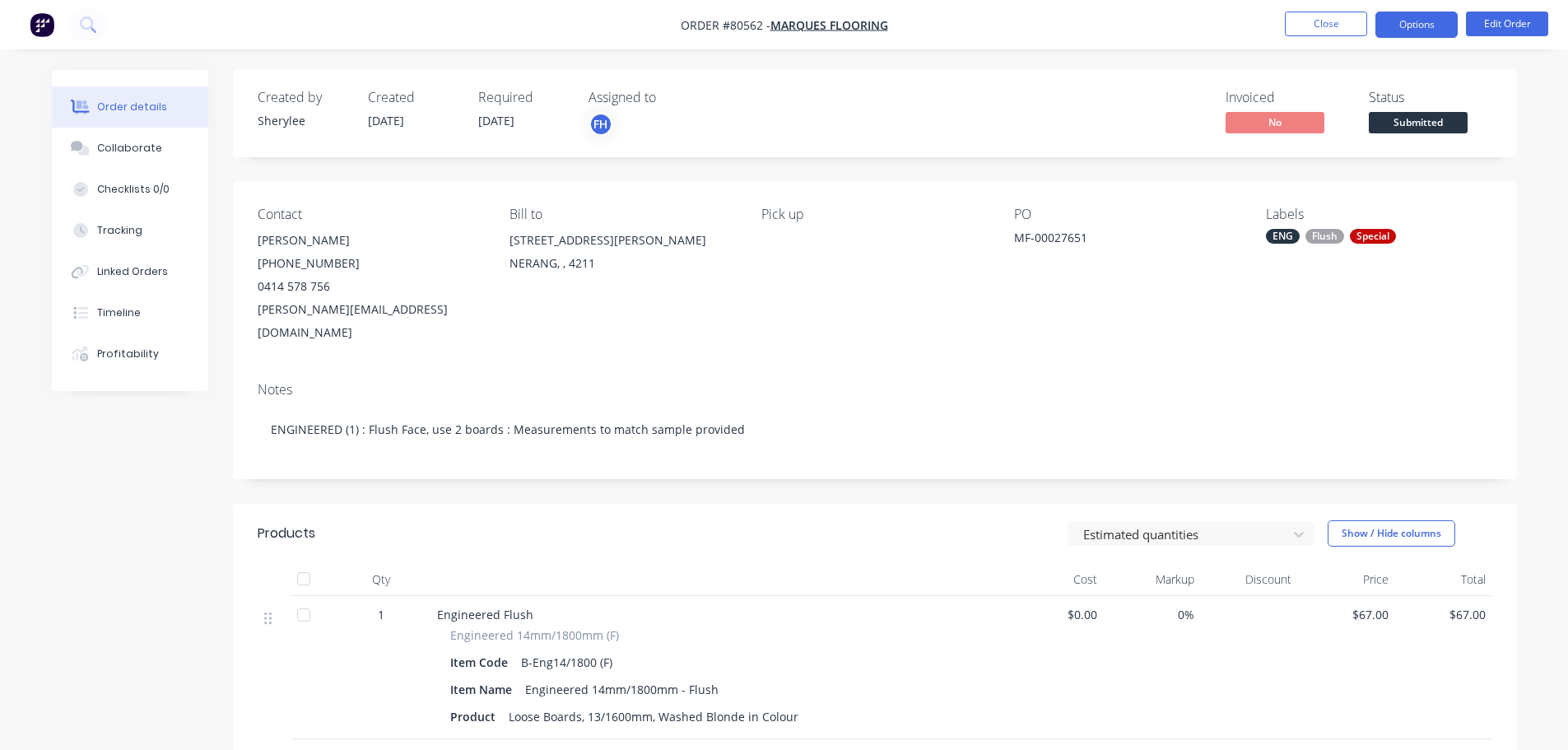
click at [1421, 21] on button "Options" at bounding box center [1417, 25] width 82 height 26
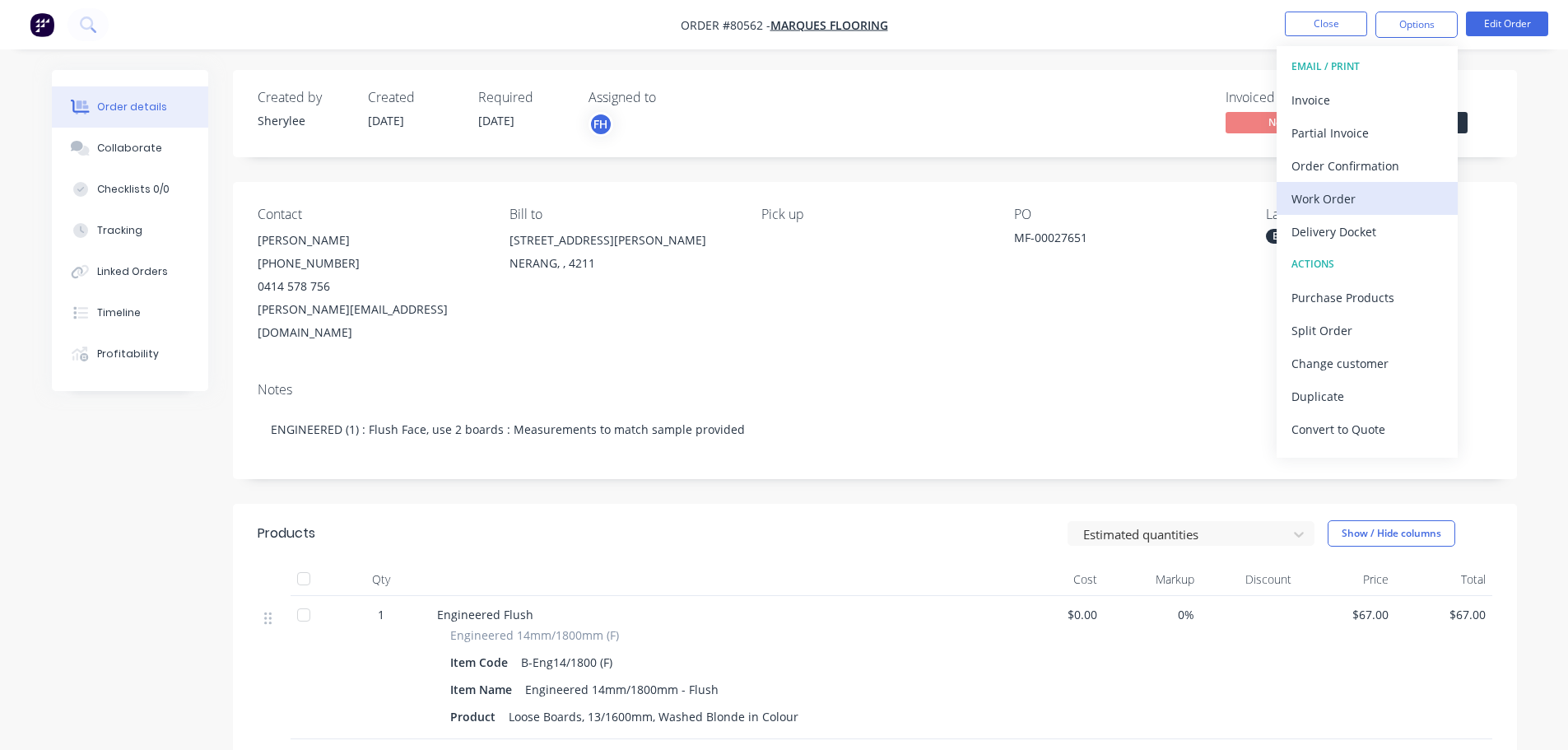
click at [1337, 198] on div "Work Order" at bounding box center [1367, 198] width 152 height 24
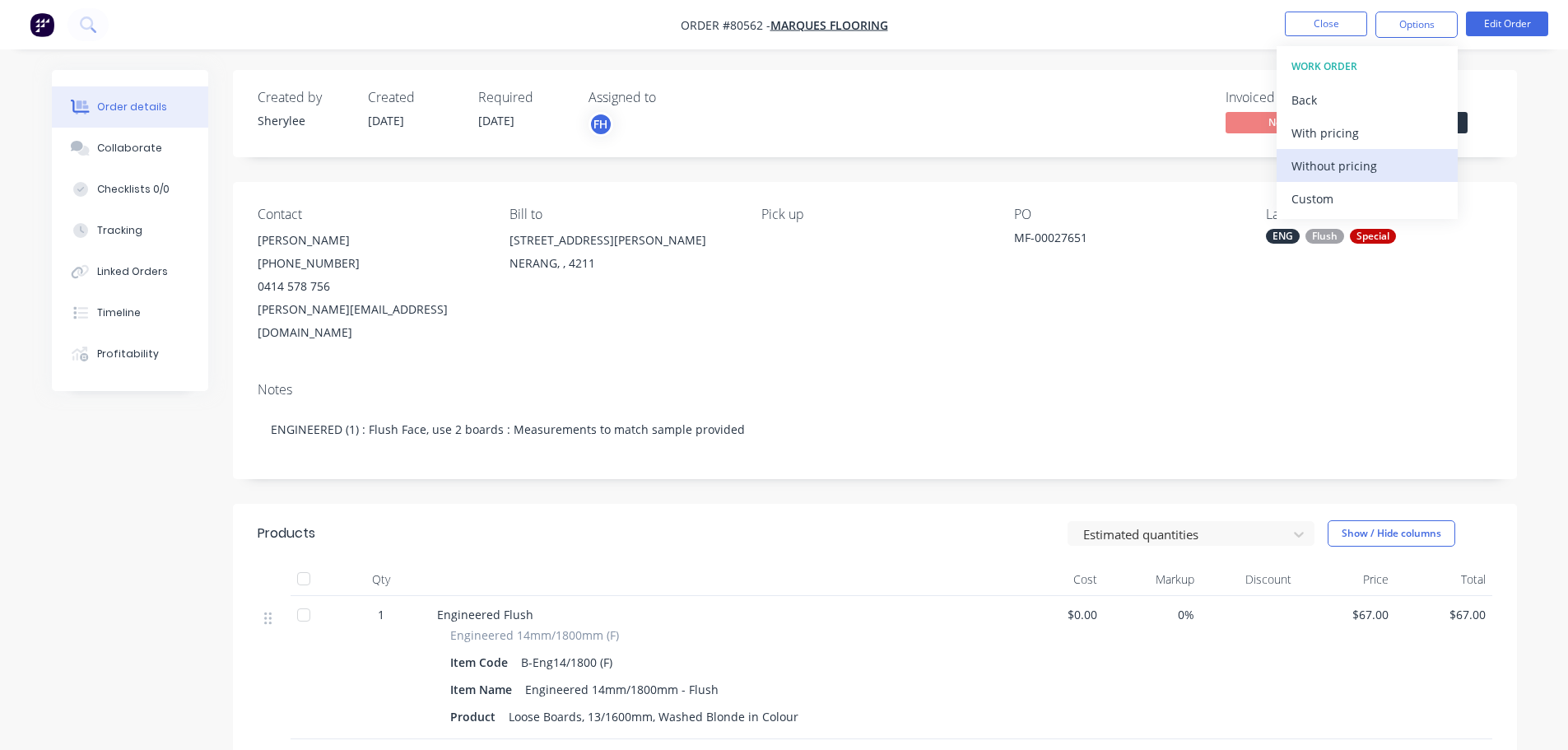
click at [1344, 170] on div "Without pricing" at bounding box center [1367, 166] width 152 height 24
